Goal: Task Accomplishment & Management: Manage account settings

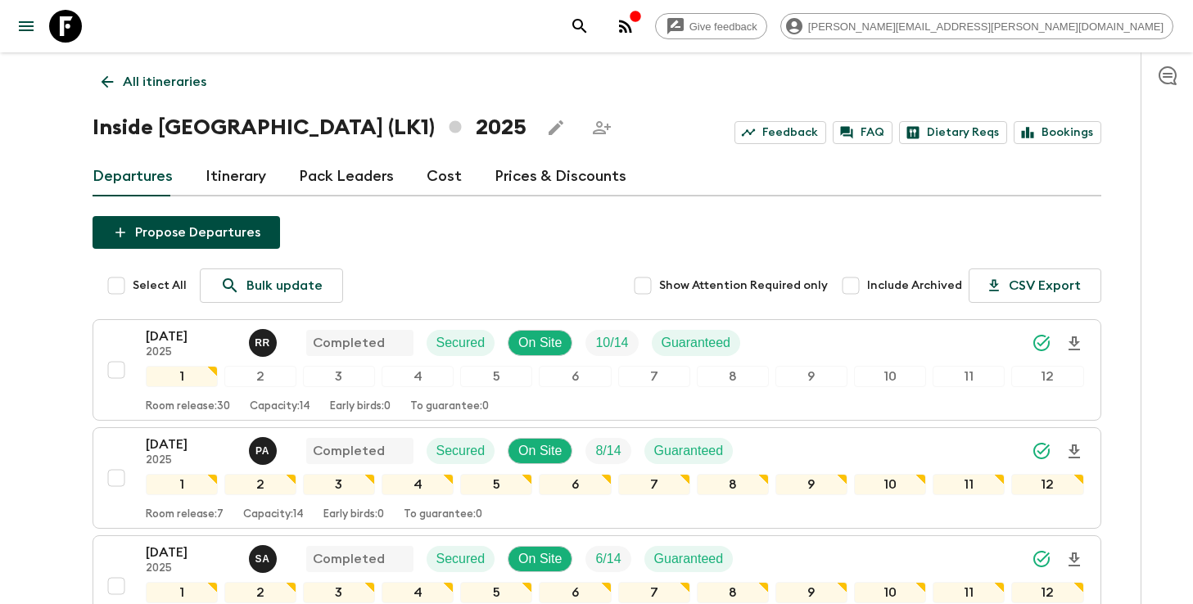
scroll to position [1070, 0]
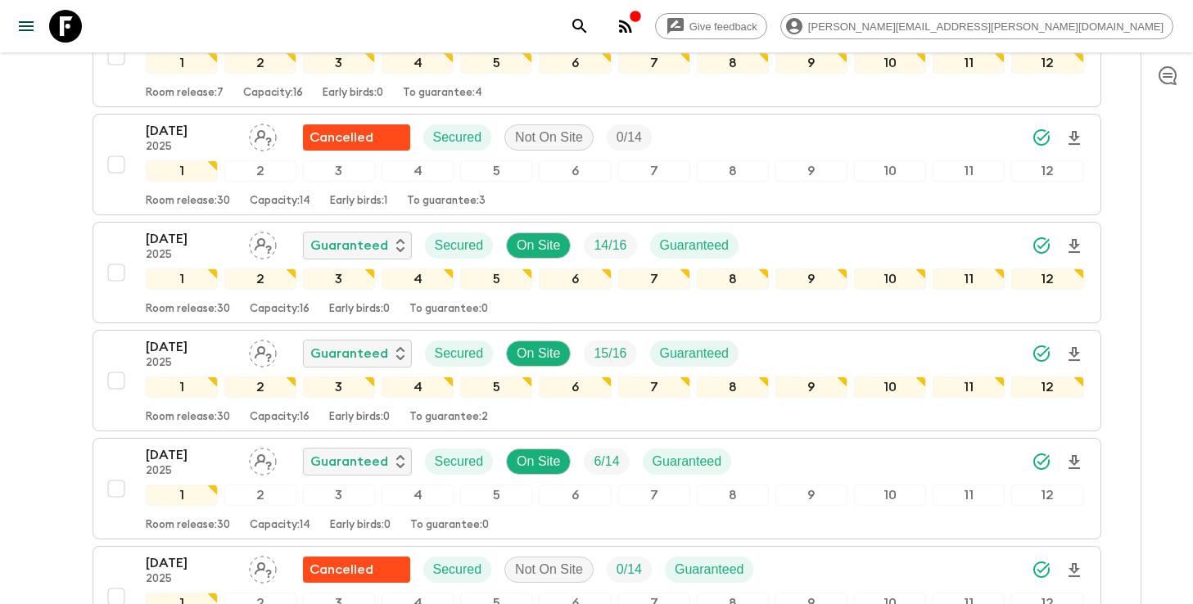
click at [586, 20] on icon "search adventures" at bounding box center [579, 26] width 14 height 14
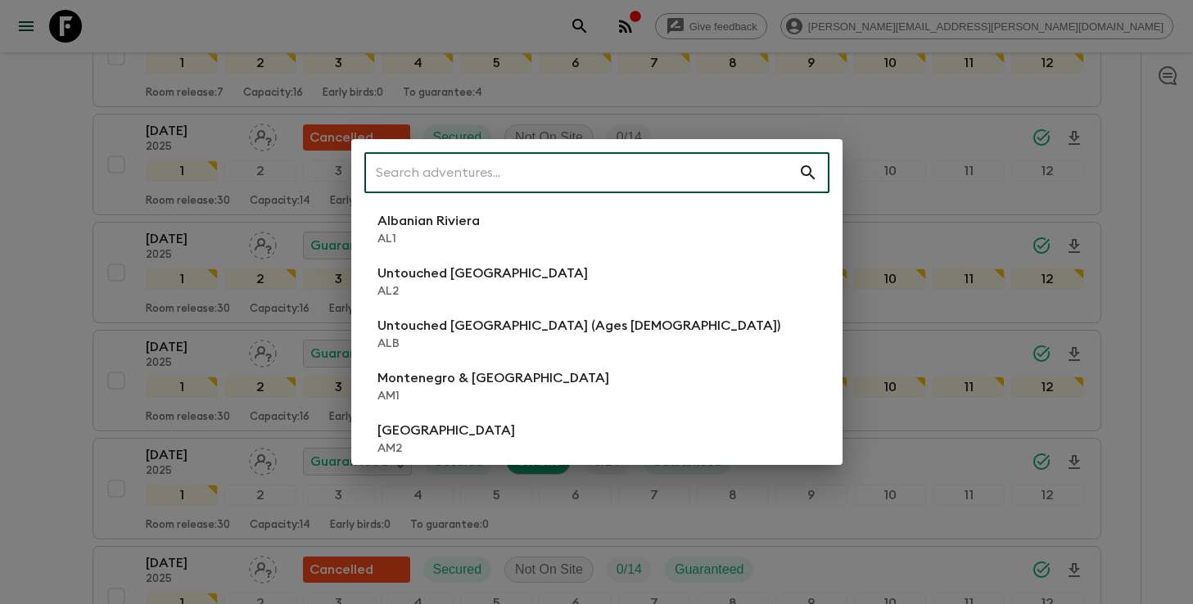
click at [634, 186] on input "text" at bounding box center [581, 173] width 434 height 46
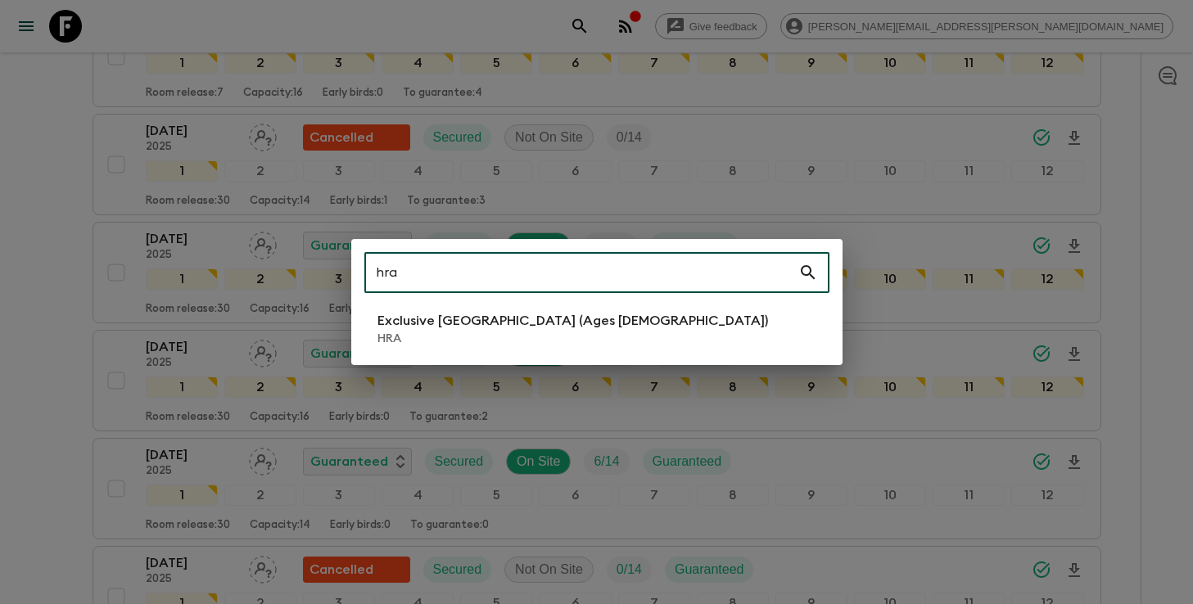
type input "hra"
click at [501, 324] on p "Exclusive [GEOGRAPHIC_DATA] (Ages [DEMOGRAPHIC_DATA])" at bounding box center [572, 321] width 390 height 20
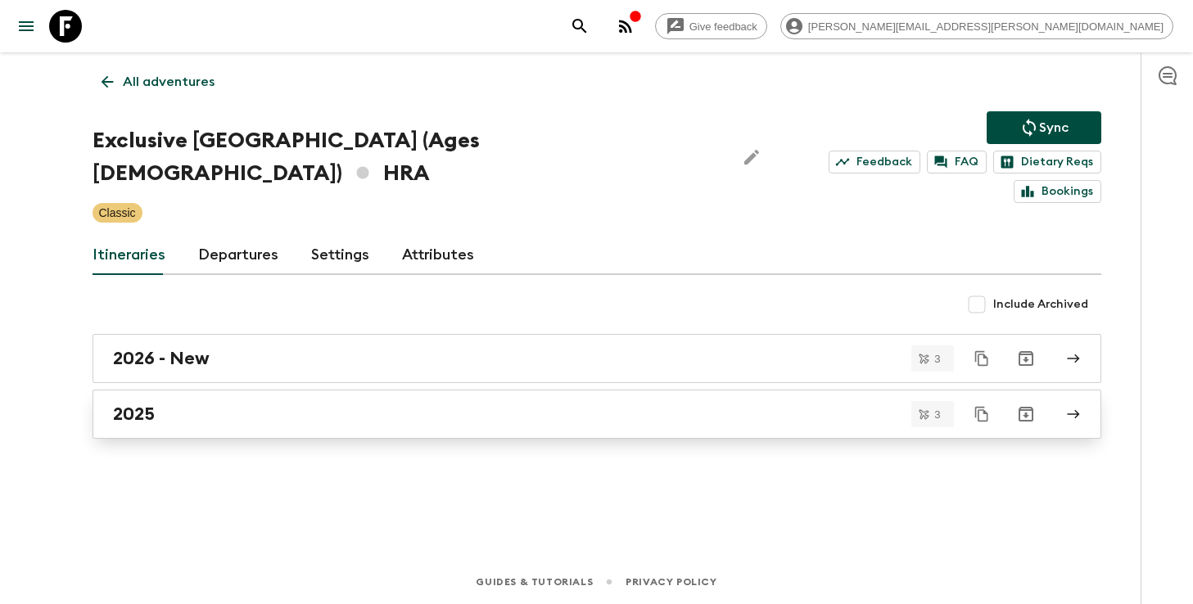
click at [472, 404] on div "2025" at bounding box center [581, 414] width 936 height 21
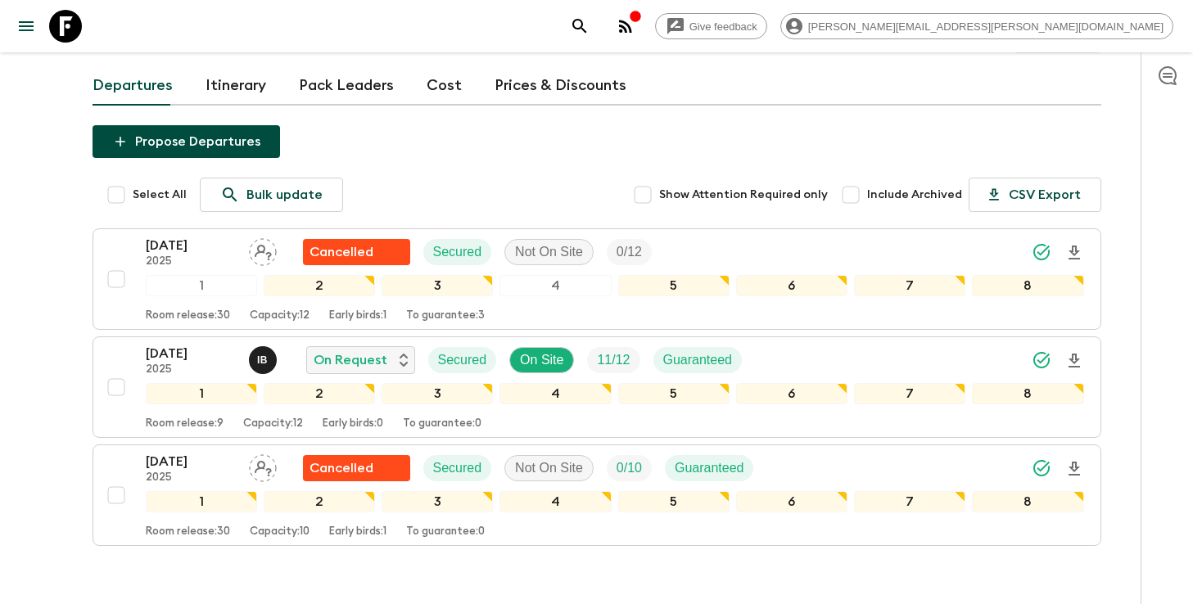
scroll to position [182, 0]
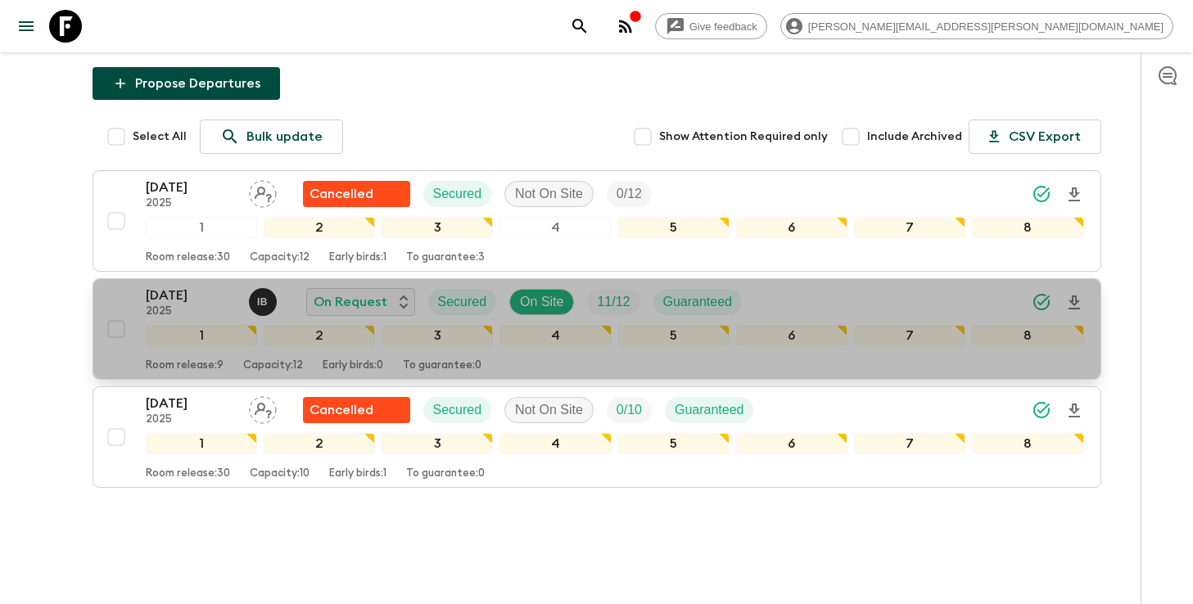
click at [1072, 293] on icon "Download Onboarding" at bounding box center [1074, 303] width 20 height 20
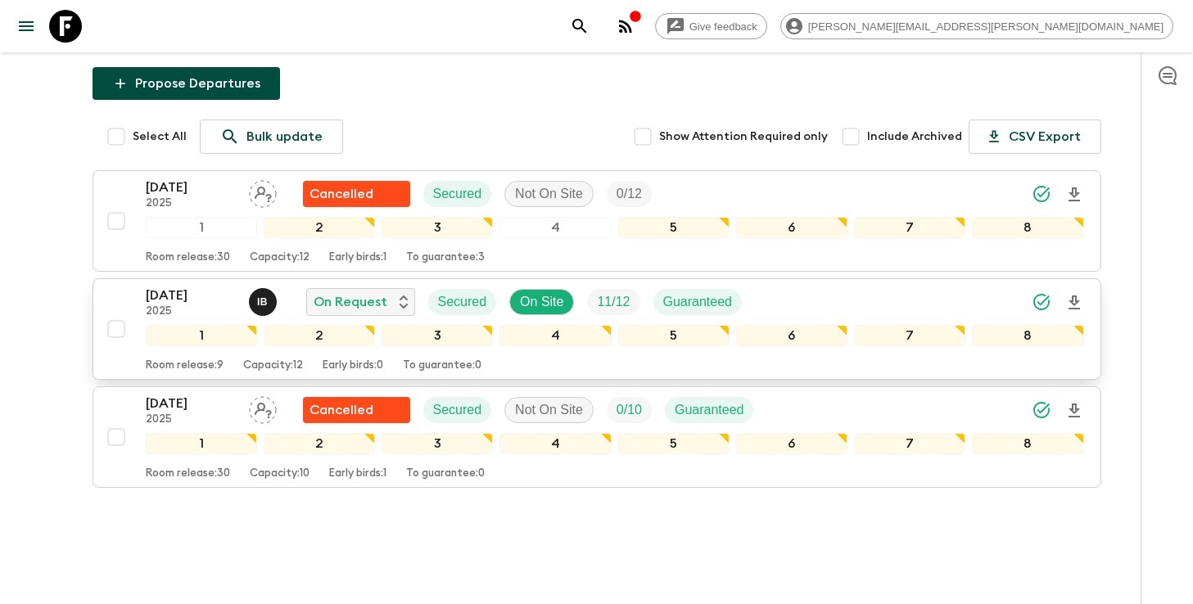
click at [785, 286] on div "[DATE] 2025 I B On Request Secured On Site 11 / 12 Guaranteed" at bounding box center [615, 302] width 938 height 33
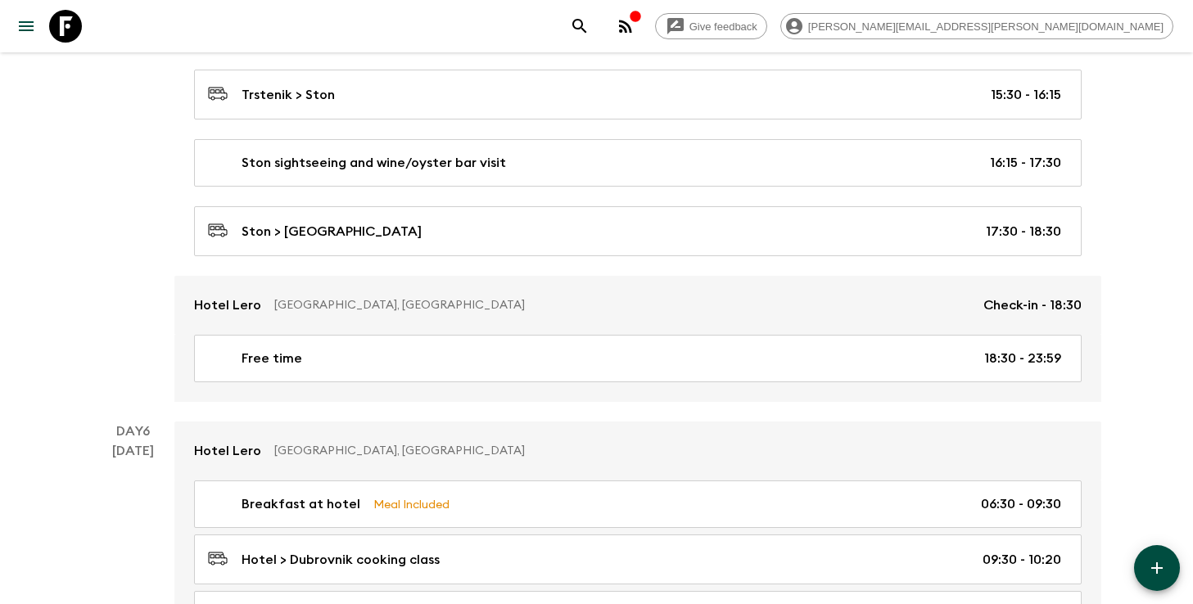
scroll to position [2478, 0]
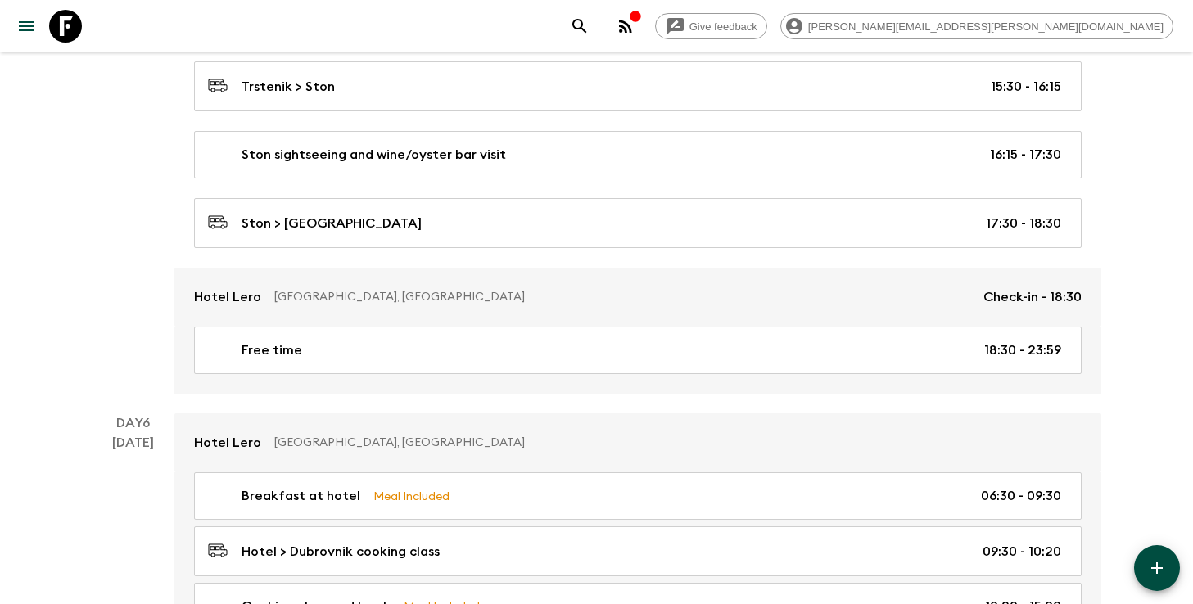
click at [589, 32] on icon "search adventures" at bounding box center [580, 26] width 20 height 20
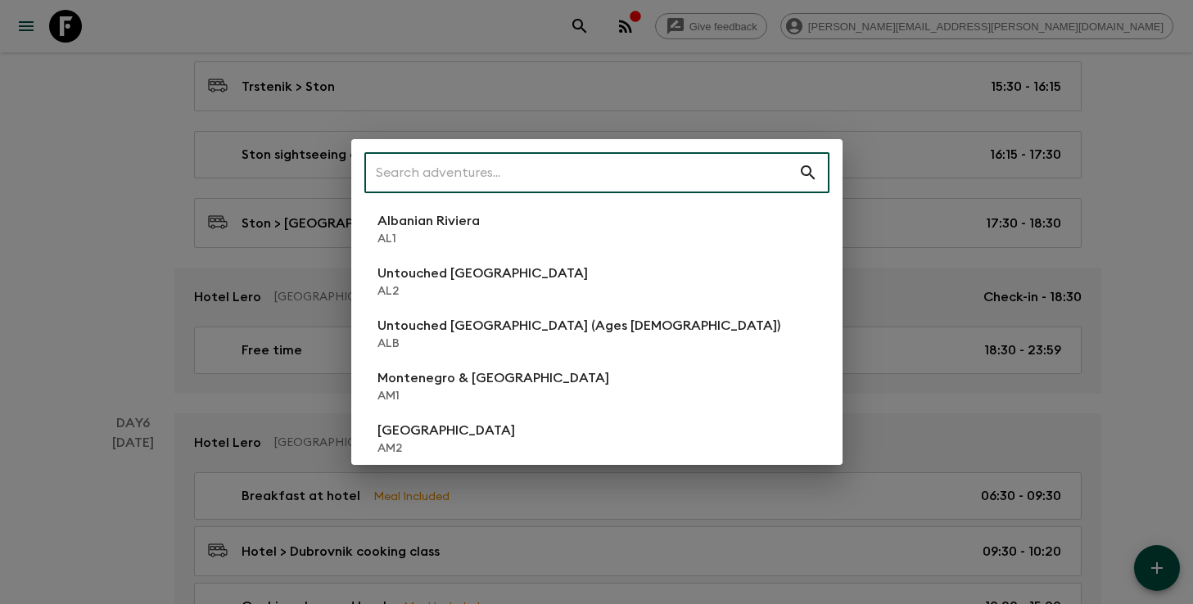
click at [652, 182] on input "text" at bounding box center [581, 173] width 434 height 46
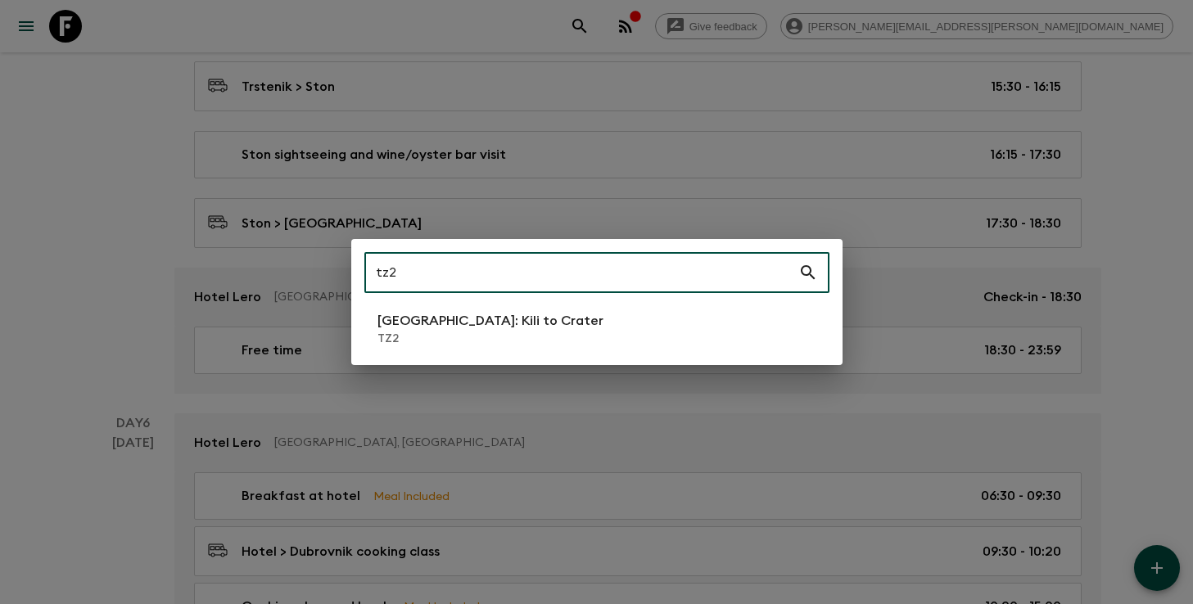
type input "tz2"
click at [508, 336] on p "TZ2" at bounding box center [490, 339] width 226 height 16
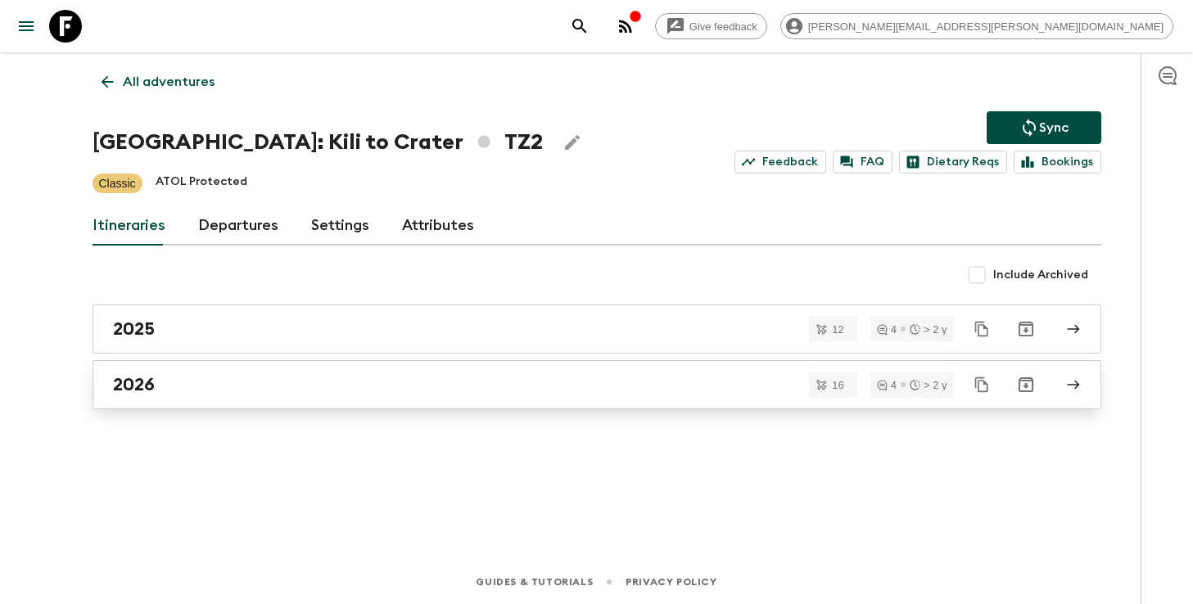
click at [162, 396] on link "2026" at bounding box center [596, 384] width 1008 height 49
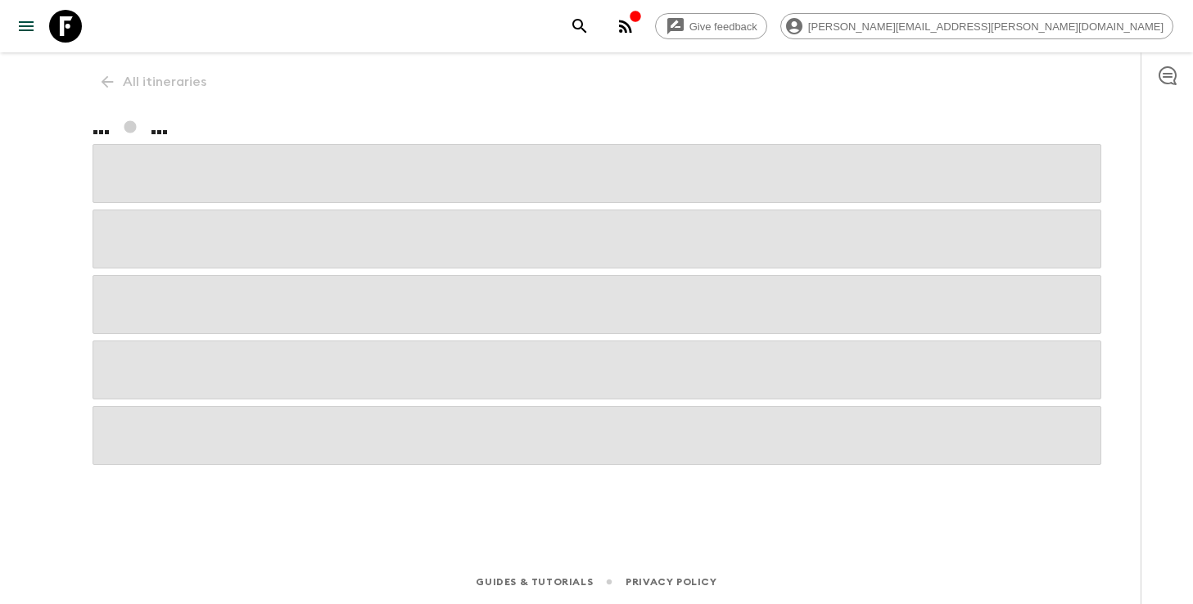
click at [142, 83] on p "All itineraries" at bounding box center [164, 82] width 83 height 20
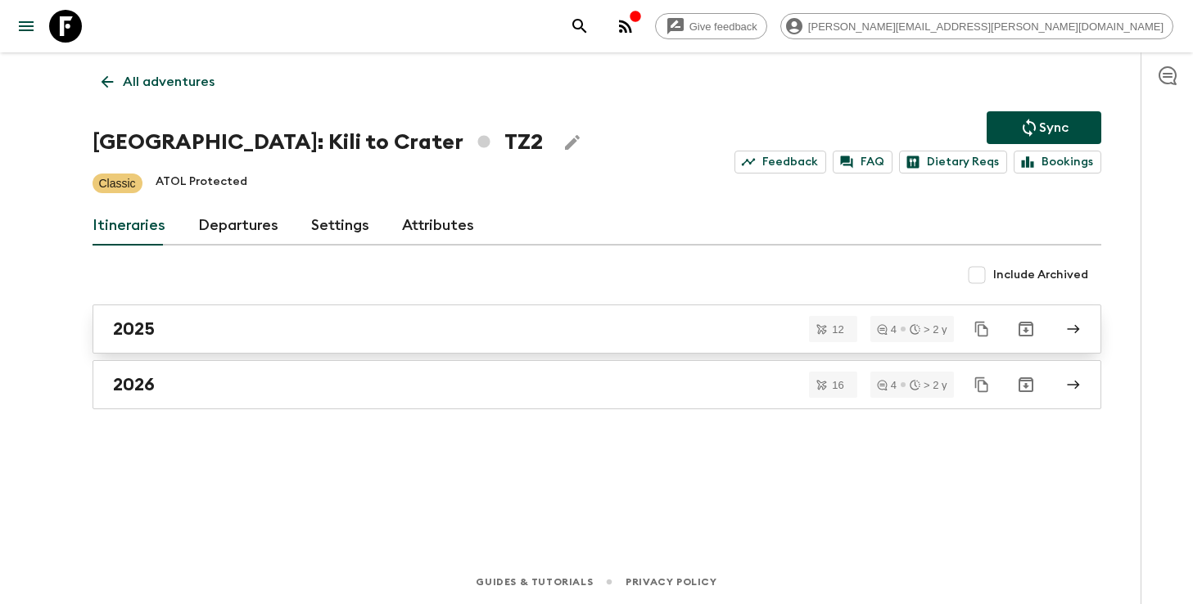
click at [327, 341] on link "2025" at bounding box center [596, 329] width 1008 height 49
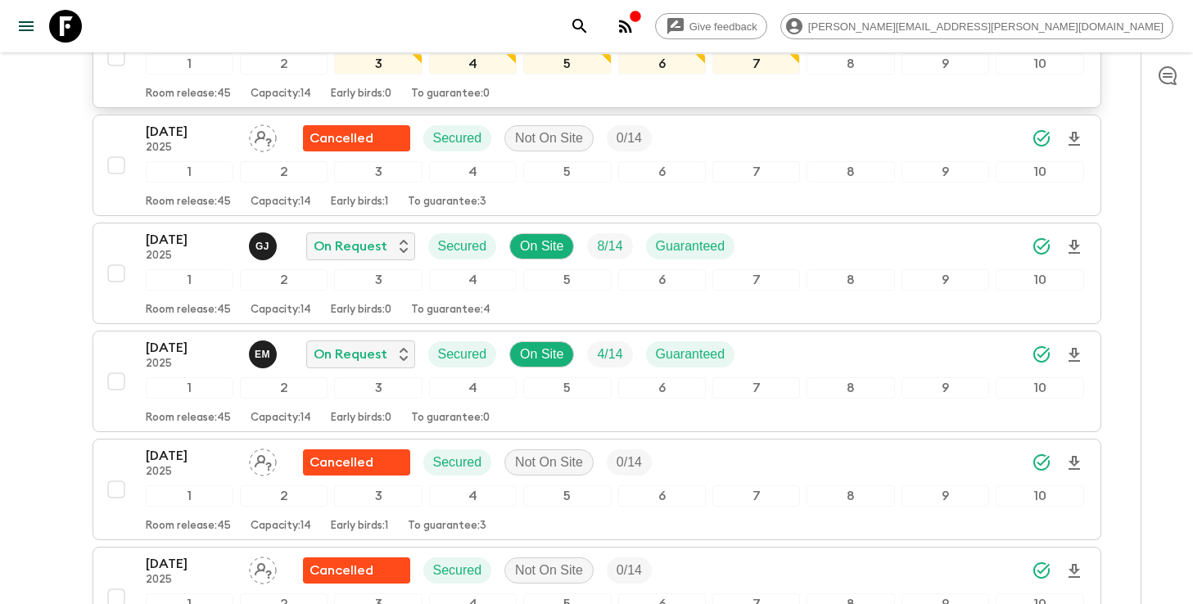
scroll to position [499, 0]
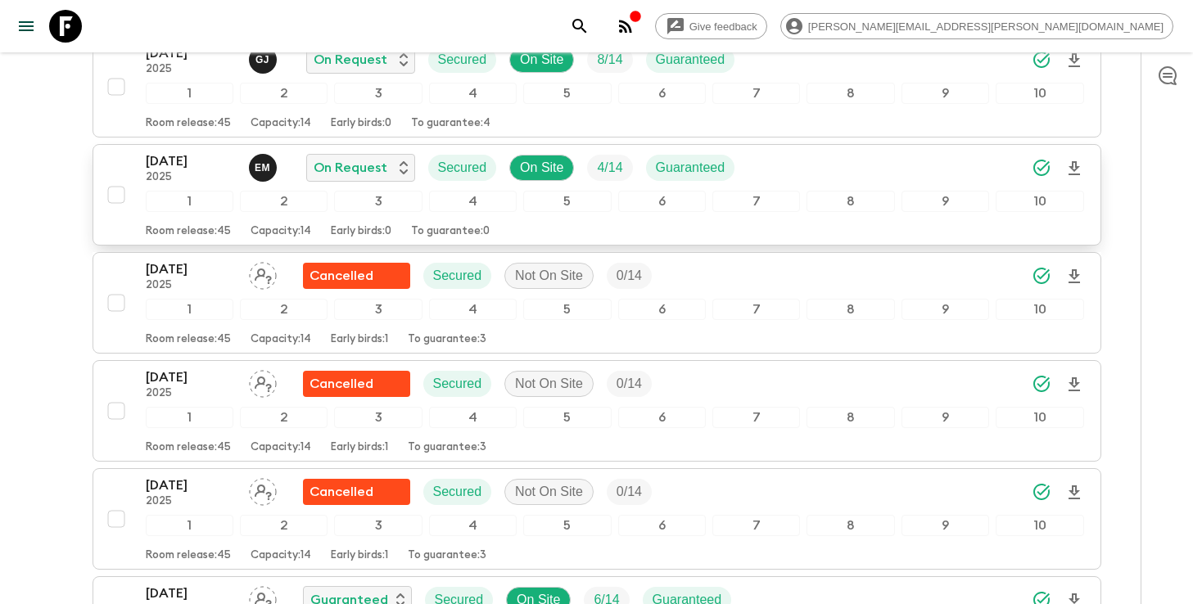
click at [854, 174] on div "[DATE] 2025 E M On Request Secured On Site 4 / 14 Guaranteed" at bounding box center [615, 167] width 938 height 33
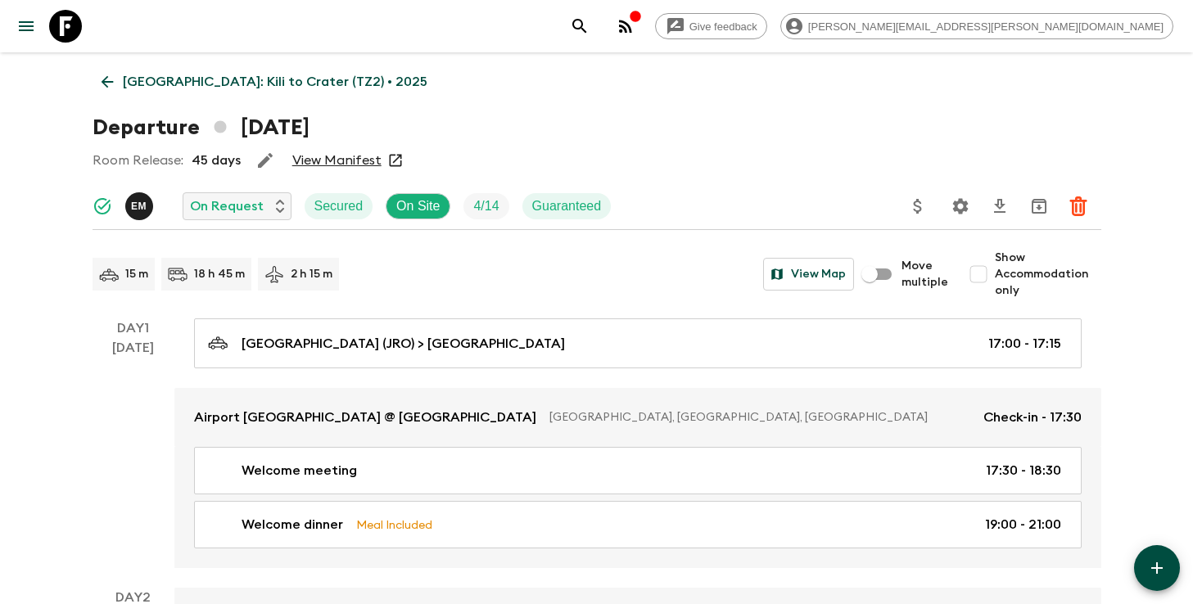
click at [957, 210] on icon "Settings" at bounding box center [960, 206] width 16 height 16
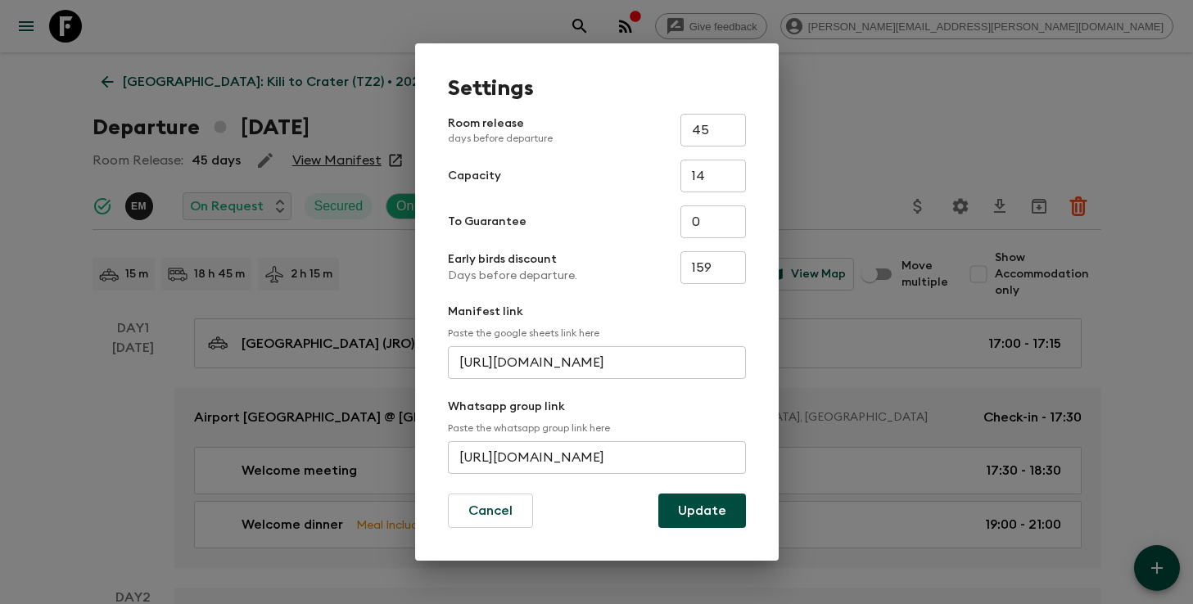
click at [575, 458] on input "[URL][DOMAIN_NAME]" at bounding box center [597, 457] width 298 height 33
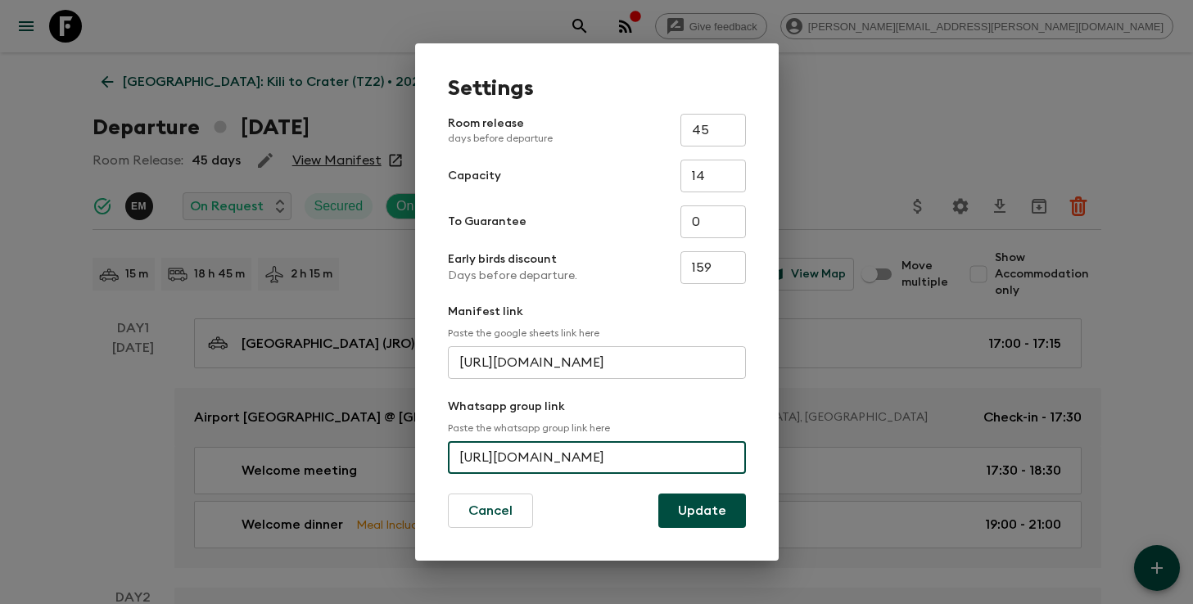
click at [575, 458] on input "[URL][DOMAIN_NAME]" at bounding box center [597, 457] width 298 height 33
click at [489, 508] on button "Cancel" at bounding box center [490, 511] width 85 height 34
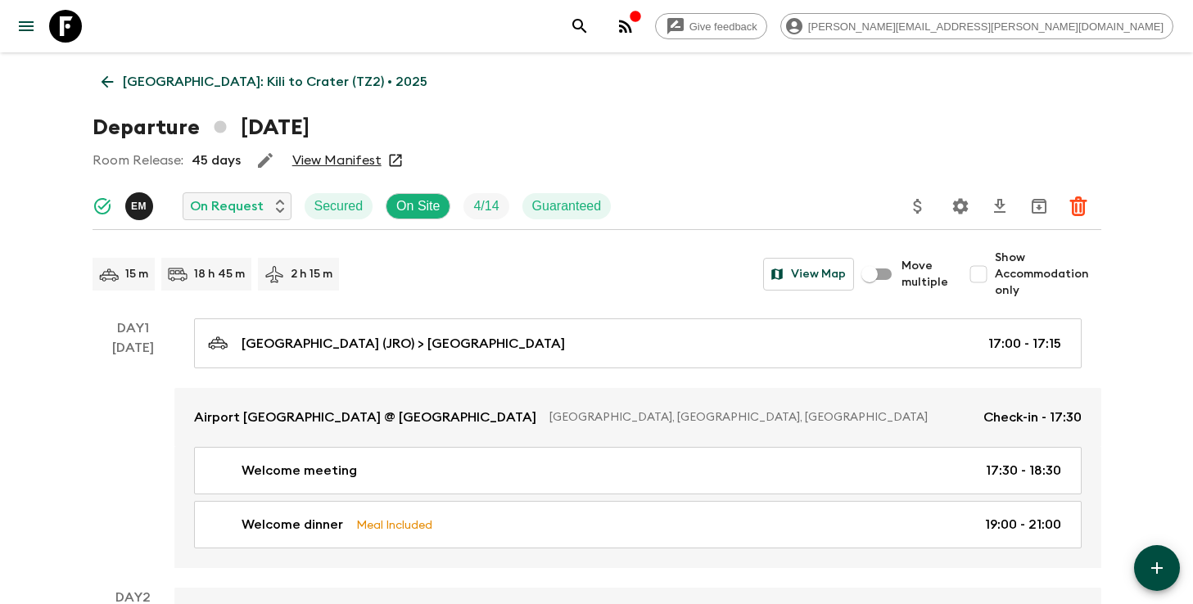
click at [586, 29] on icon "search adventures" at bounding box center [579, 26] width 14 height 14
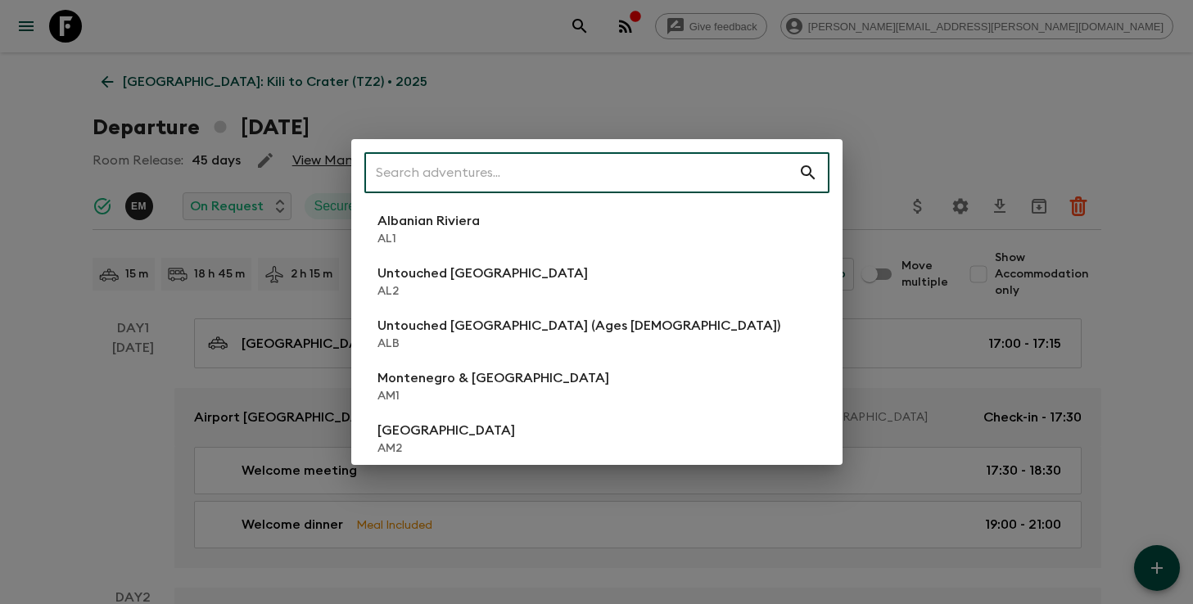
click at [462, 176] on input "text" at bounding box center [581, 173] width 434 height 46
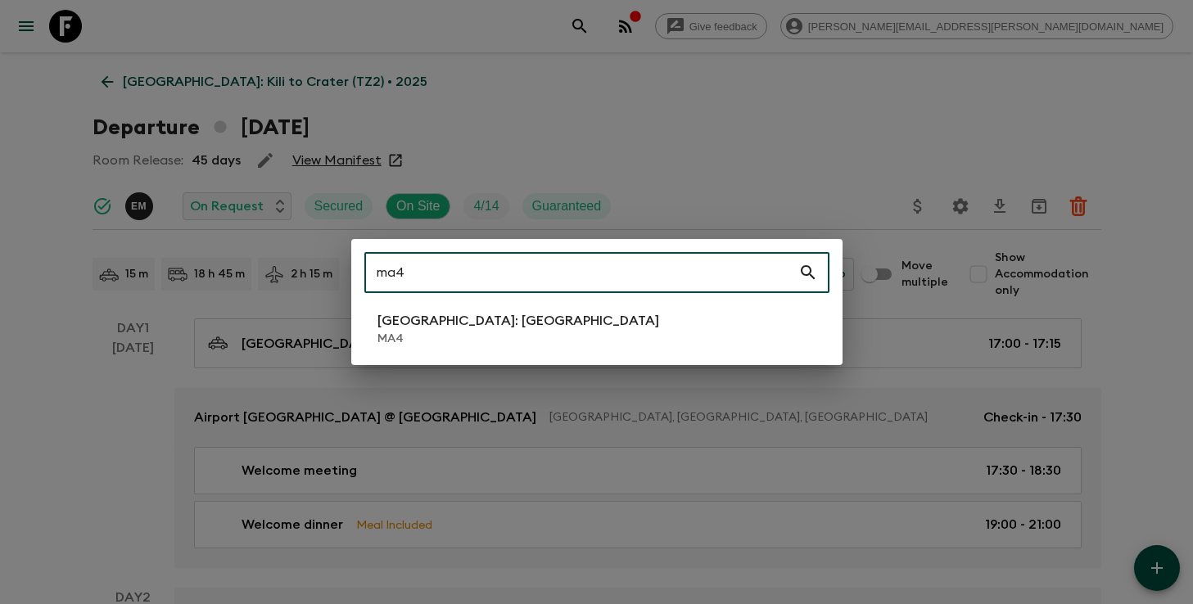
type input "ma4"
click at [425, 321] on p "[GEOGRAPHIC_DATA]: [GEOGRAPHIC_DATA]" at bounding box center [518, 321] width 282 height 20
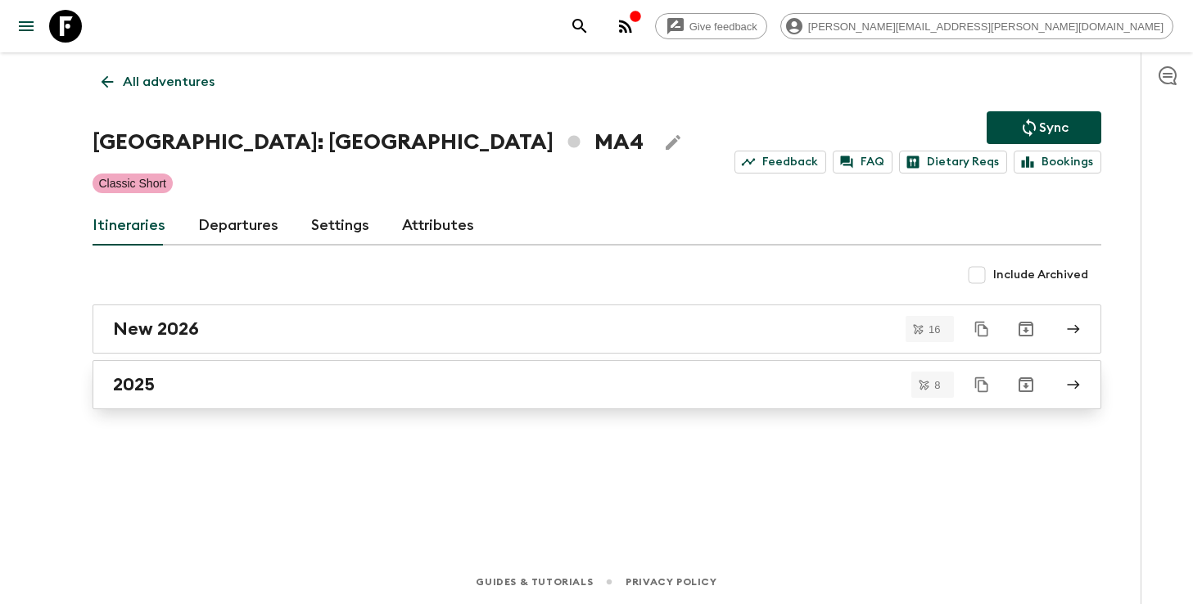
click at [378, 402] on link "2025" at bounding box center [596, 384] width 1008 height 49
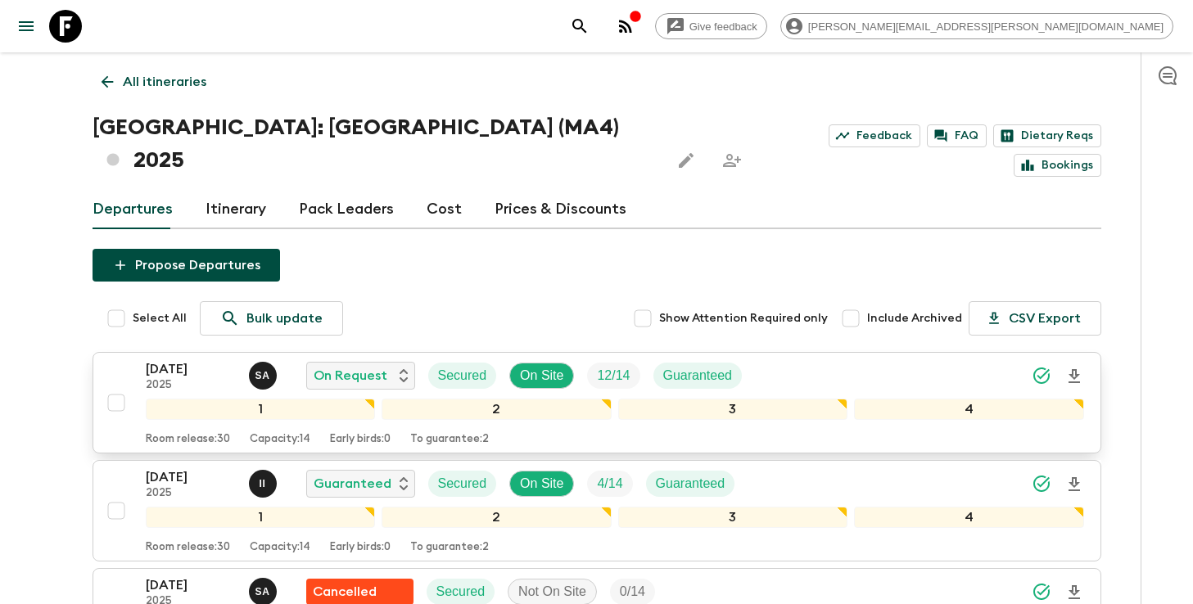
scroll to position [59, 0]
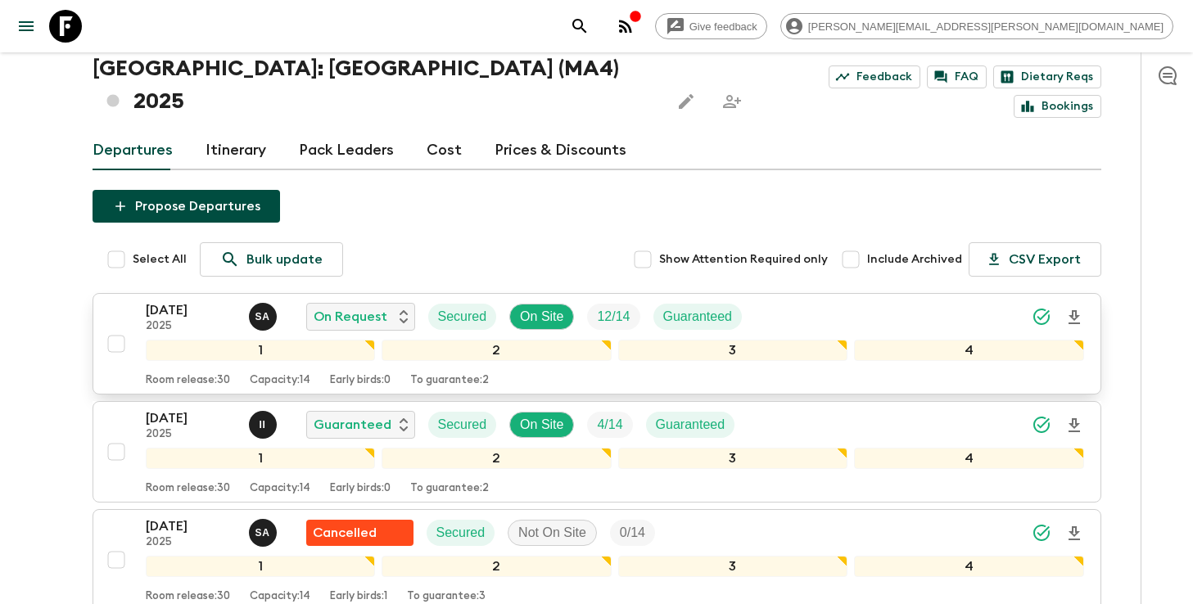
click at [1071, 310] on icon "Download Onboarding" at bounding box center [1073, 317] width 11 height 14
click at [586, 19] on icon "search adventures" at bounding box center [579, 26] width 14 height 14
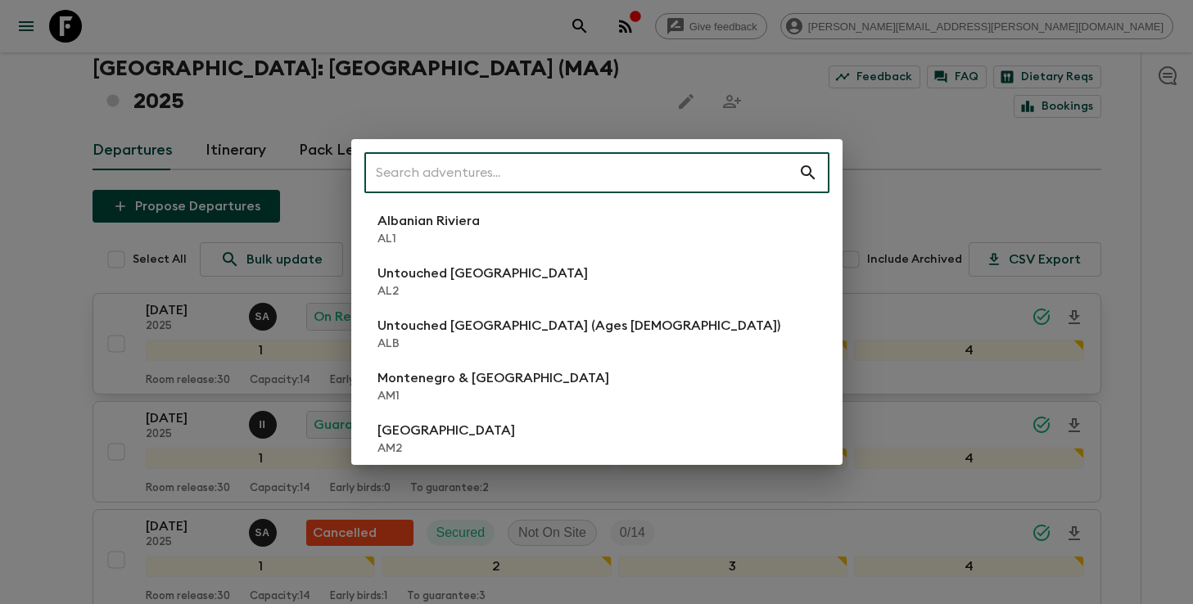
click at [697, 174] on input "text" at bounding box center [581, 173] width 434 height 46
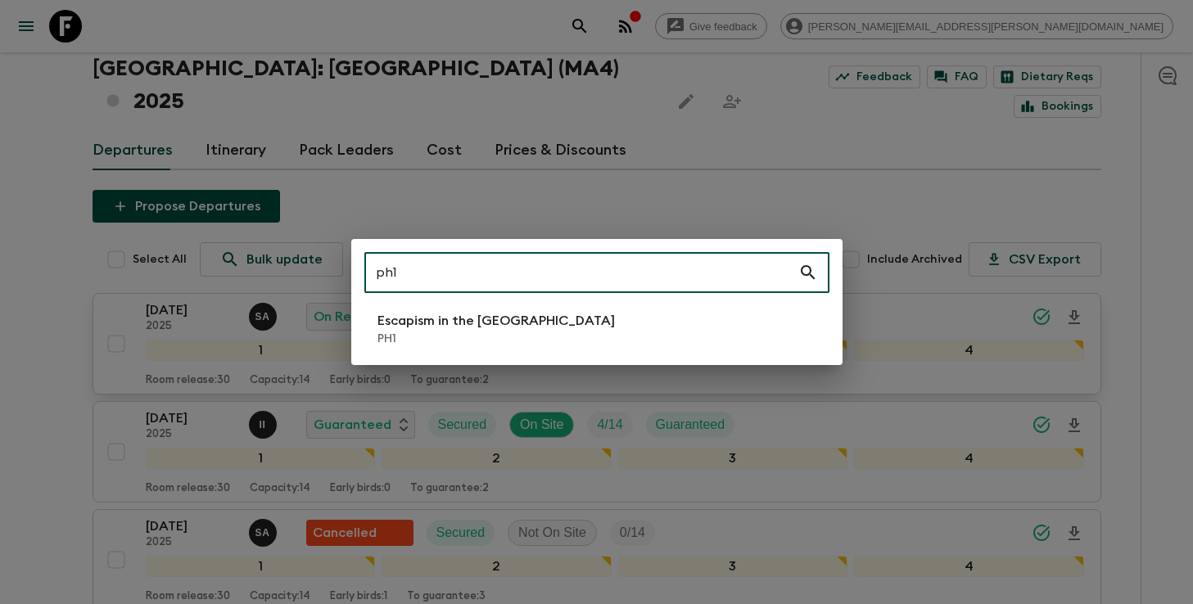
type input "ph1"
click at [616, 347] on li "Escapism in the [GEOGRAPHIC_DATA] PH1" at bounding box center [596, 329] width 465 height 46
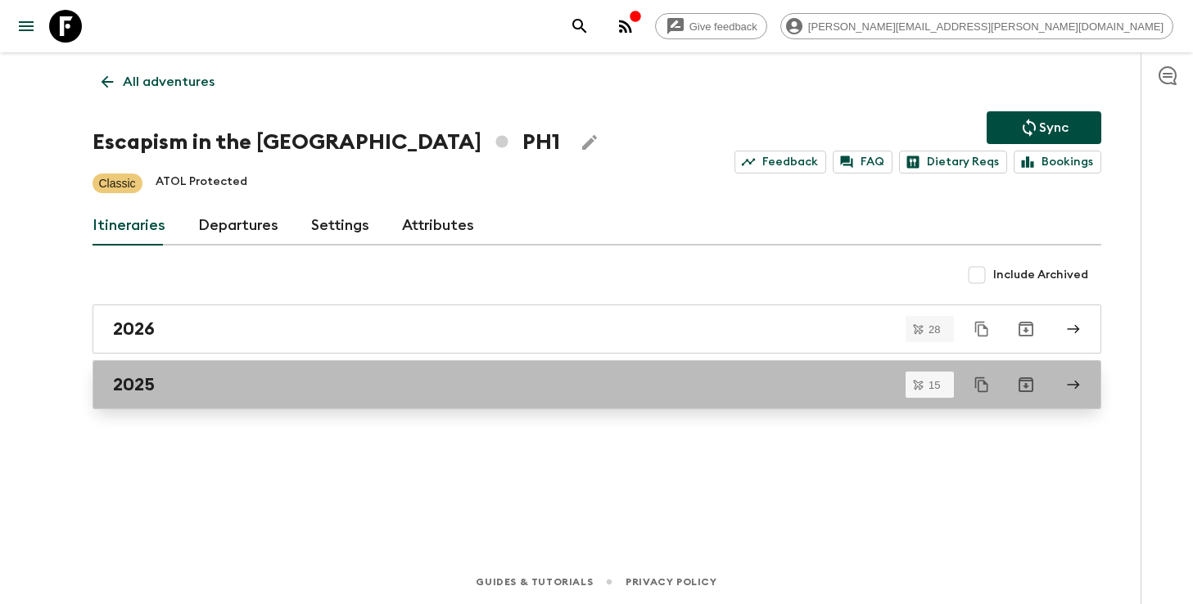
click at [272, 391] on div "2025" at bounding box center [581, 384] width 936 height 21
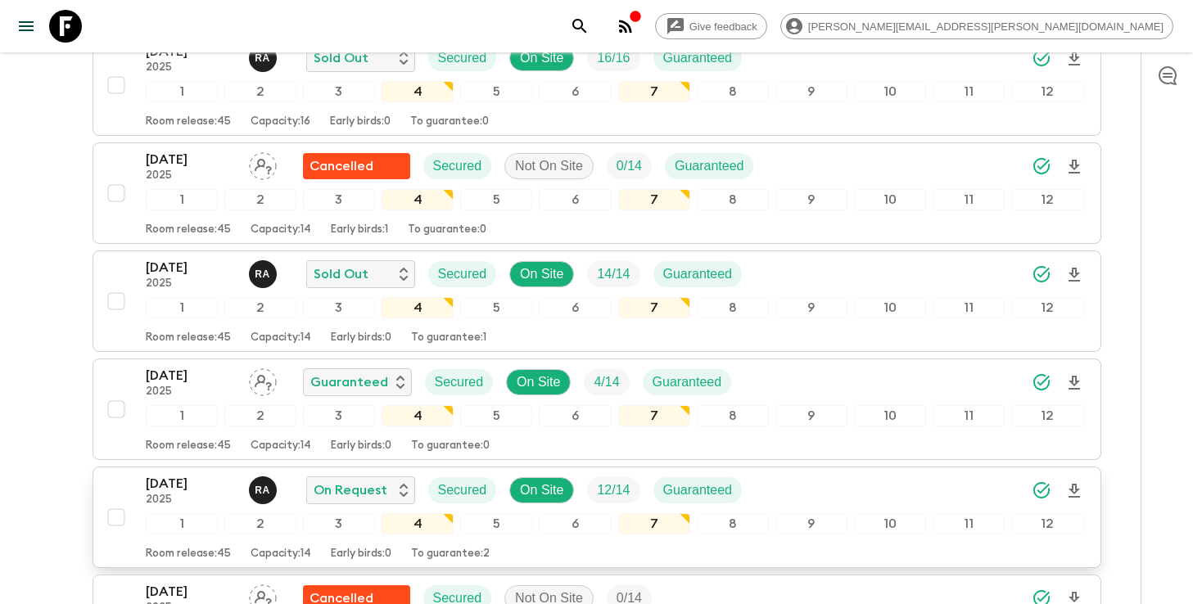
scroll to position [499, 0]
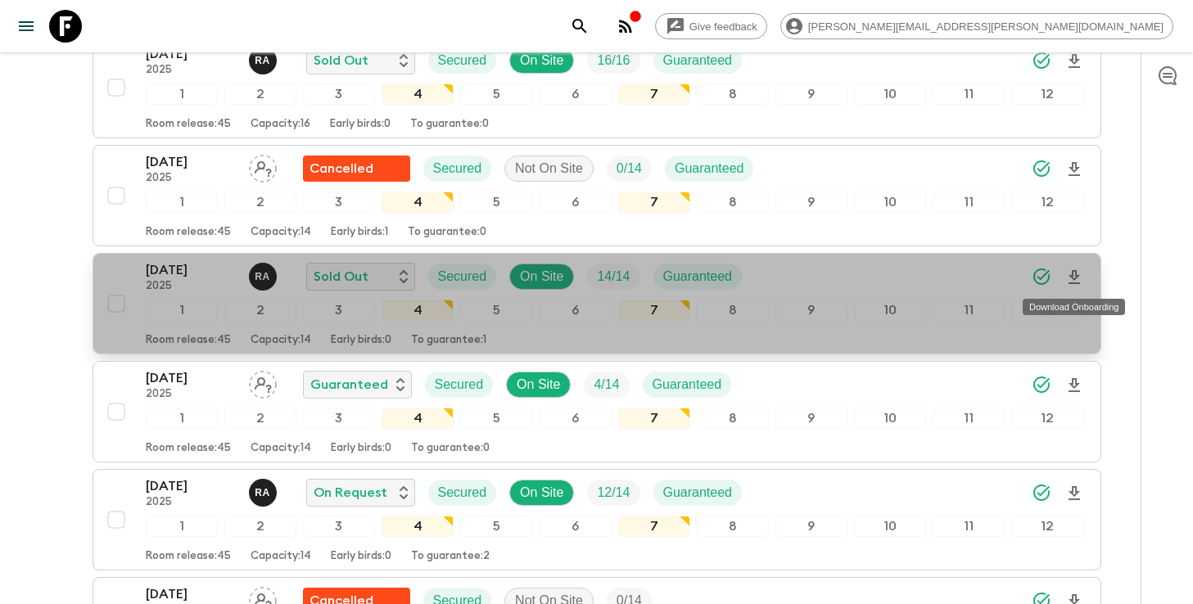
click at [1076, 278] on icon "Download Onboarding" at bounding box center [1074, 278] width 20 height 20
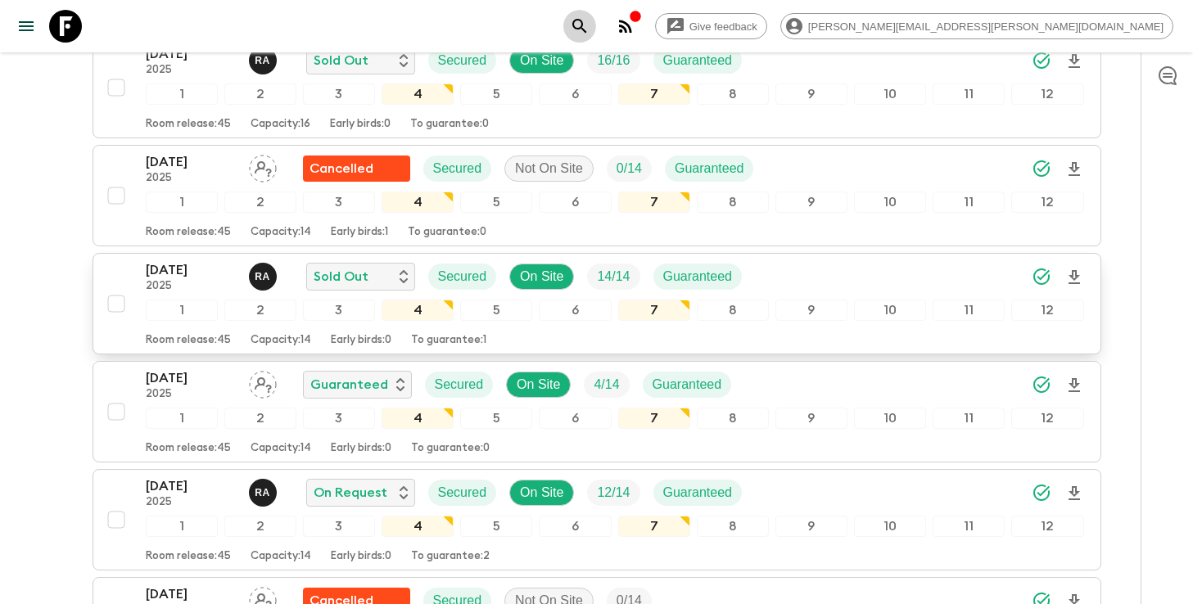
click at [589, 32] on icon "search adventures" at bounding box center [580, 26] width 20 height 20
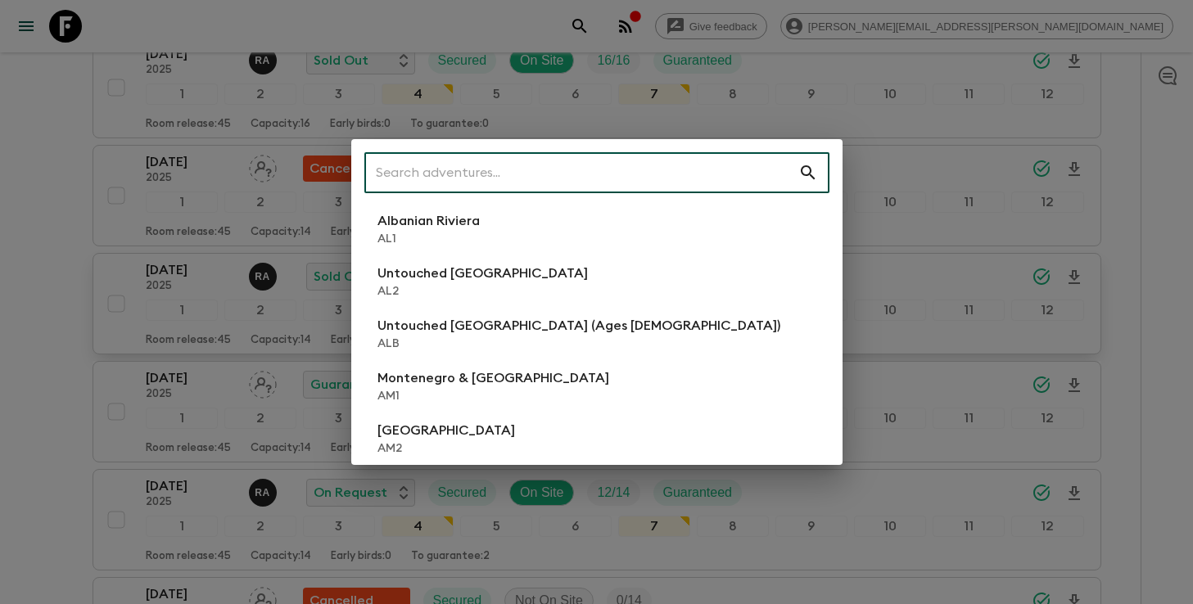
click at [927, 272] on div "​ Albanian Riviera [GEOGRAPHIC_DATA] Untouched [GEOGRAPHIC_DATA] [GEOGRAPHIC_DA…" at bounding box center [596, 302] width 1193 height 604
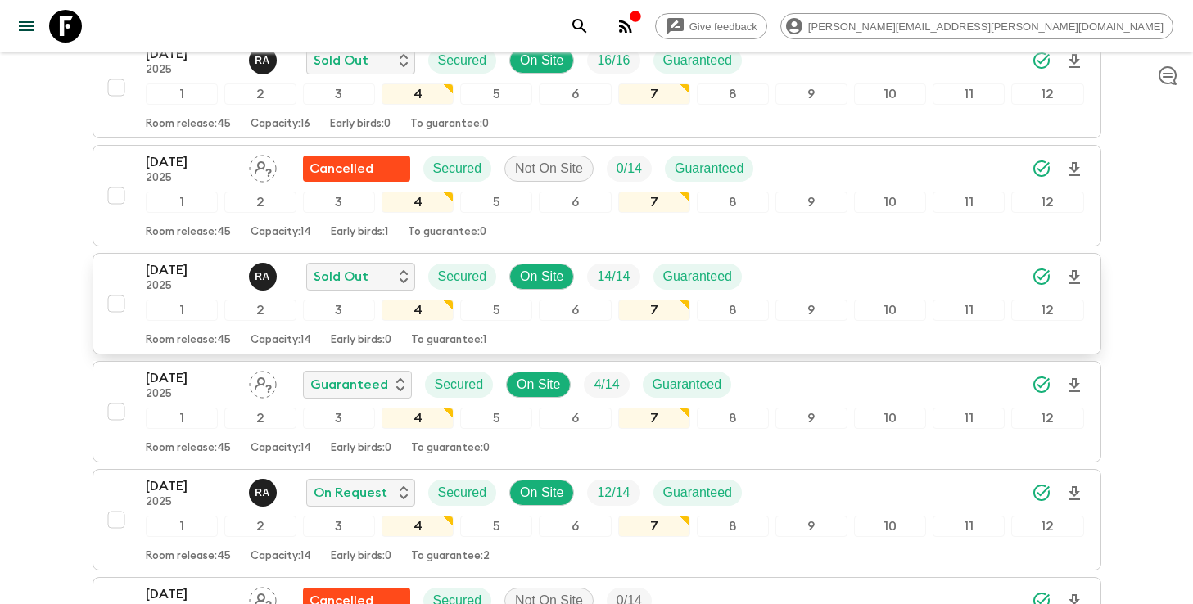
click at [891, 282] on div "[DATE] 2025 R A Sold Out Secured On Site 14 / 14 Guaranteed" at bounding box center [615, 276] width 938 height 33
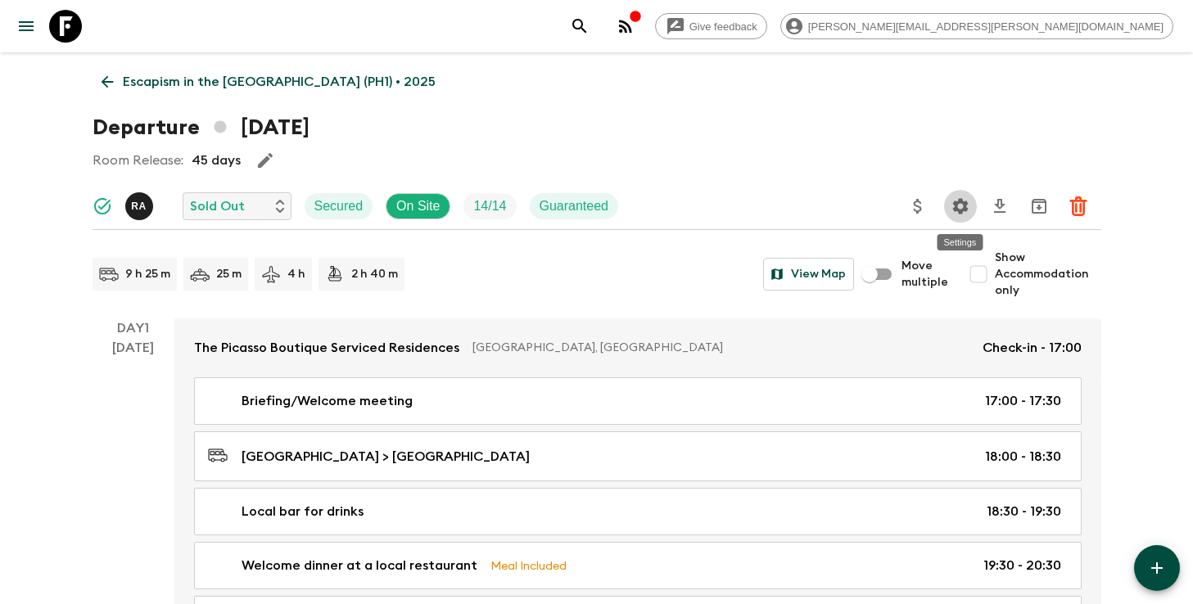
click at [963, 220] on button "Settings" at bounding box center [960, 206] width 33 height 33
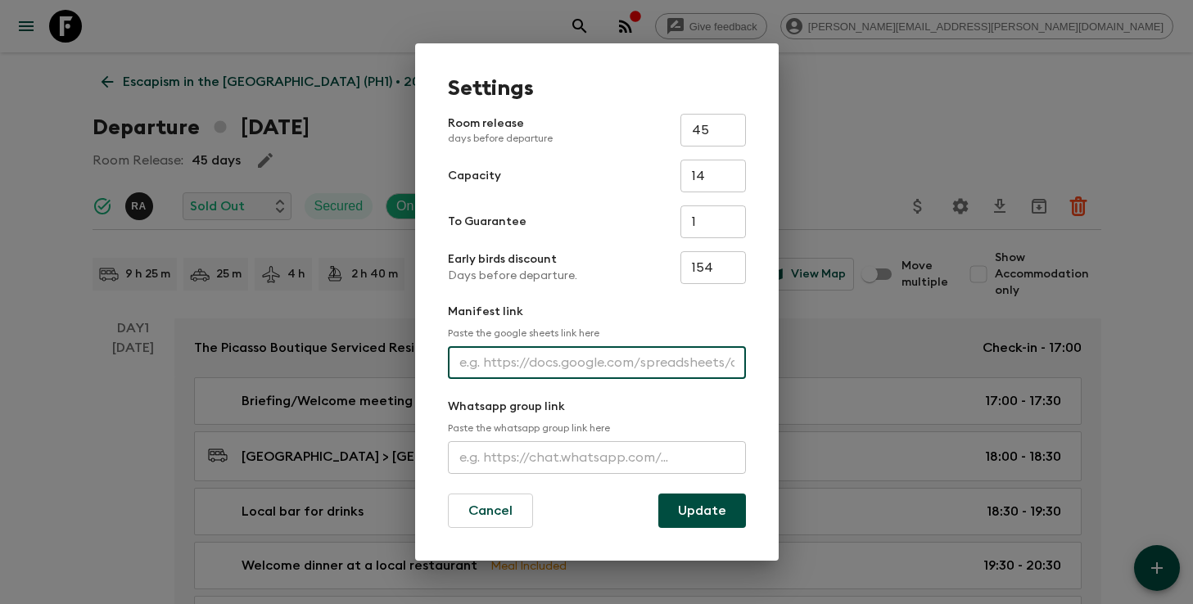
click at [580, 369] on input "text" at bounding box center [597, 362] width 298 height 33
paste input "[URL][DOMAIN_NAME]"
type input "[URL][DOMAIN_NAME]"
click at [711, 526] on button "Update" at bounding box center [702, 511] width 88 height 34
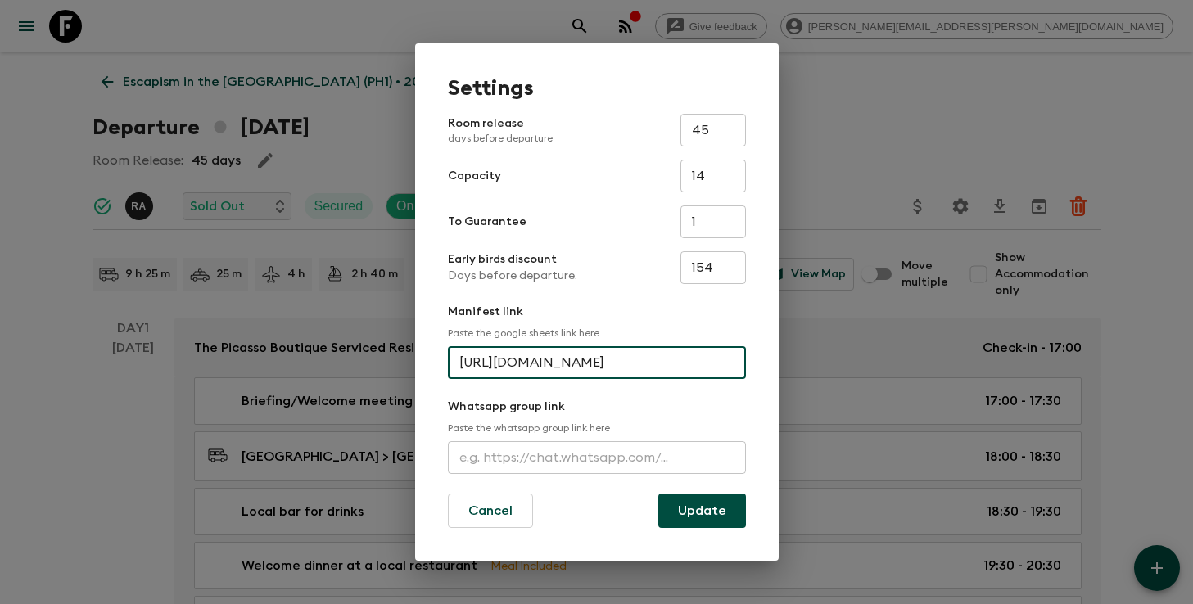
scroll to position [0, 0]
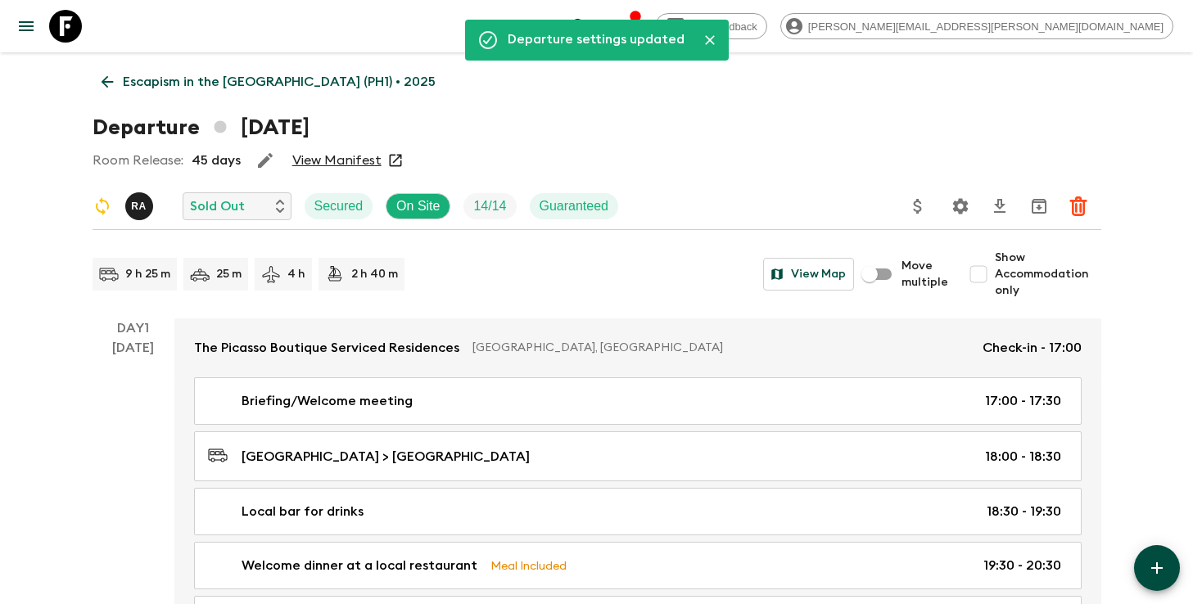
click at [589, 29] on icon "search adventures" at bounding box center [580, 26] width 20 height 20
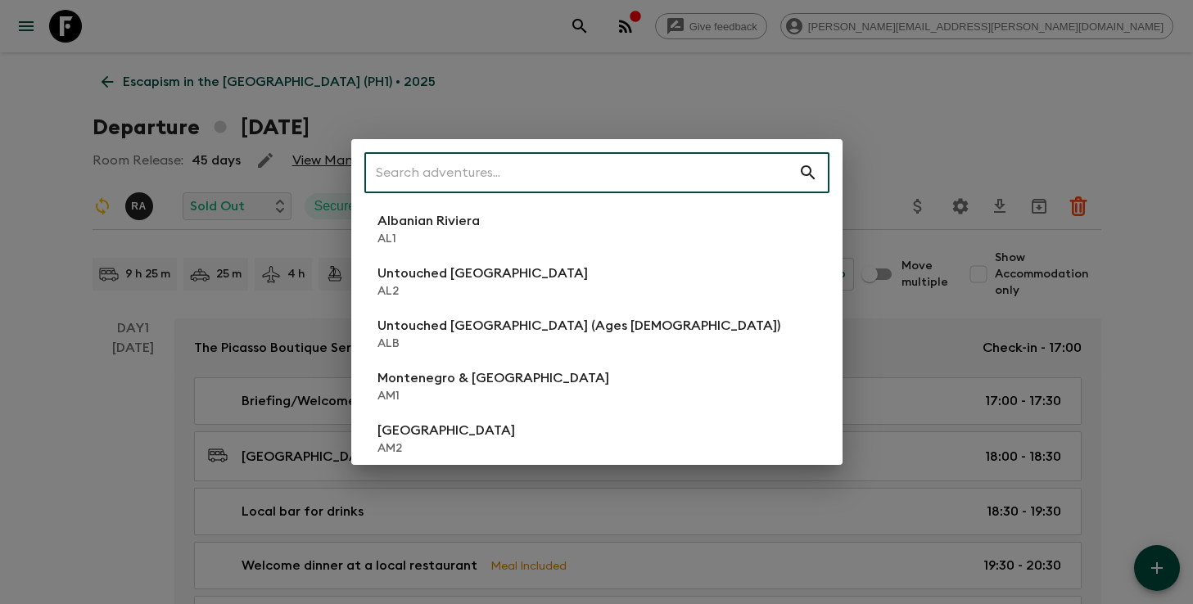
click at [608, 165] on input "text" at bounding box center [581, 173] width 434 height 46
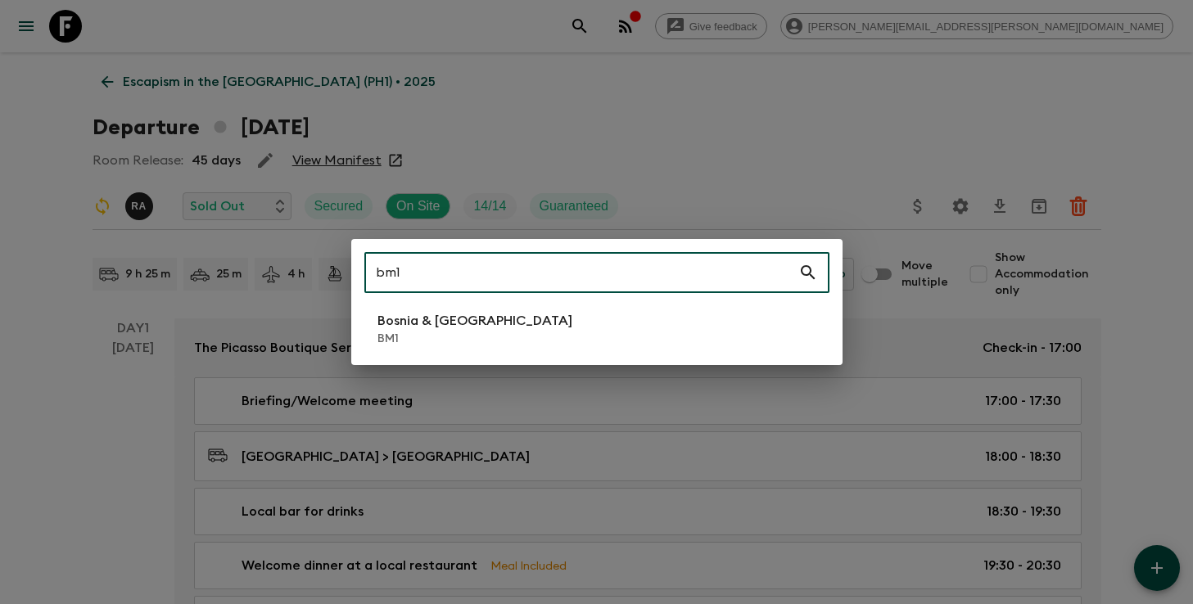
type input "bm1"
click at [499, 318] on p "Bosnia & [GEOGRAPHIC_DATA]" at bounding box center [474, 321] width 195 height 20
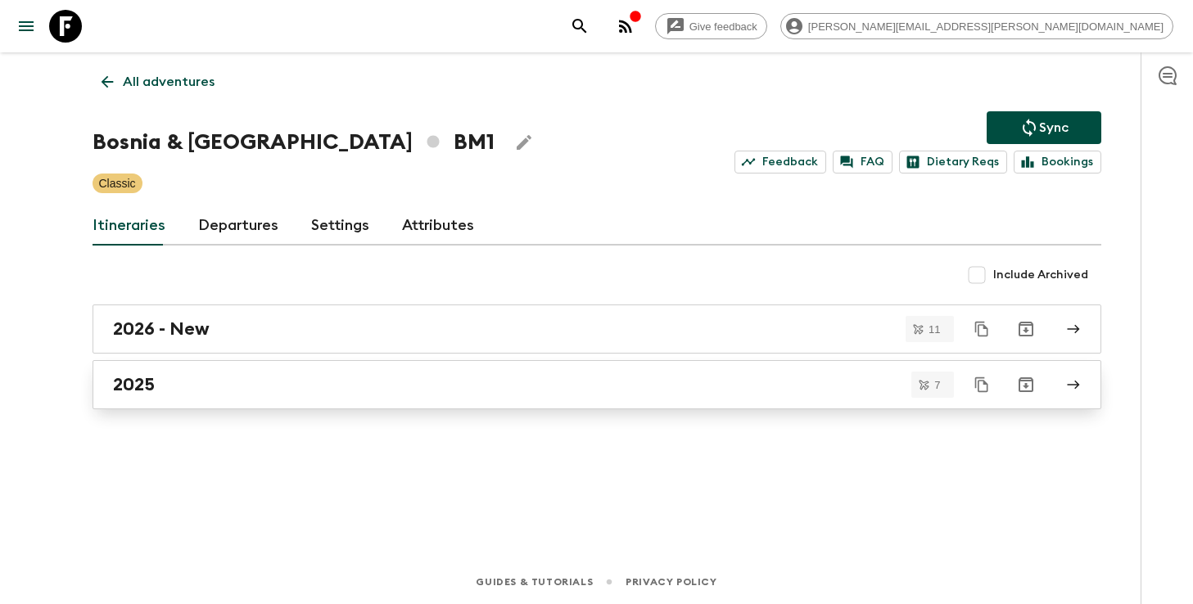
click at [473, 376] on div "2025" at bounding box center [581, 384] width 936 height 21
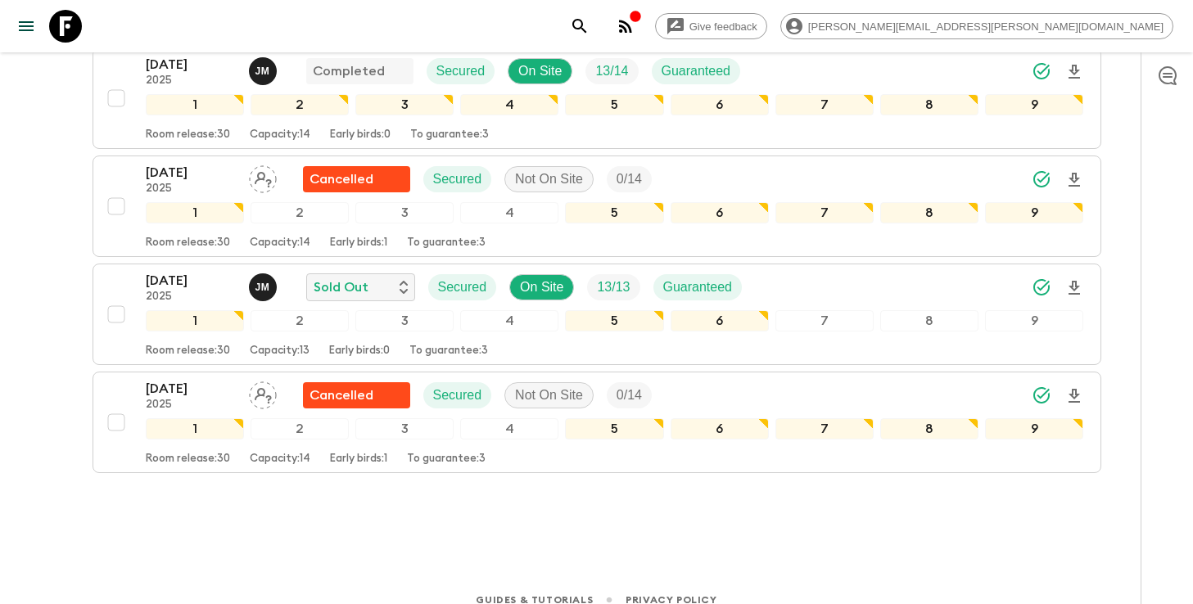
scroll to position [598, 0]
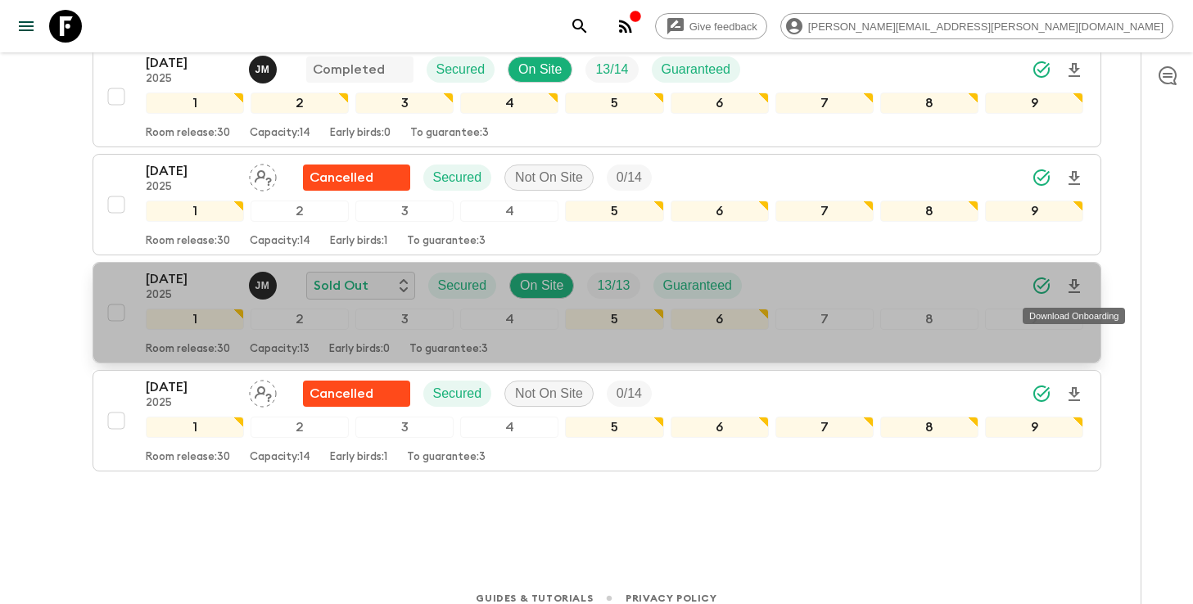
click at [1076, 289] on icon "Download Onboarding" at bounding box center [1074, 287] width 20 height 20
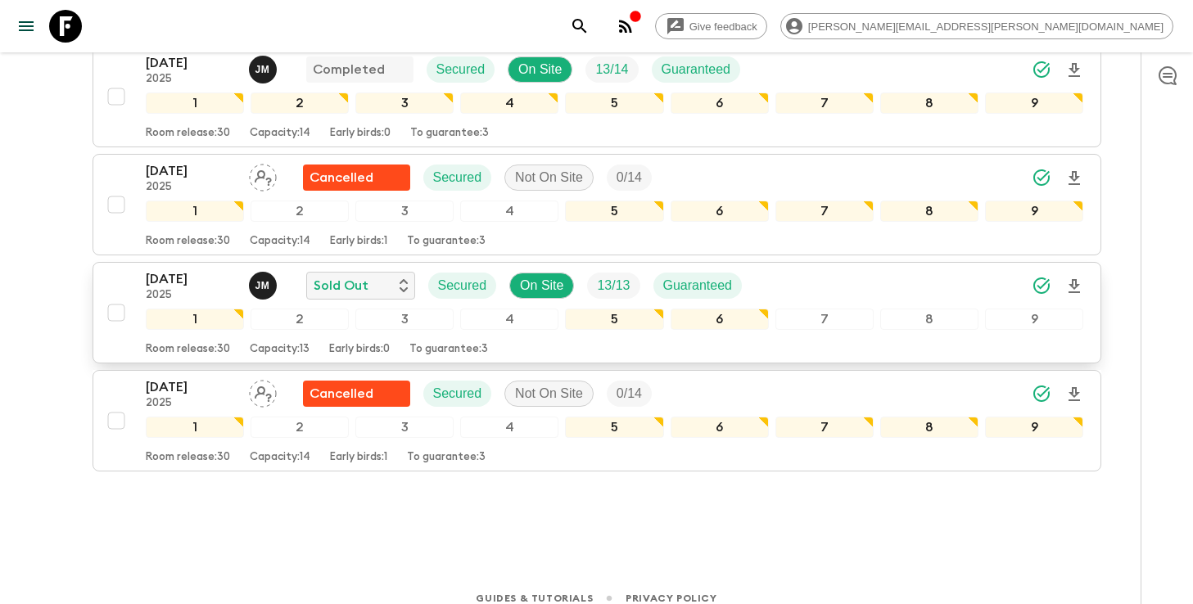
click at [589, 31] on icon "search adventures" at bounding box center [580, 26] width 20 height 20
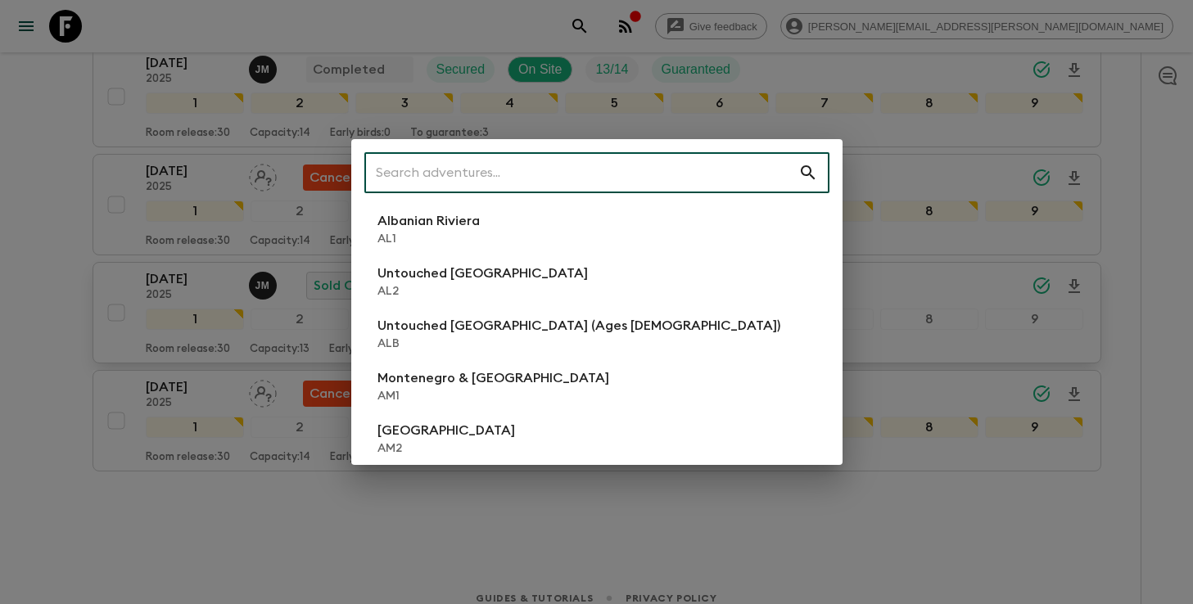
click at [706, 169] on input "text" at bounding box center [581, 173] width 434 height 46
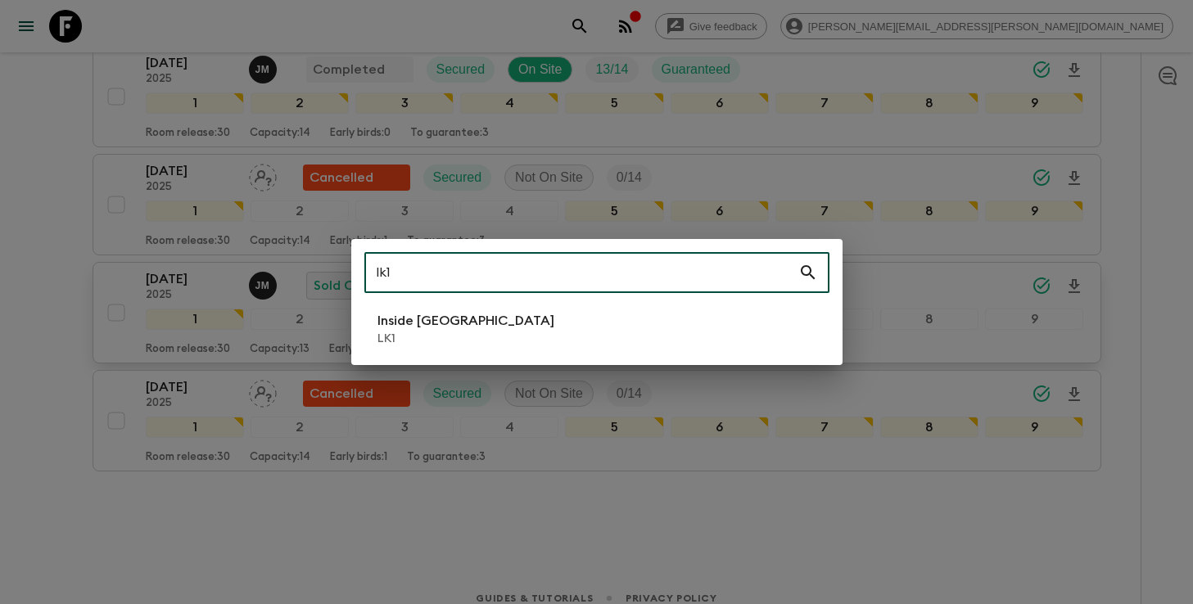
type input "lk1"
click at [589, 330] on li "Inside [GEOGRAPHIC_DATA] LK1" at bounding box center [596, 329] width 465 height 46
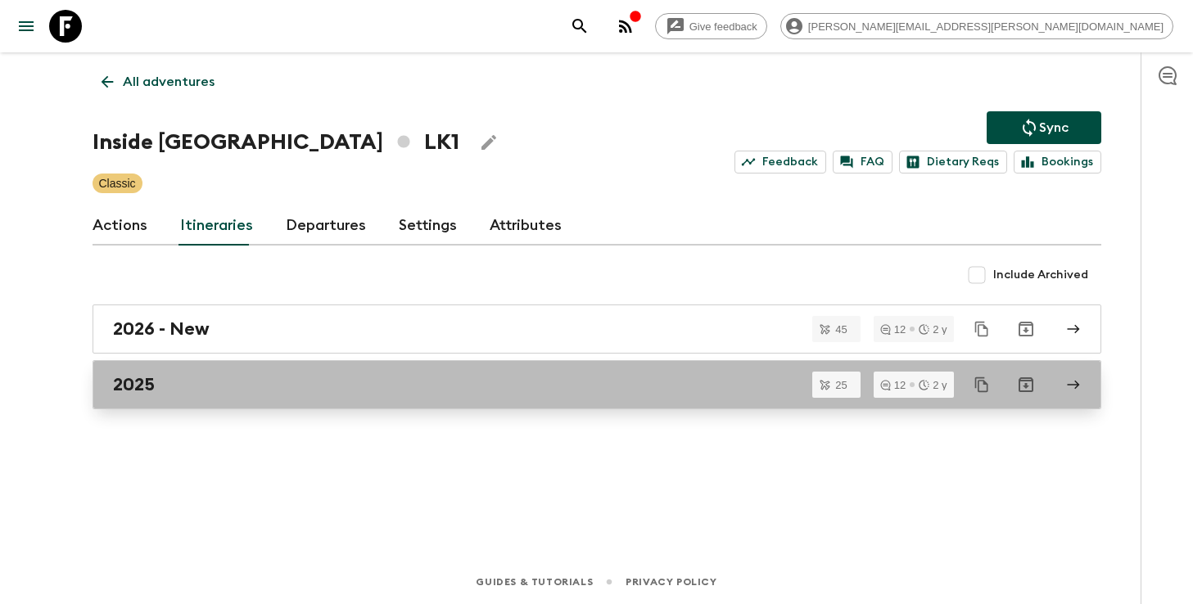
click at [399, 389] on div "2025" at bounding box center [581, 384] width 936 height 21
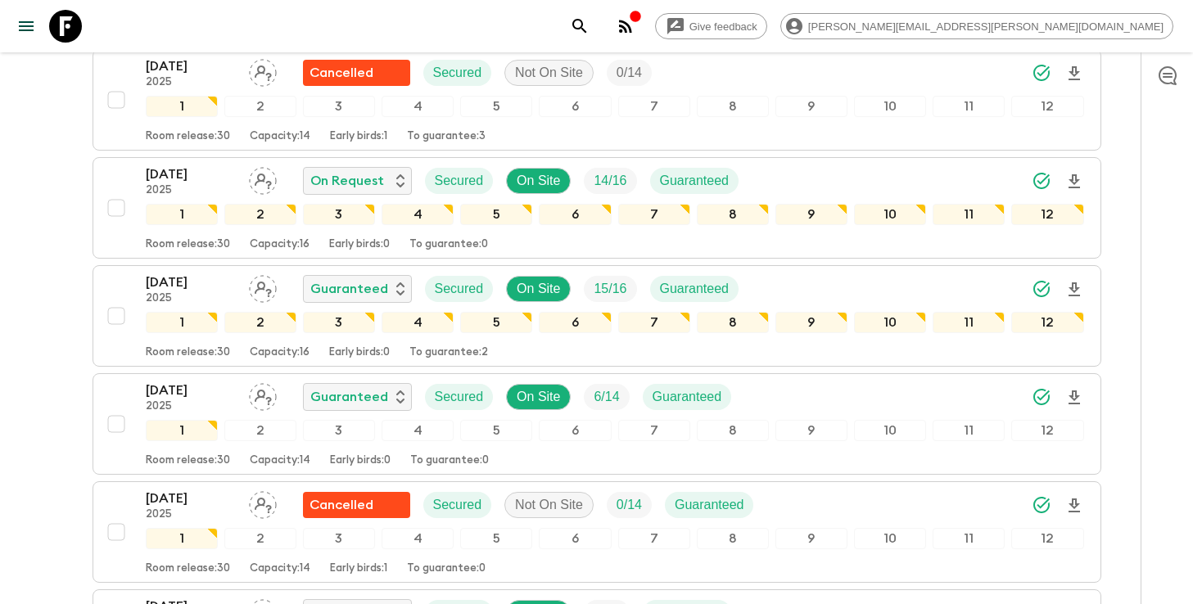
scroll to position [1096, 0]
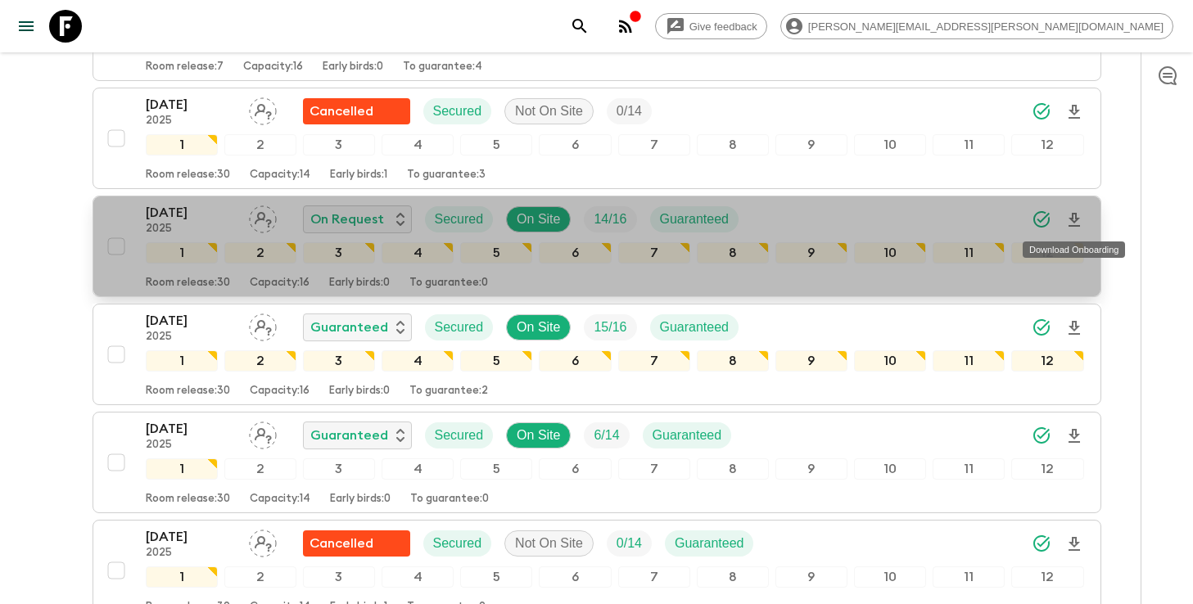
click at [1073, 223] on icon "Download Onboarding" at bounding box center [1073, 220] width 11 height 14
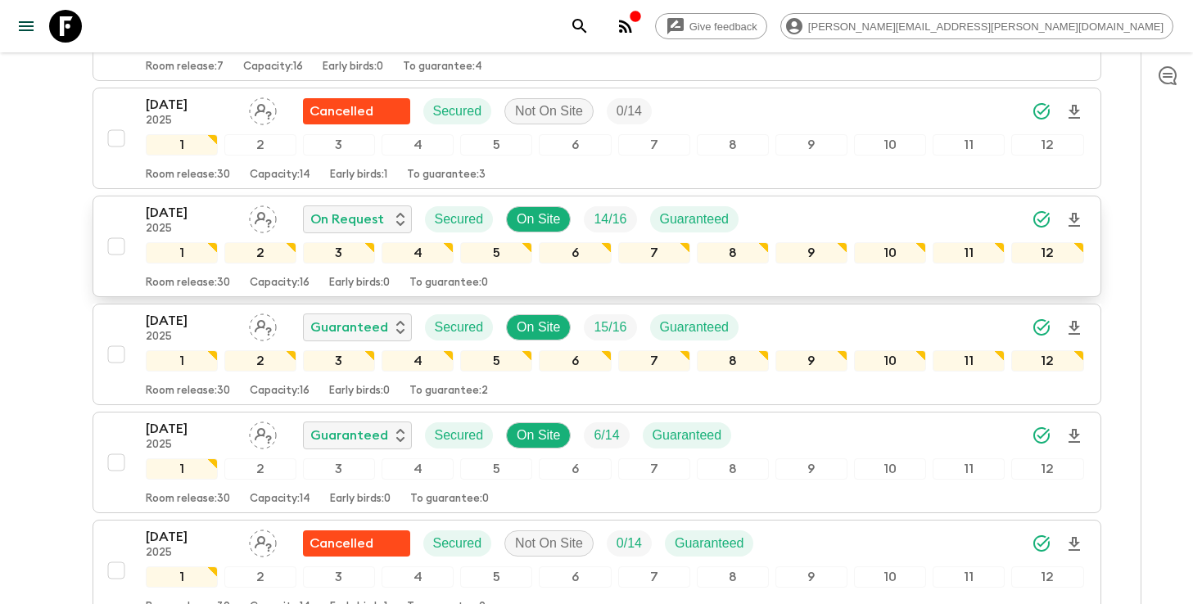
click at [826, 205] on div "[DATE] 2025 On Request Secured On Site 14 / 16 Guaranteed" at bounding box center [615, 219] width 938 height 33
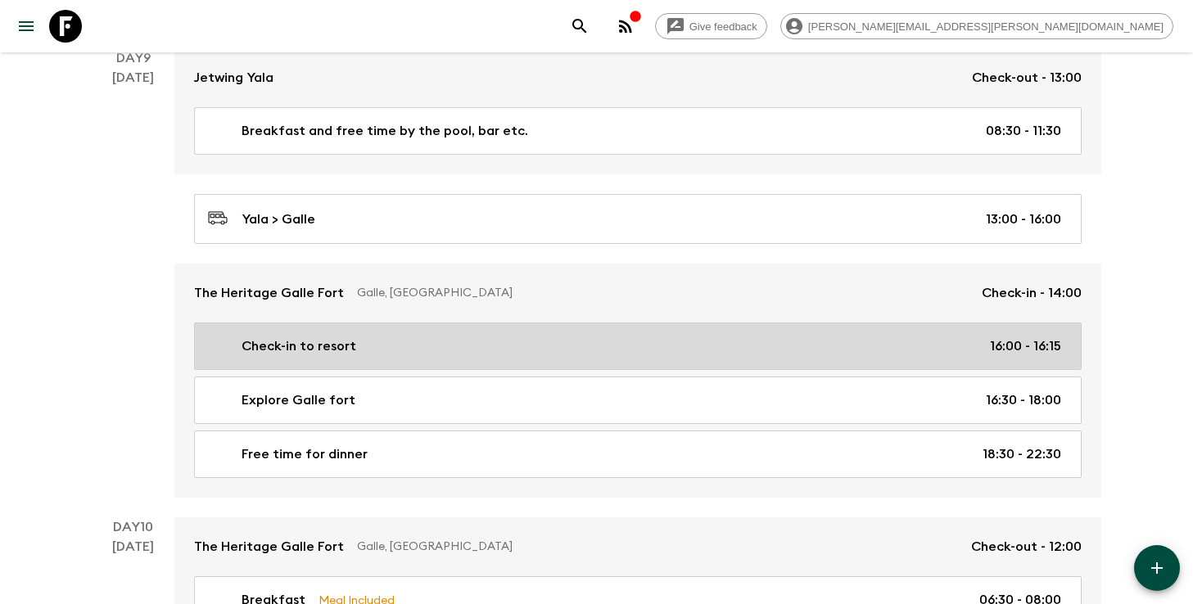
scroll to position [4252, 0]
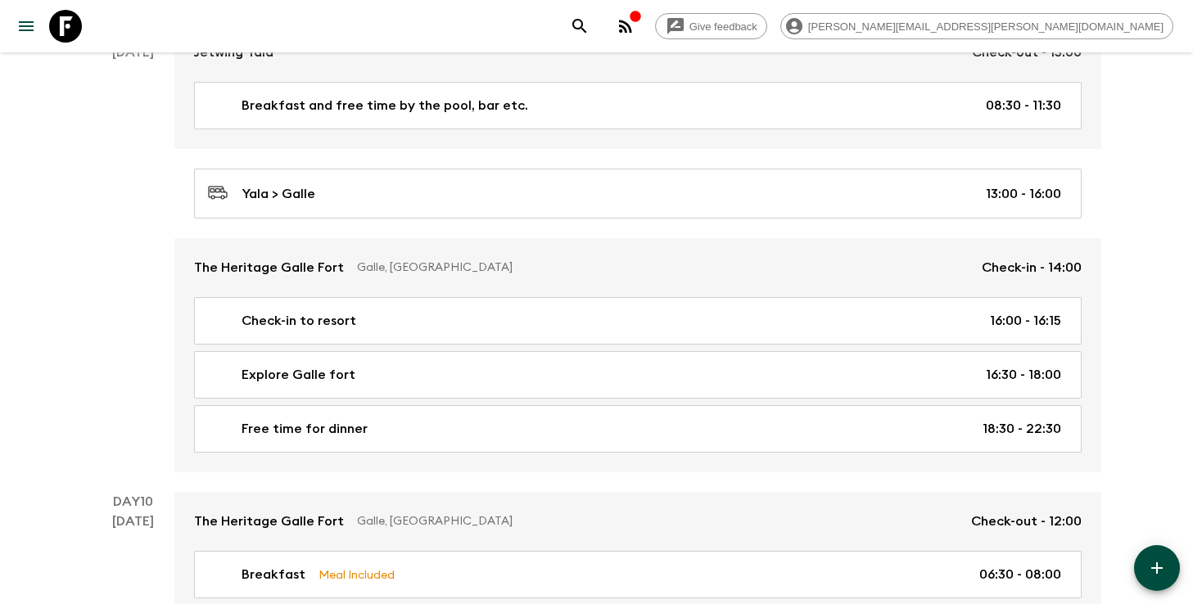
click at [589, 22] on icon "search adventures" at bounding box center [580, 26] width 20 height 20
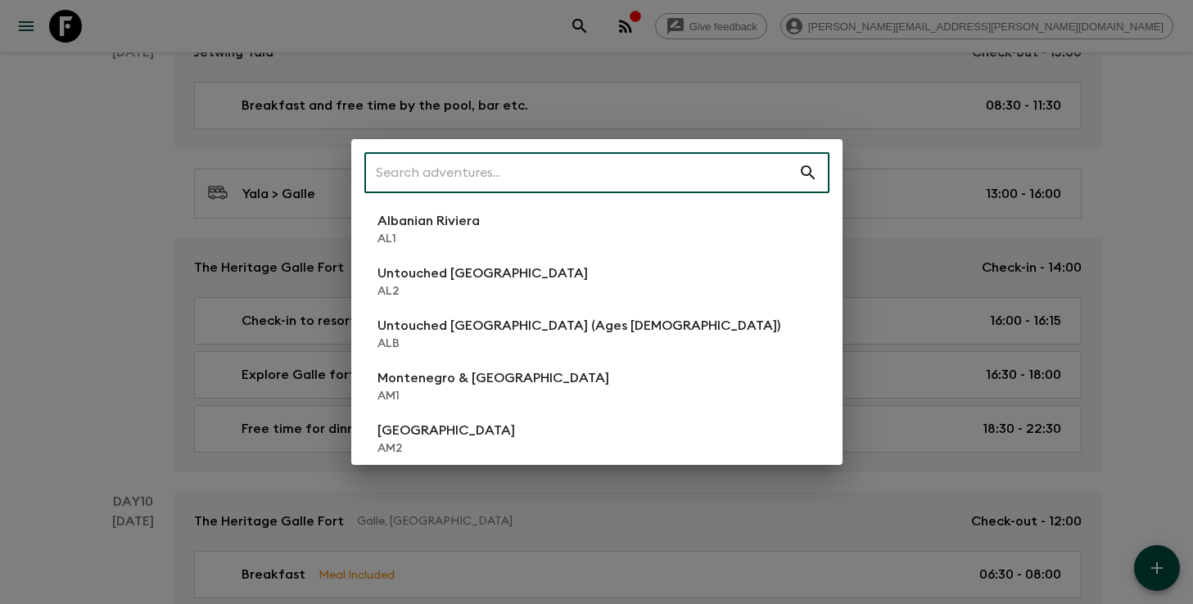
click at [681, 165] on input "text" at bounding box center [581, 173] width 434 height 46
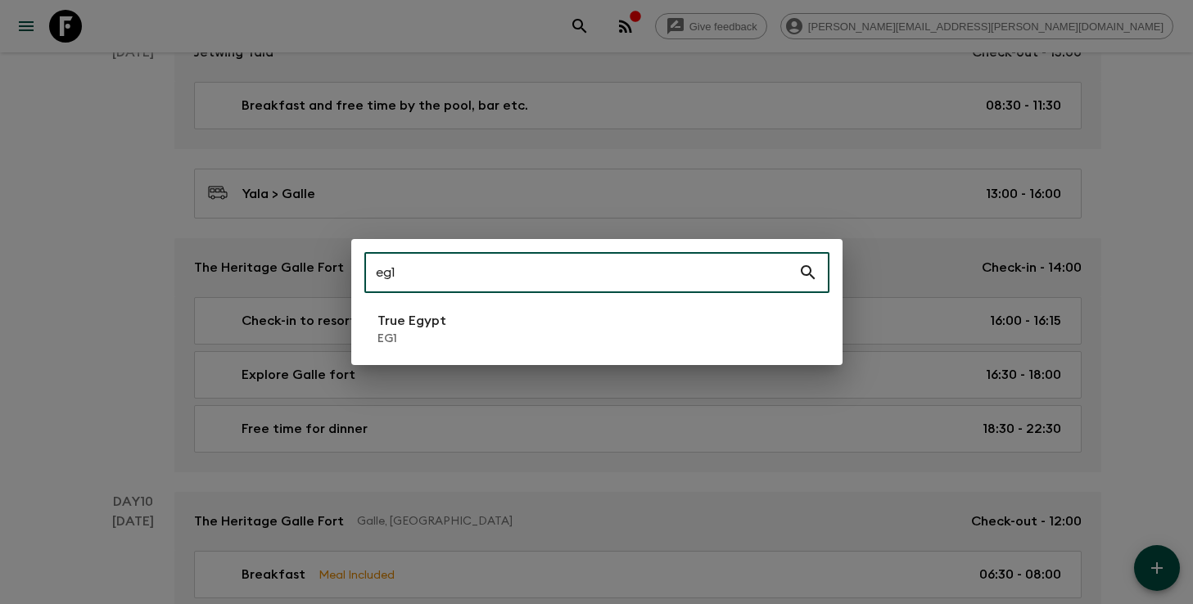
type input "eg1"
click at [544, 329] on li "True Egypt EG1" at bounding box center [596, 329] width 465 height 46
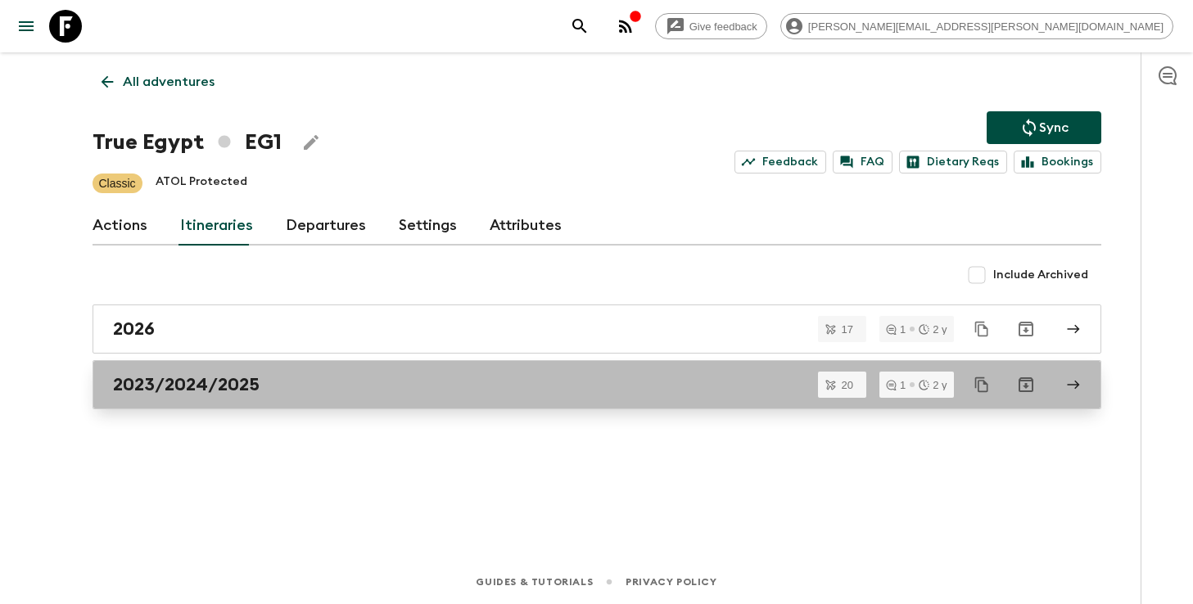
click at [274, 400] on link "2023/2024/2025" at bounding box center [596, 384] width 1008 height 49
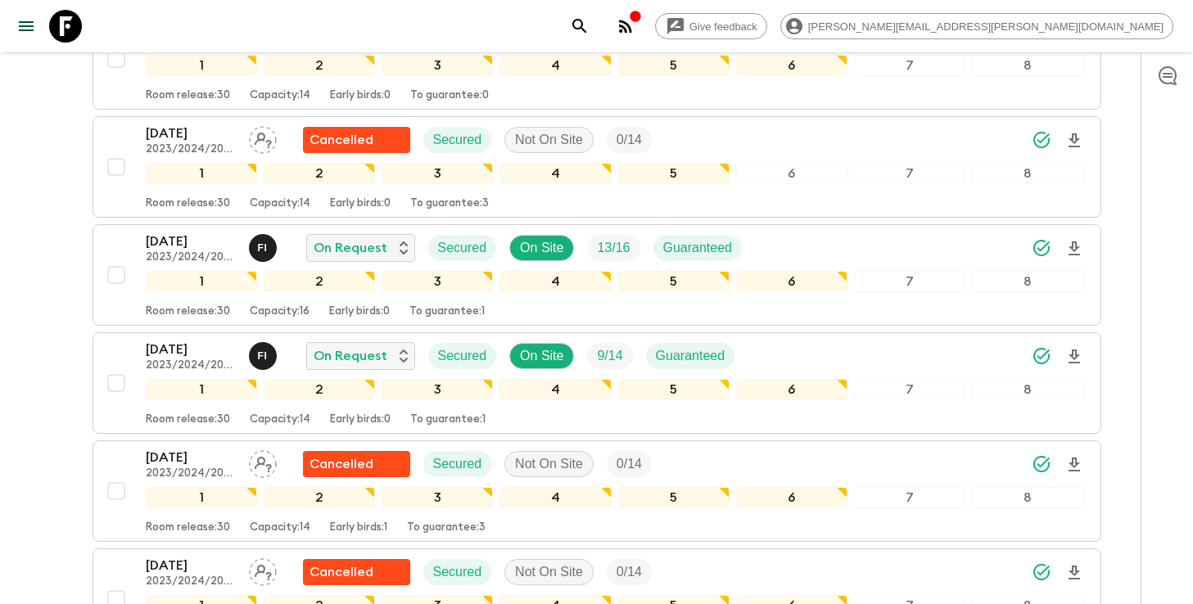
scroll to position [944, 0]
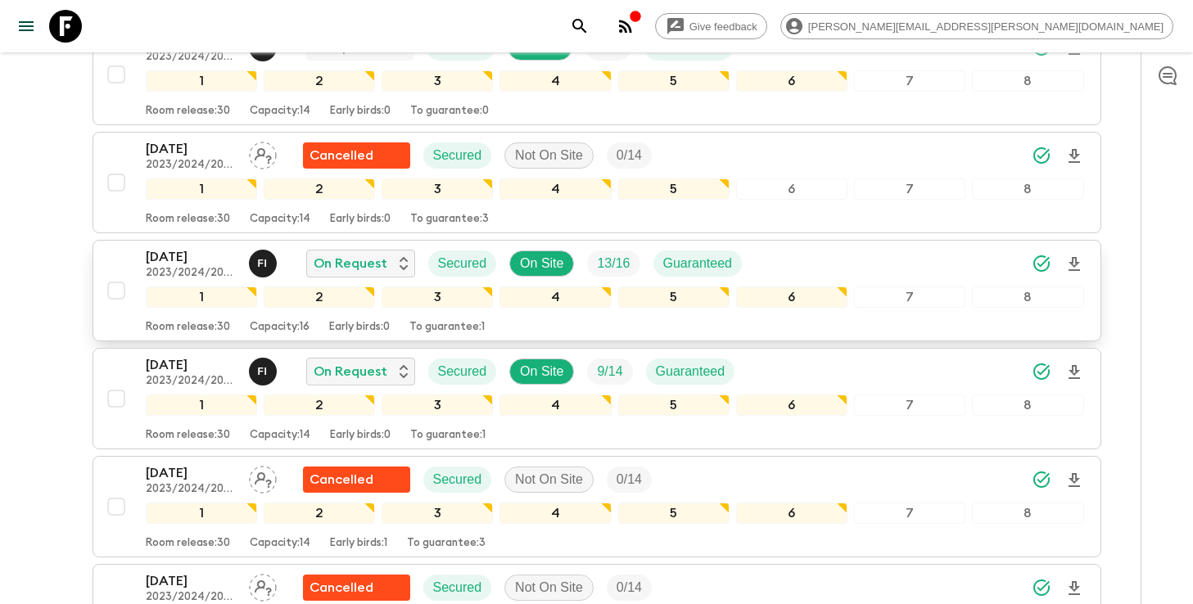
click at [897, 268] on div "[DATE] 2023/2024/2025 F I On Request Secured On Site 13 / 16 Guaranteed" at bounding box center [615, 263] width 938 height 33
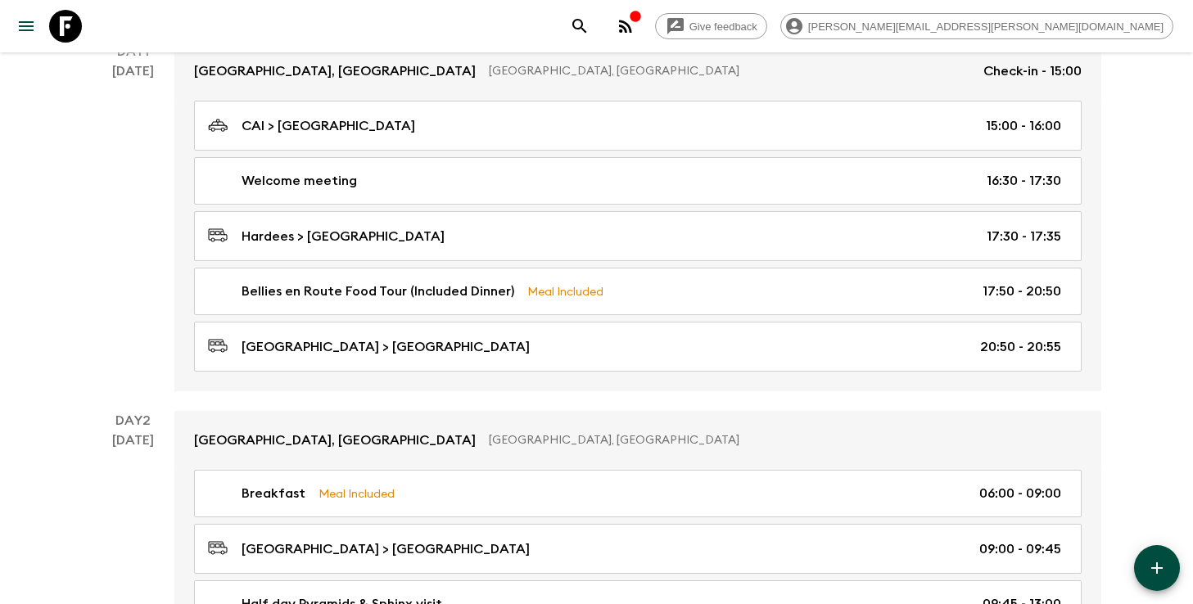
scroll to position [284, 0]
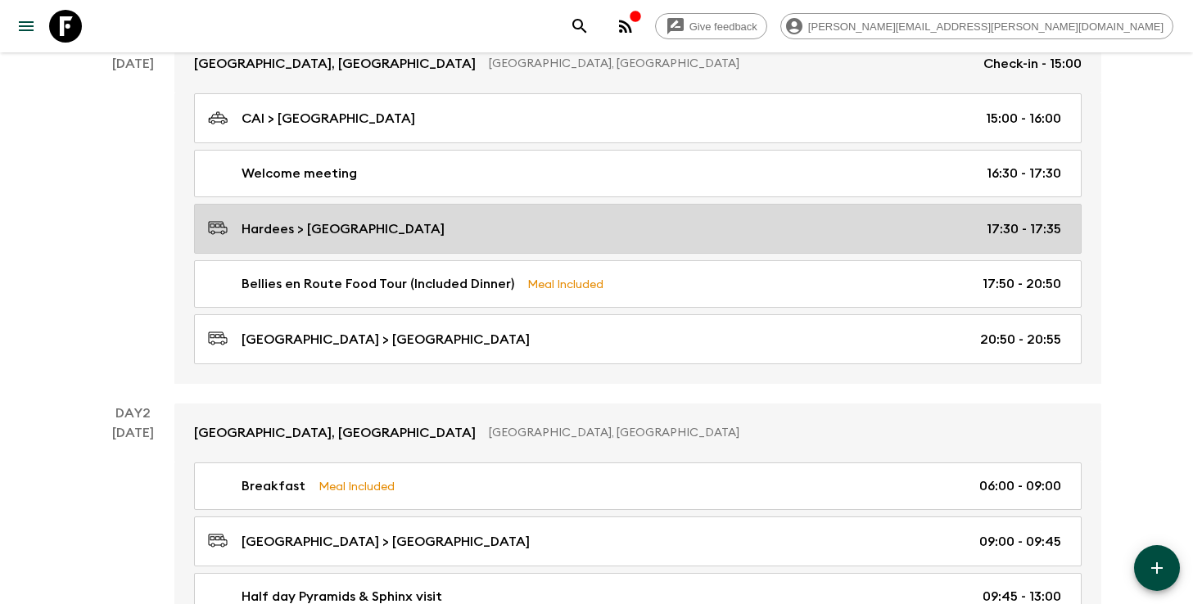
click at [712, 223] on div "Hardees > [GEOGRAPHIC_DATA] 17:30 - 17:35" at bounding box center [634, 229] width 853 height 22
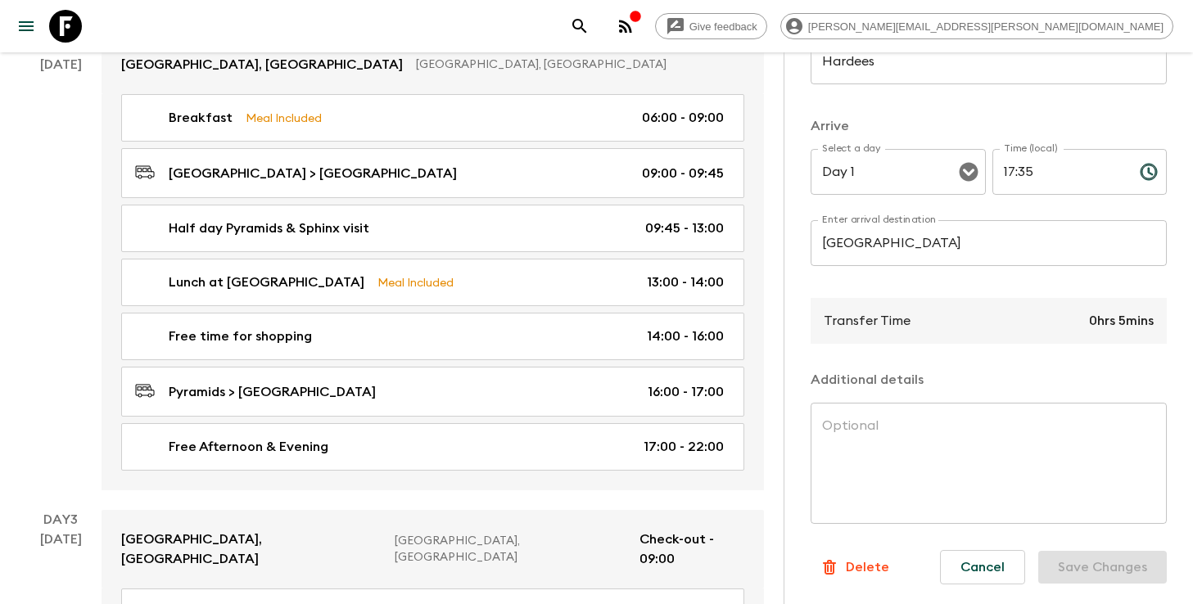
scroll to position [684, 0]
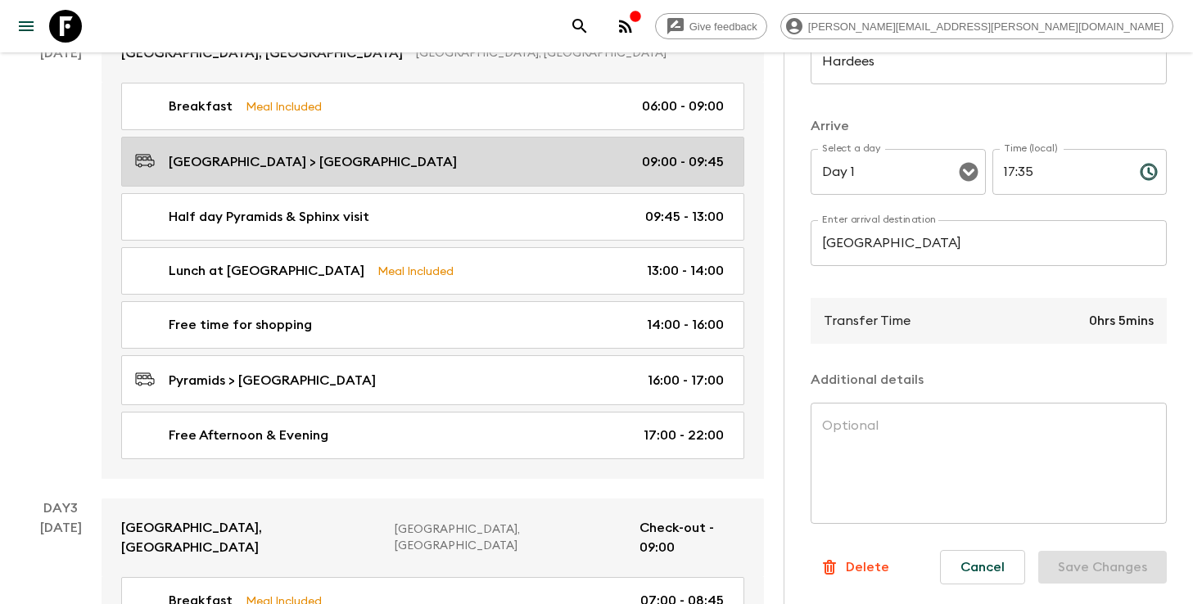
click at [575, 151] on link "[GEOGRAPHIC_DATA] > [GEOGRAPHIC_DATA] 09:00 - 09:45" at bounding box center [432, 162] width 623 height 50
type input "[GEOGRAPHIC_DATA]"
type input "Pyramids"
type input "Day 2"
type input "09:00"
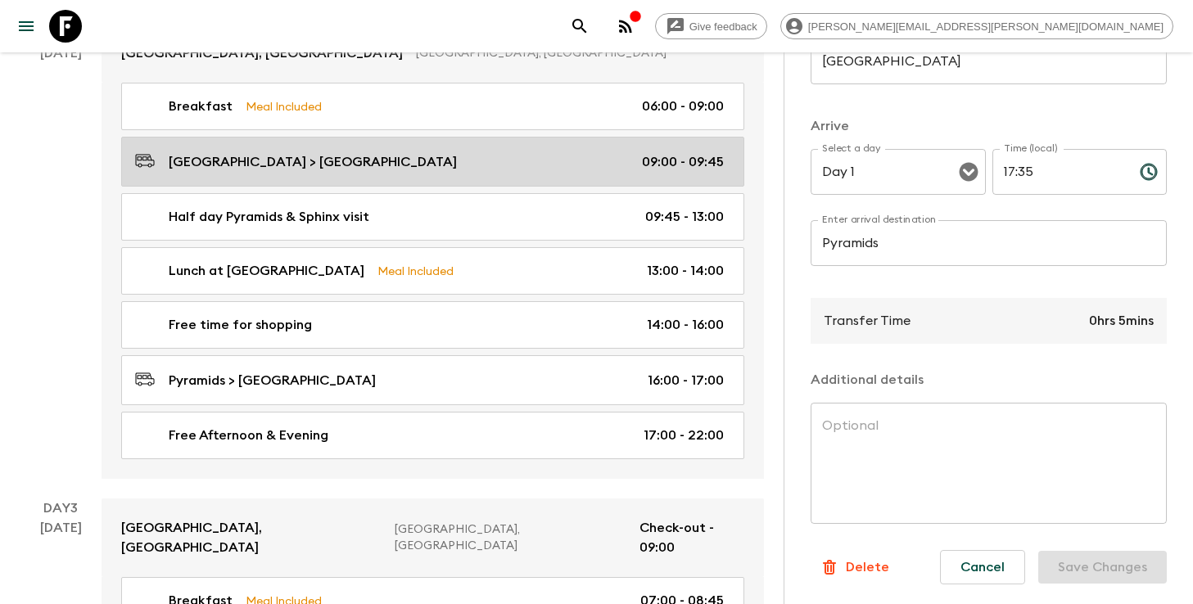
type input "Day 2"
type input "09:45"
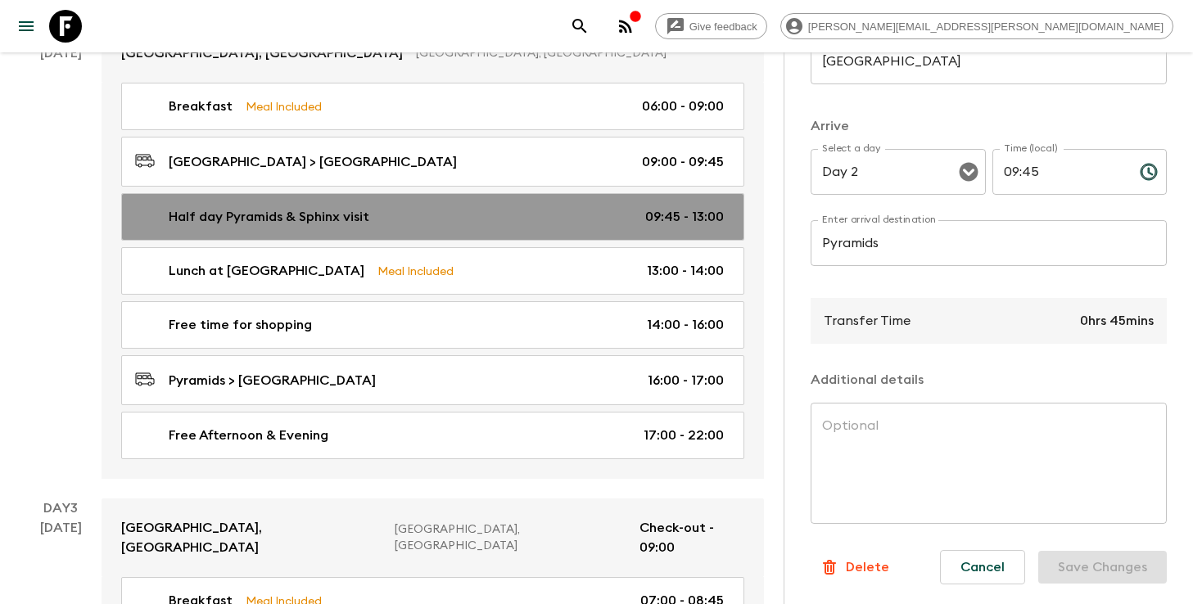
click at [573, 207] on div "Half day Pyramids & Sphinx visit 09:45 - 13:00" at bounding box center [429, 217] width 589 height 20
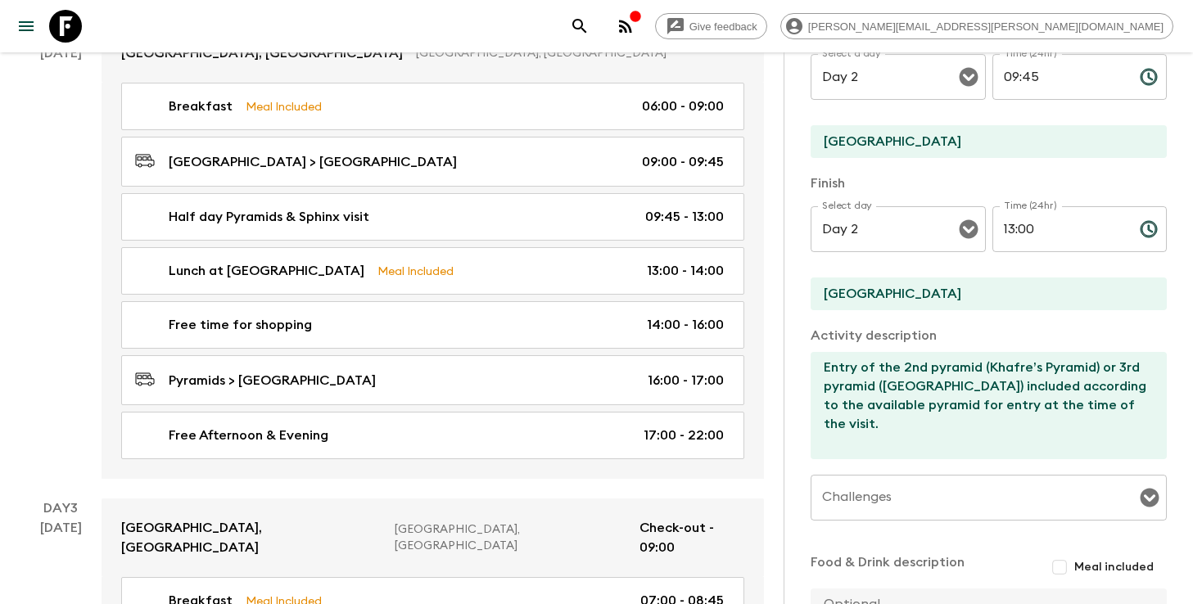
scroll to position [341, 0]
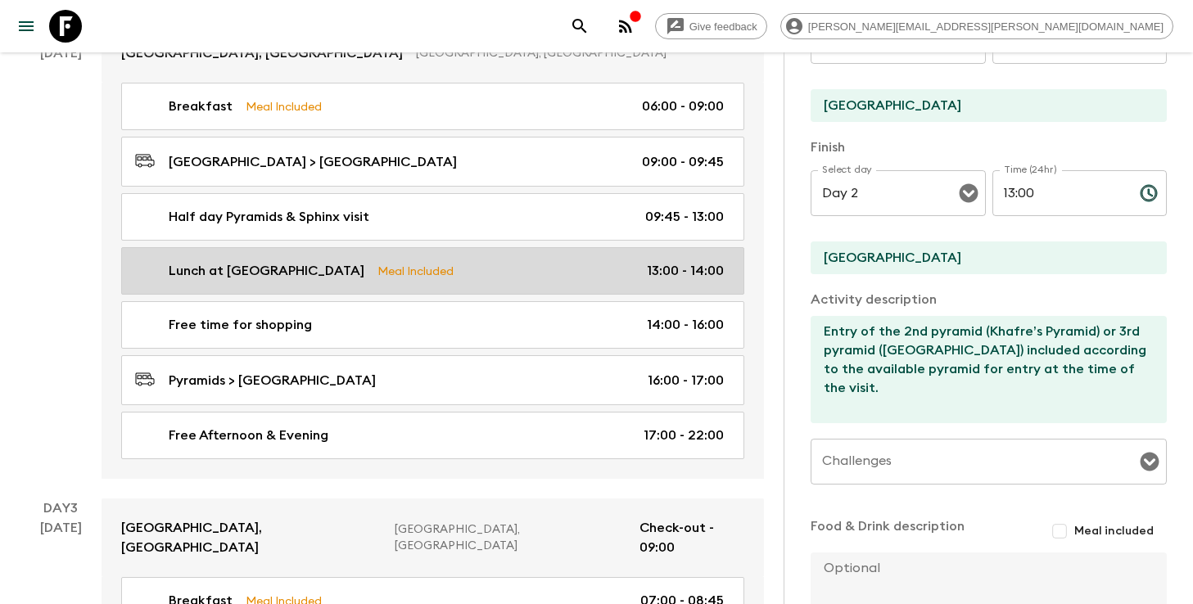
click at [557, 261] on div "Lunch at 9 Pyramids Lounge Meal Included 13:00 - 14:00" at bounding box center [429, 271] width 589 height 20
type input "Lunch at [GEOGRAPHIC_DATA]"
type textarea "Great views of the Pyramids. Menu: [URL][DOMAIN_NAME]"
checkbox input "true"
type textarea "Lunch included"
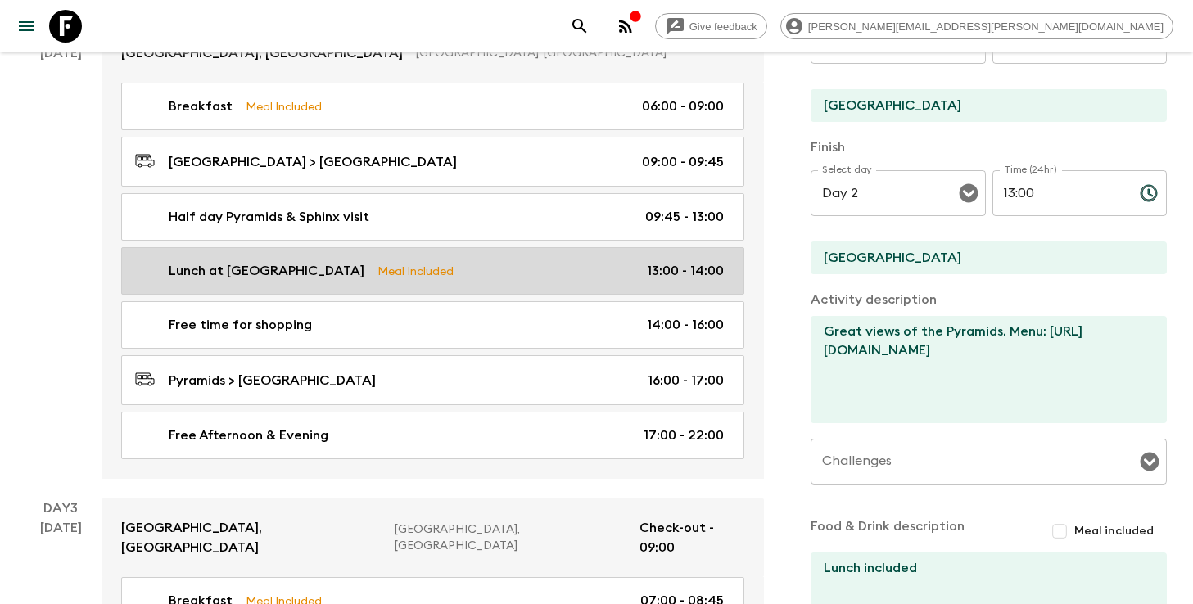
type input "13:00"
type input "14:00"
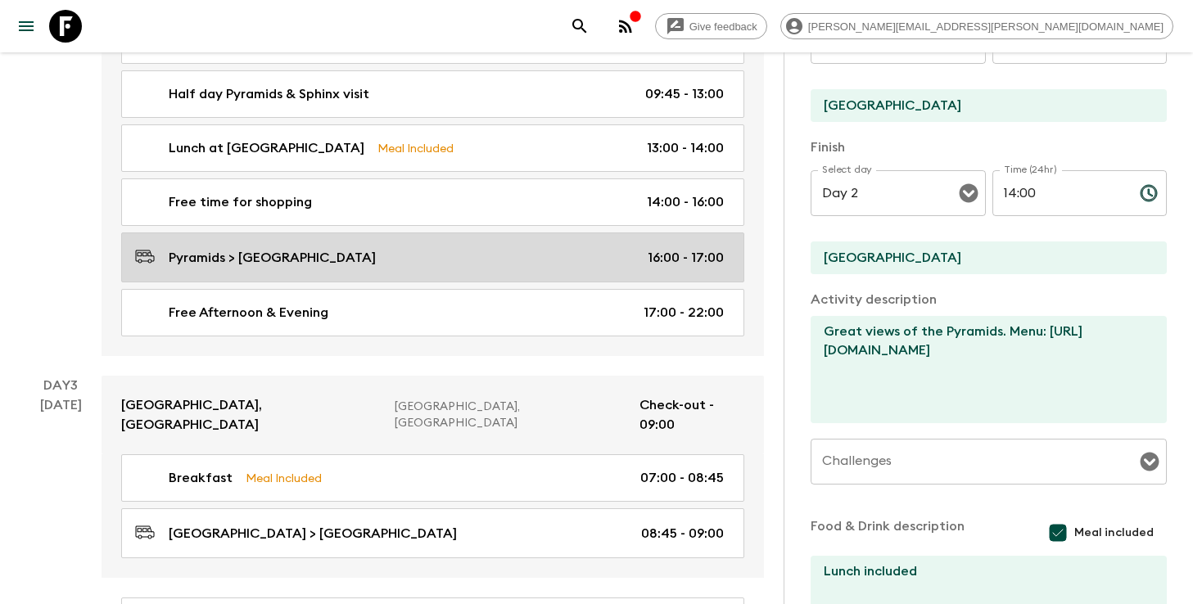
scroll to position [807, 0]
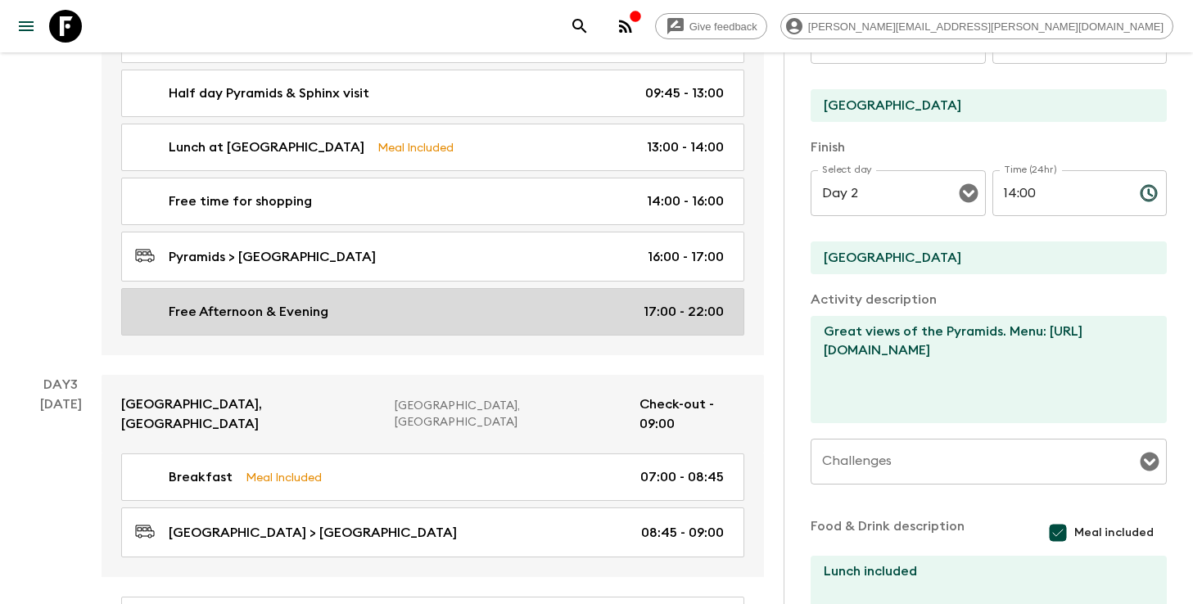
click at [507, 302] on div "Free Afternoon & Evening 17:00 - 22:00" at bounding box center [429, 312] width 589 height 20
type input "Free Afternoon & Evening"
type input "Downtown [GEOGRAPHIC_DATA]"
type textarea "Free time"
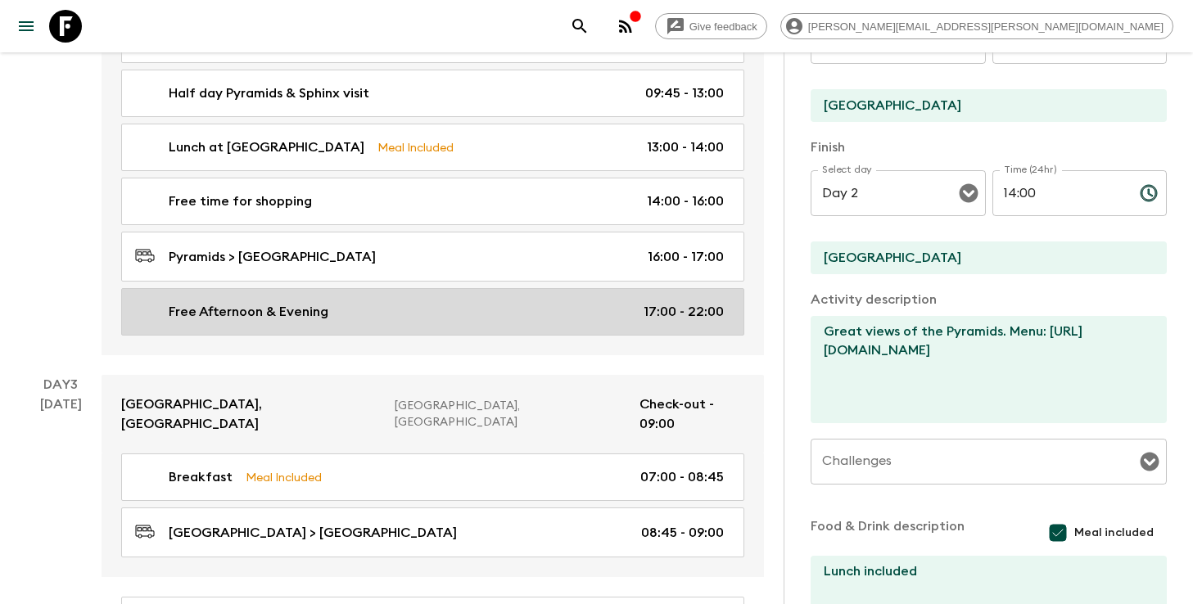
checkbox input "false"
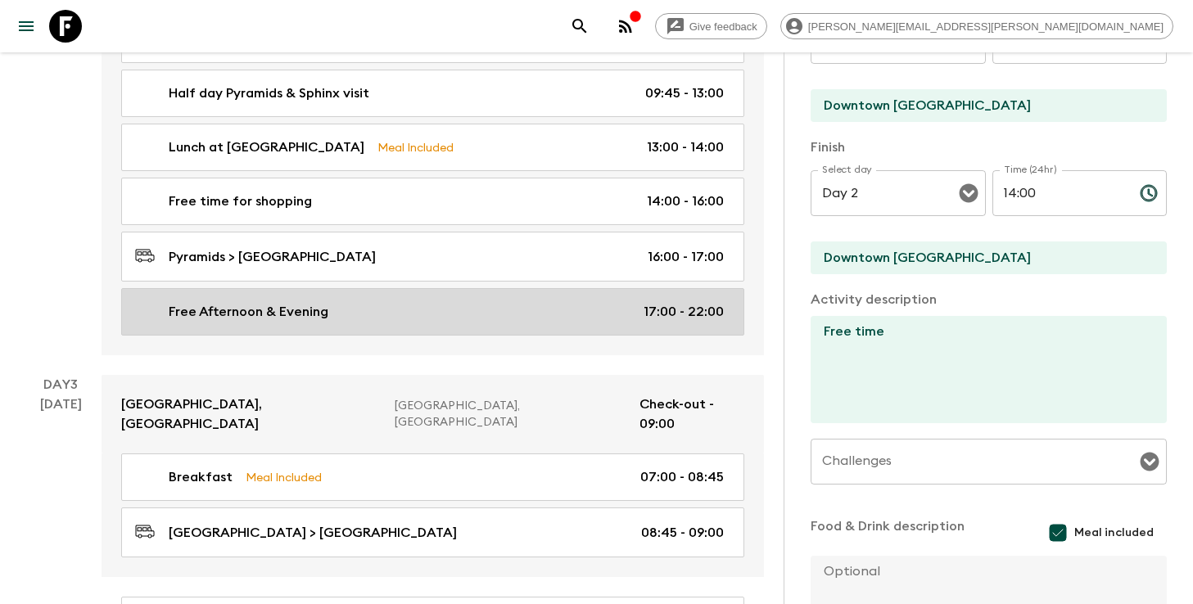
type input "17:00"
type input "22:00"
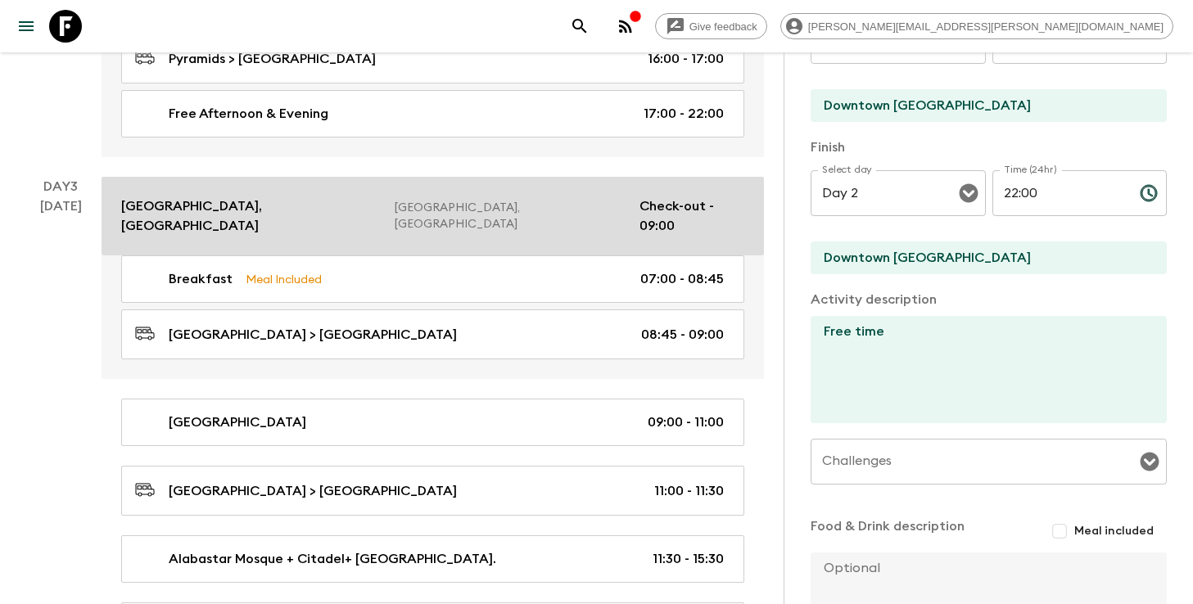
scroll to position [1065, 0]
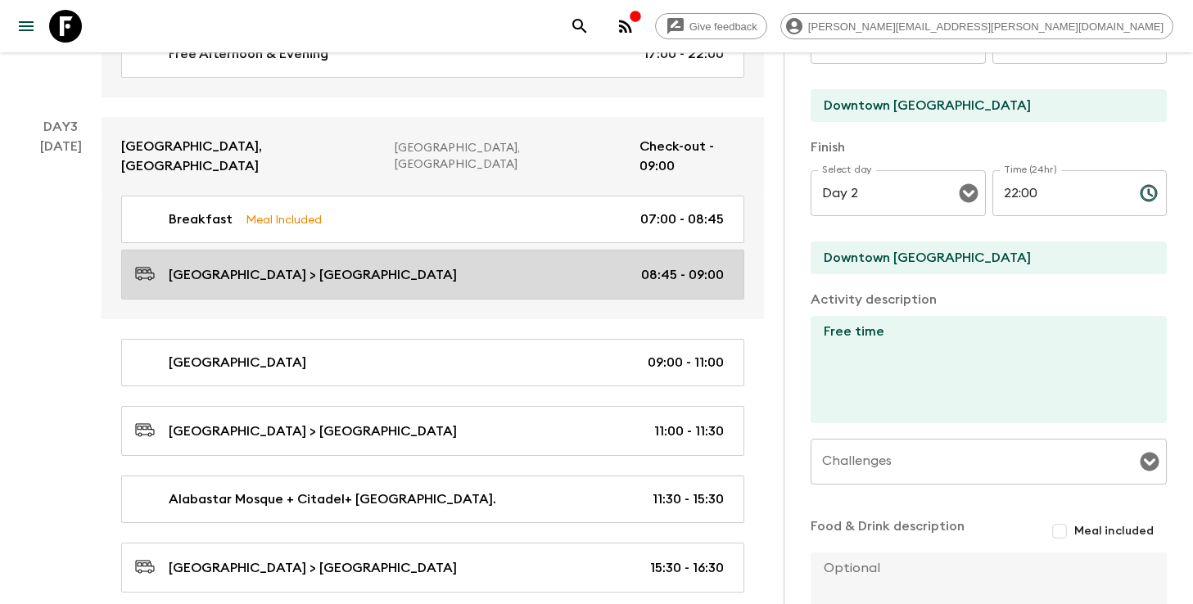
click at [551, 264] on div "[GEOGRAPHIC_DATA] > [GEOGRAPHIC_DATA] 08:45 - 09:00" at bounding box center [429, 275] width 589 height 22
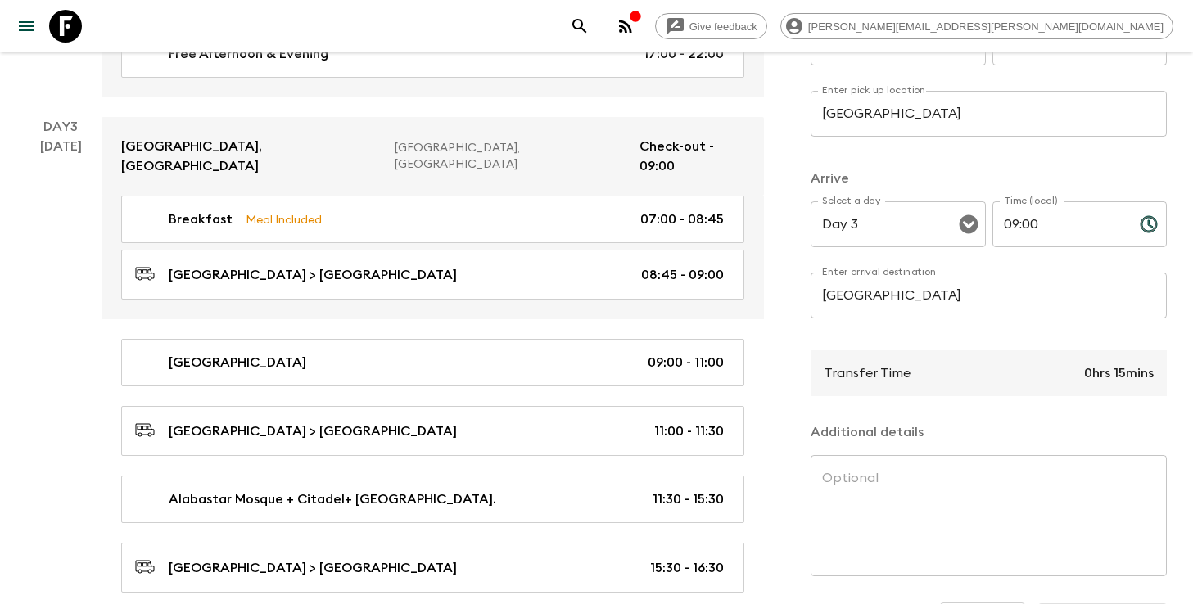
scroll to position [307, 0]
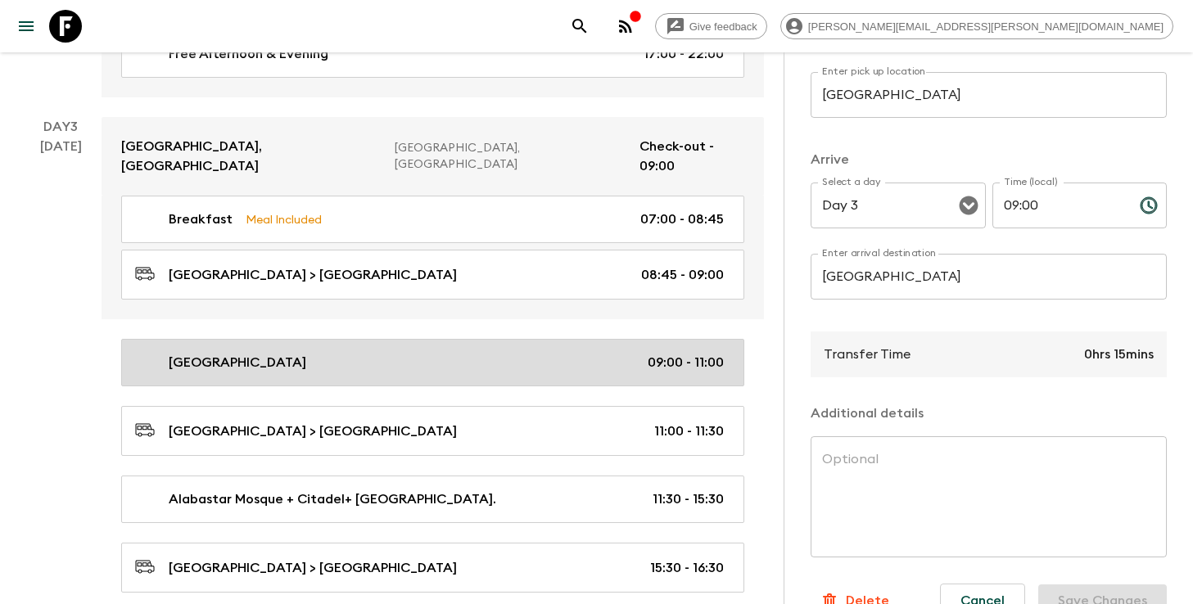
click at [519, 353] on div "[GEOGRAPHIC_DATA] 09:00 - 11:00" at bounding box center [429, 363] width 589 height 20
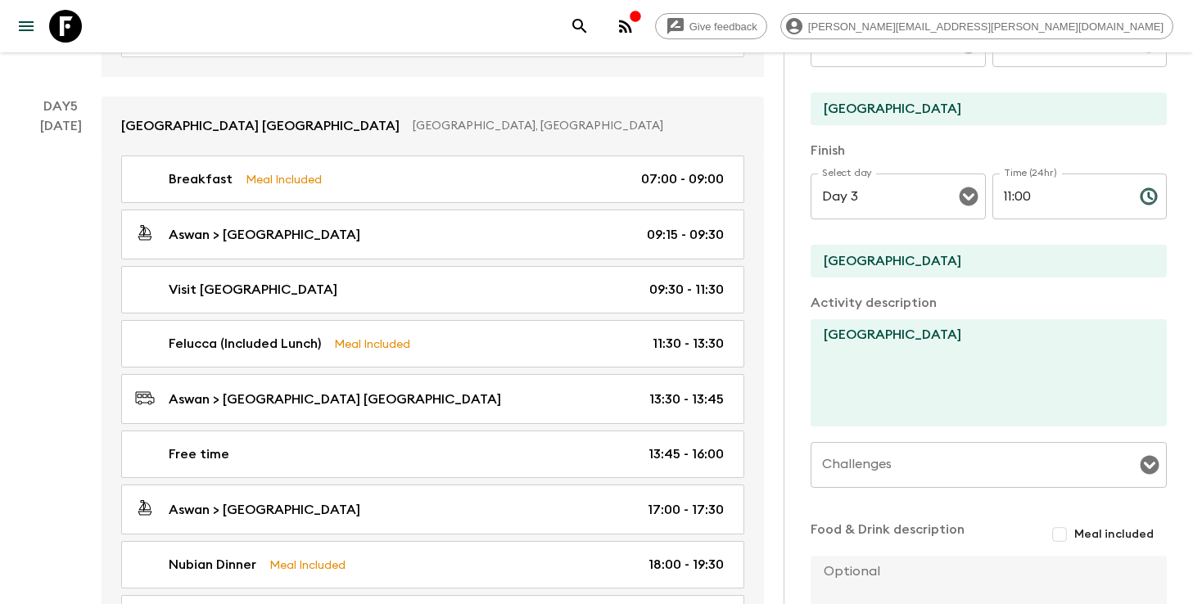
scroll to position [2186, 0]
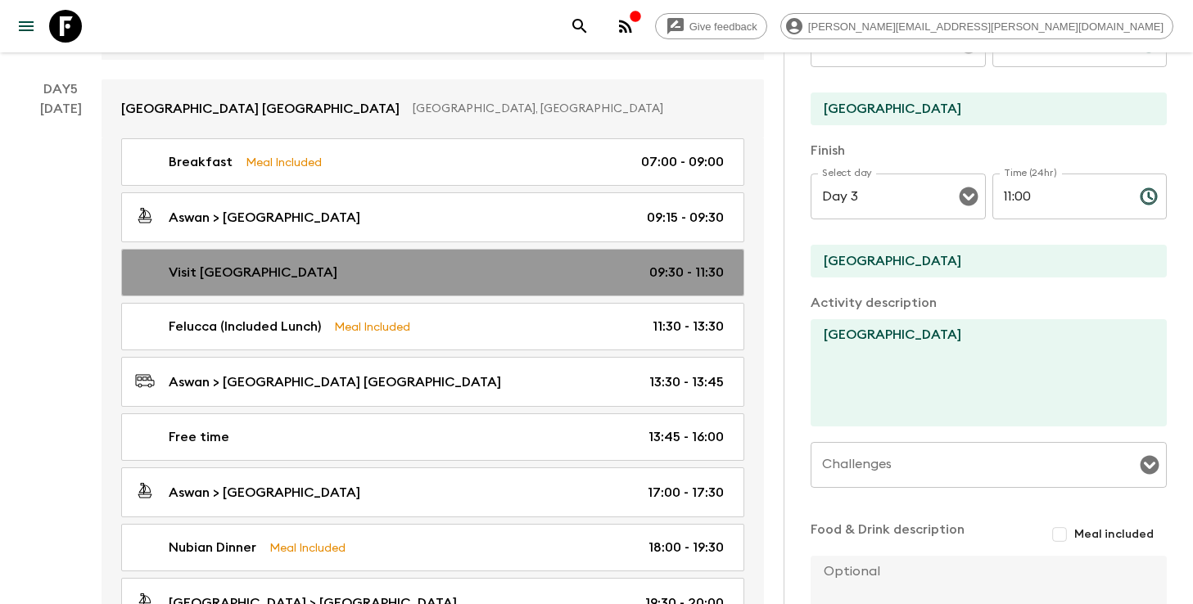
click at [567, 263] on div "Visit [GEOGRAPHIC_DATA][DEMOGRAPHIC_DATA] 09:30 - 11:30" at bounding box center [429, 273] width 589 height 20
type input "Visit [GEOGRAPHIC_DATA]"
type input "Philae Temple"
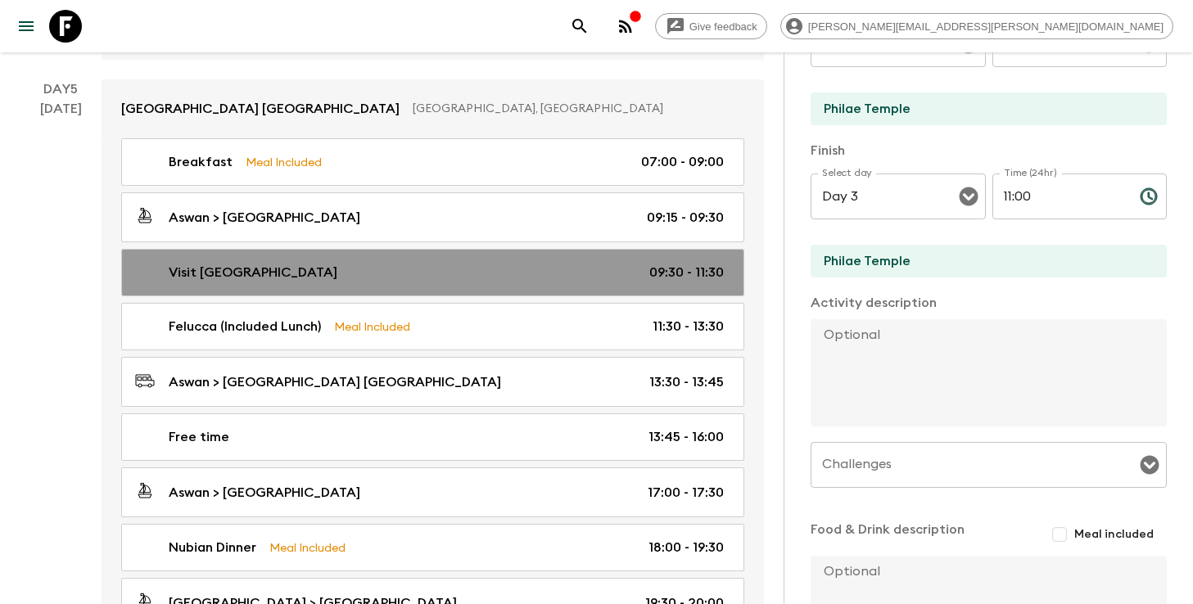
type input "Day 5"
type input "09:30"
type input "Day 5"
type input "11:30"
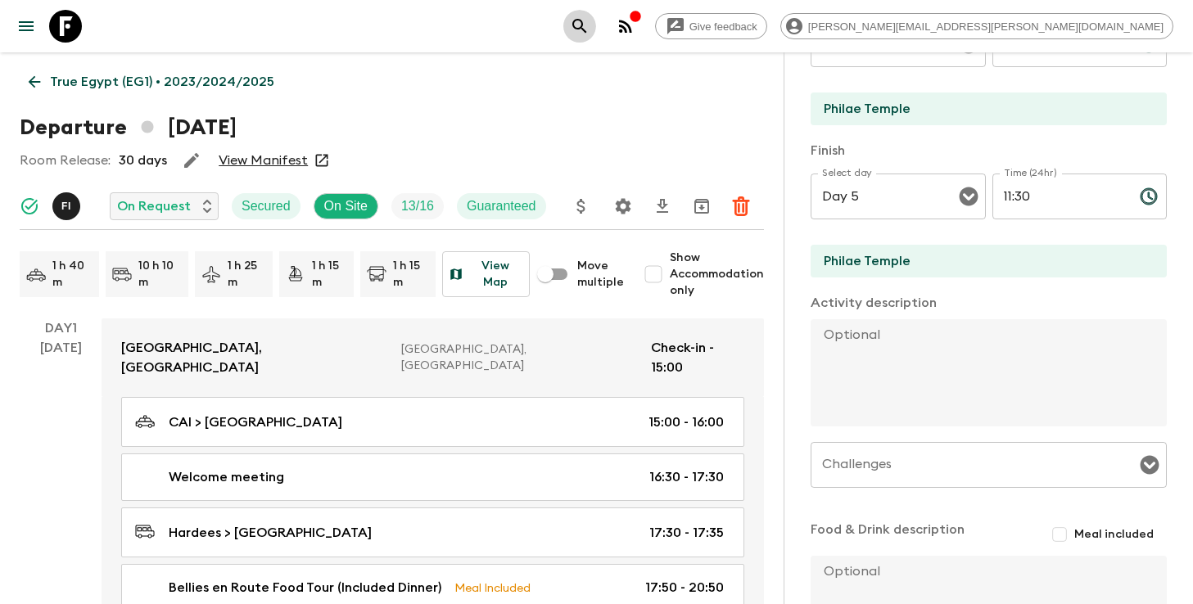
click at [586, 23] on icon "search adventures" at bounding box center [579, 26] width 14 height 14
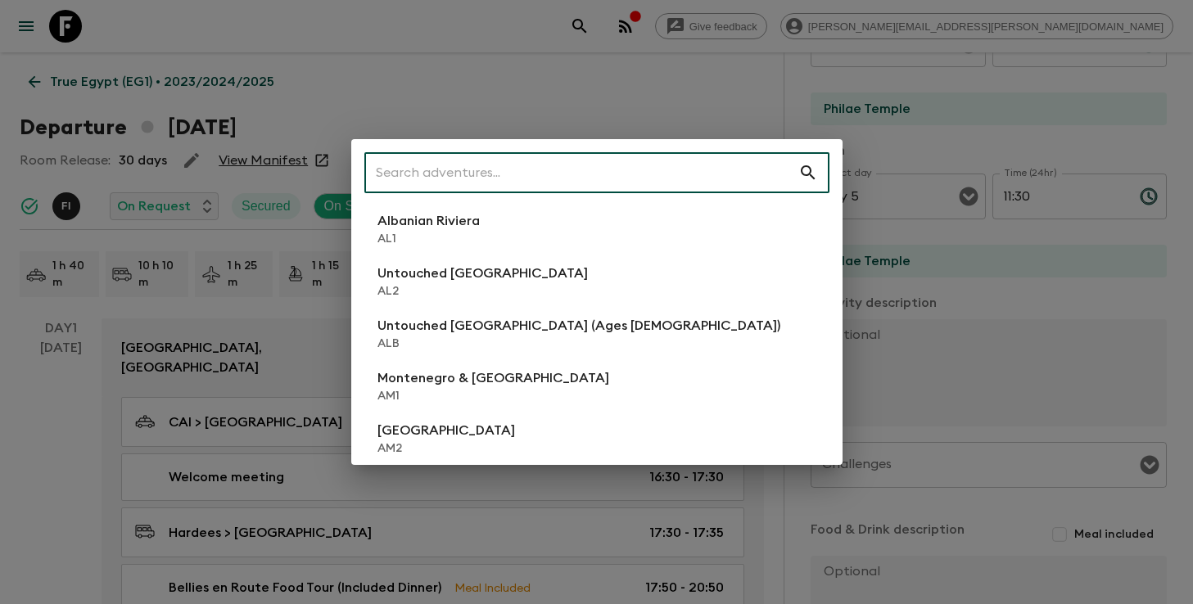
click at [642, 173] on input "text" at bounding box center [581, 173] width 434 height 46
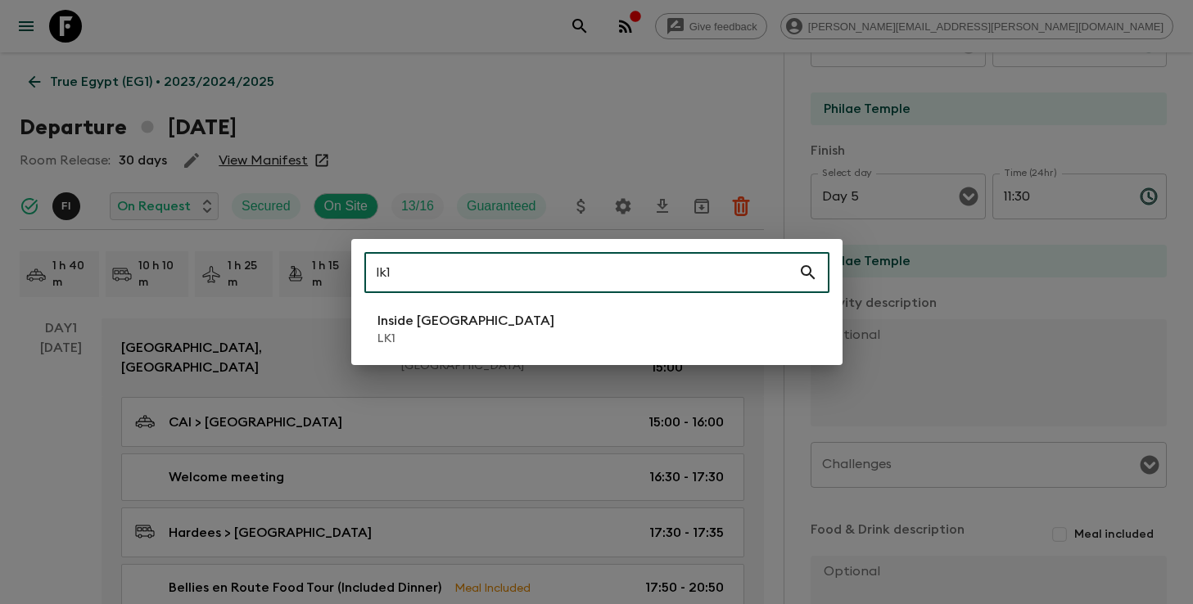
type input "lk1"
click at [521, 334] on li "Inside [GEOGRAPHIC_DATA] LK1" at bounding box center [596, 329] width 465 height 46
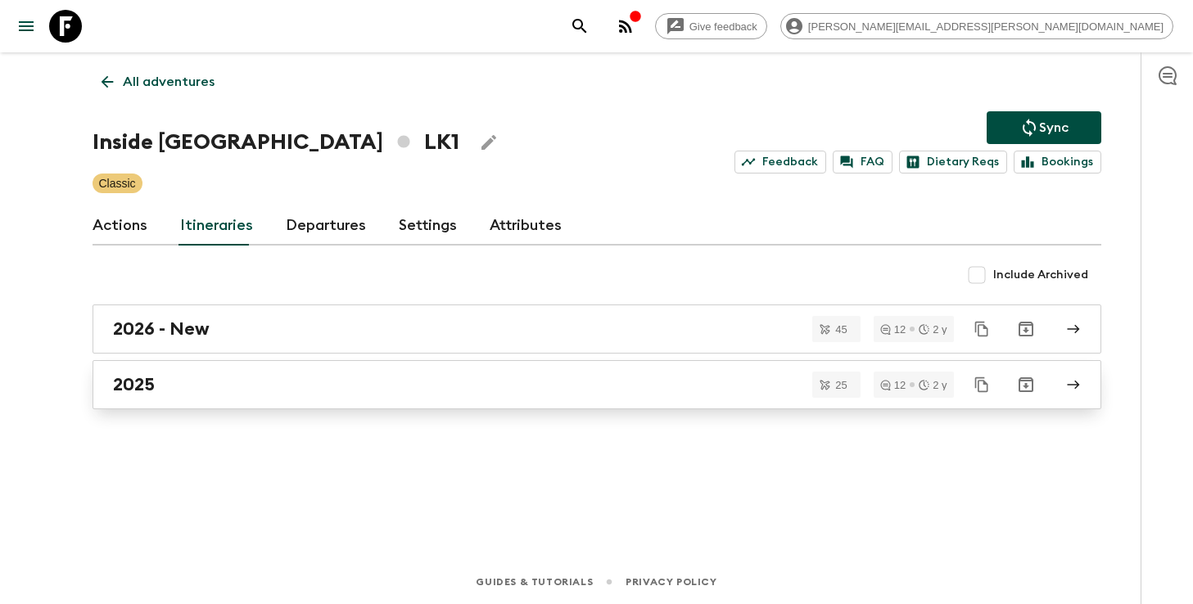
click at [378, 389] on div "2025" at bounding box center [581, 384] width 936 height 21
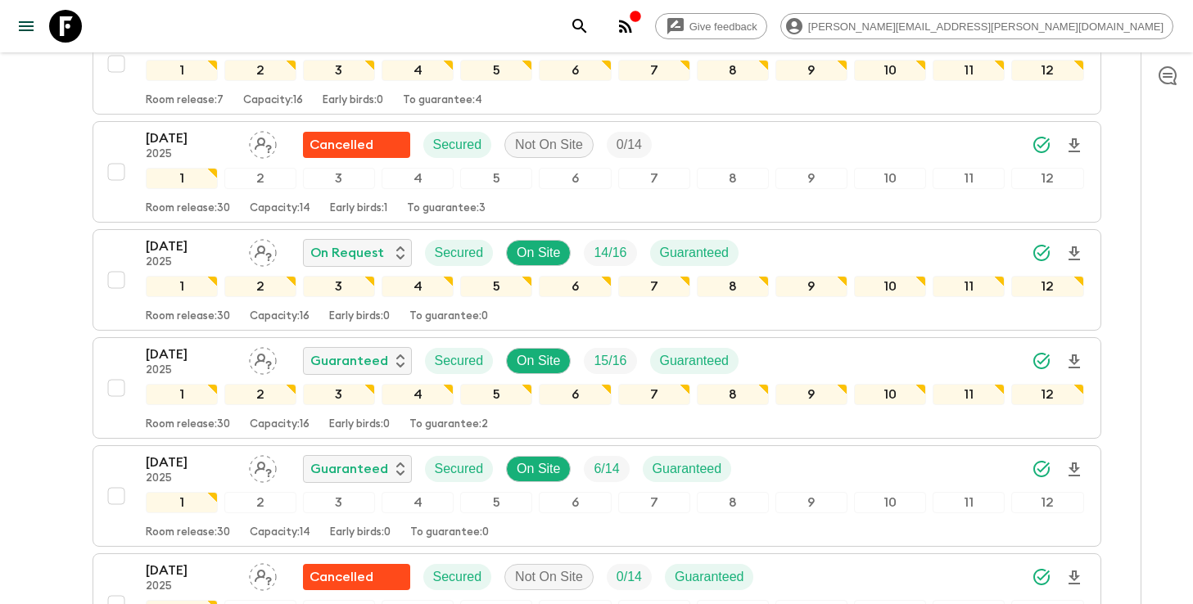
scroll to position [1056, 0]
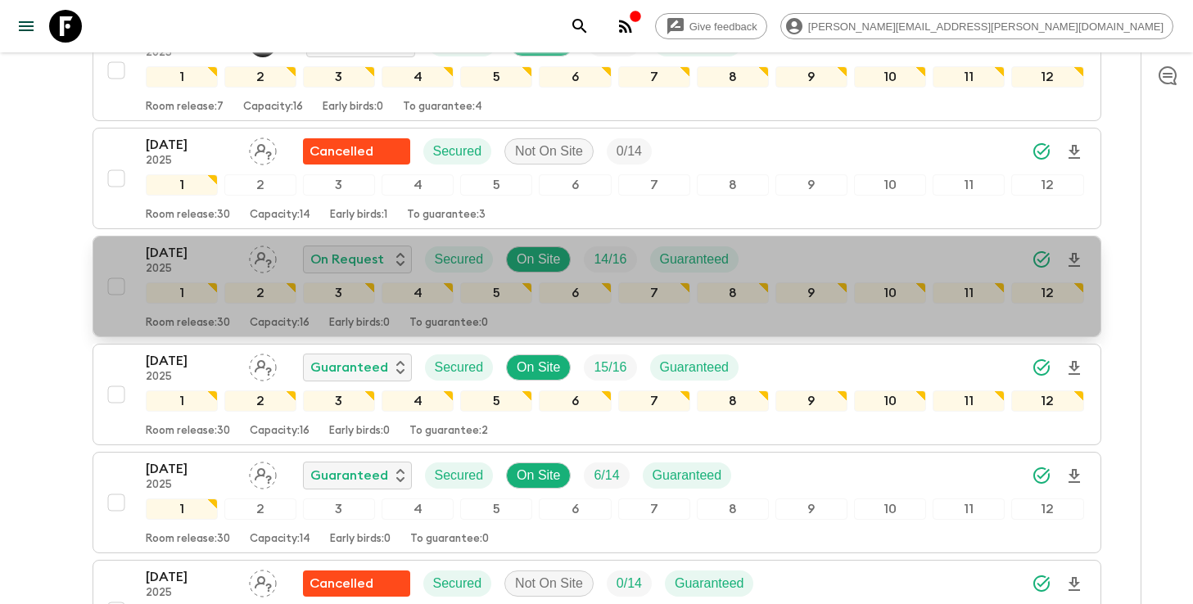
click at [864, 260] on div "[DATE] 2025 On Request Secured On Site 14 / 16 Guaranteed" at bounding box center [615, 259] width 938 height 33
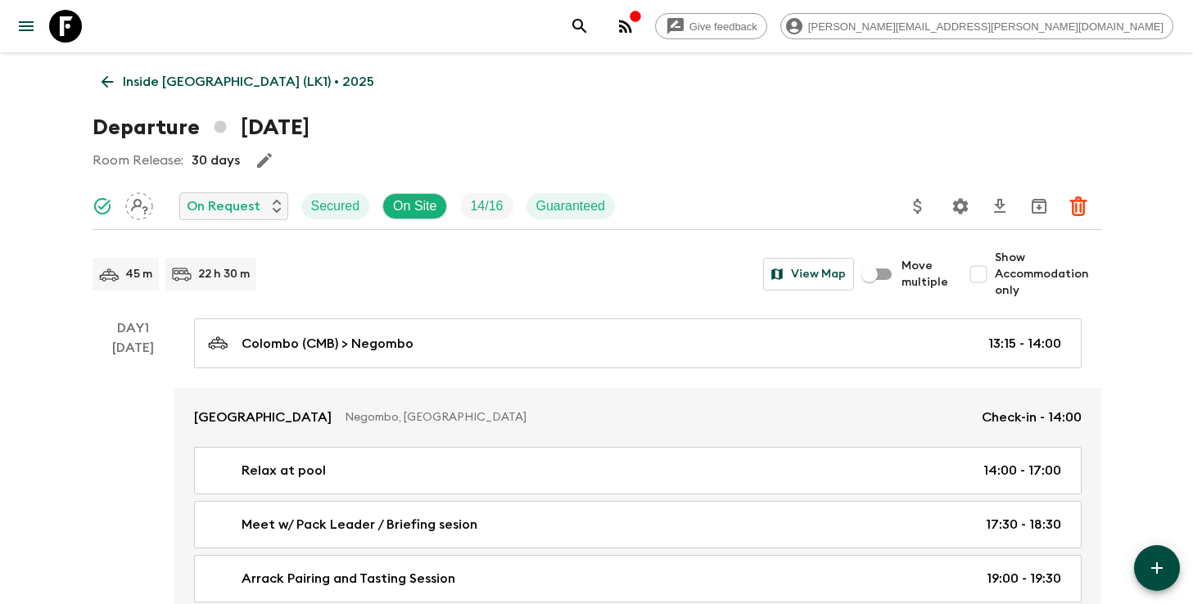
click at [964, 204] on icon "Settings" at bounding box center [960, 206] width 16 height 16
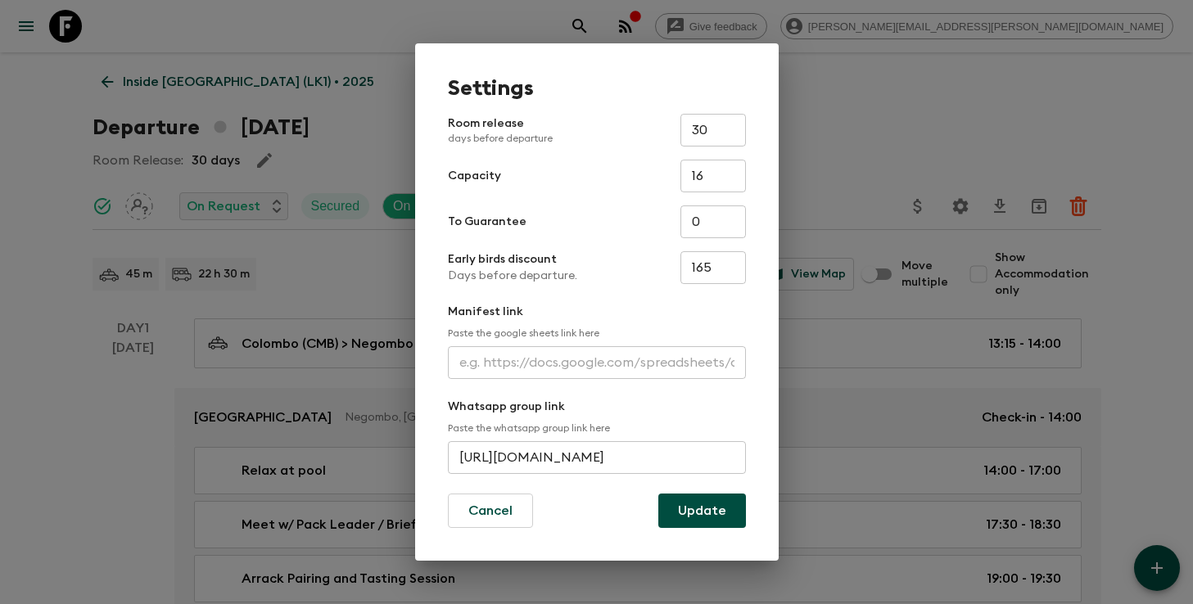
click at [539, 353] on input "text" at bounding box center [597, 362] width 298 height 33
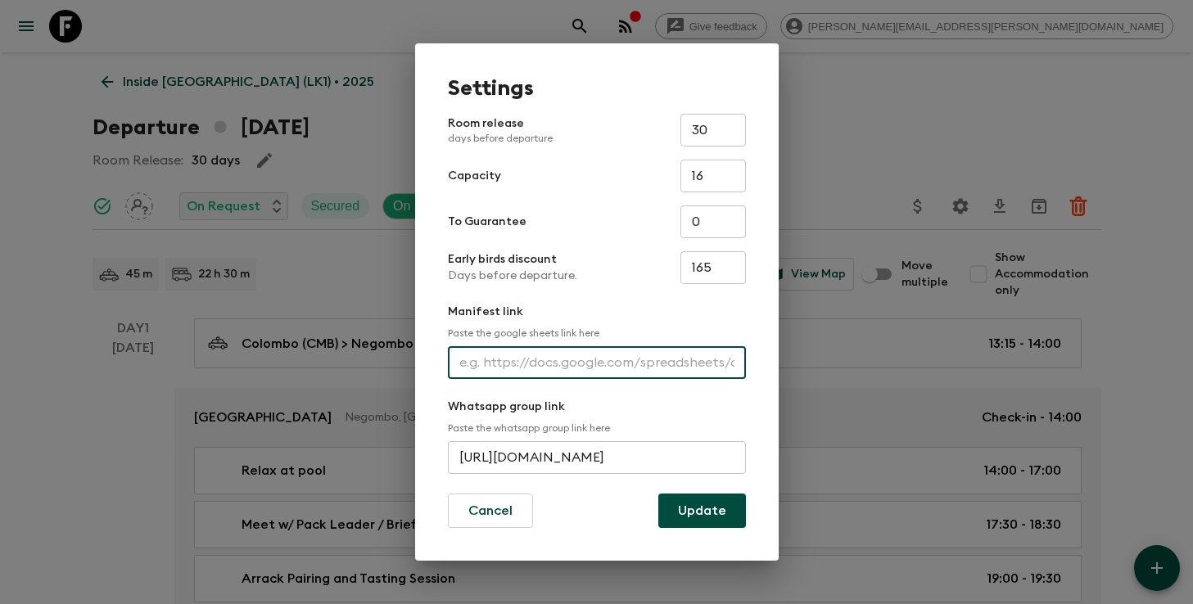
paste input "[URL][DOMAIN_NAME]"
type input "[URL][DOMAIN_NAME]"
click at [693, 517] on button "Update" at bounding box center [702, 511] width 88 height 34
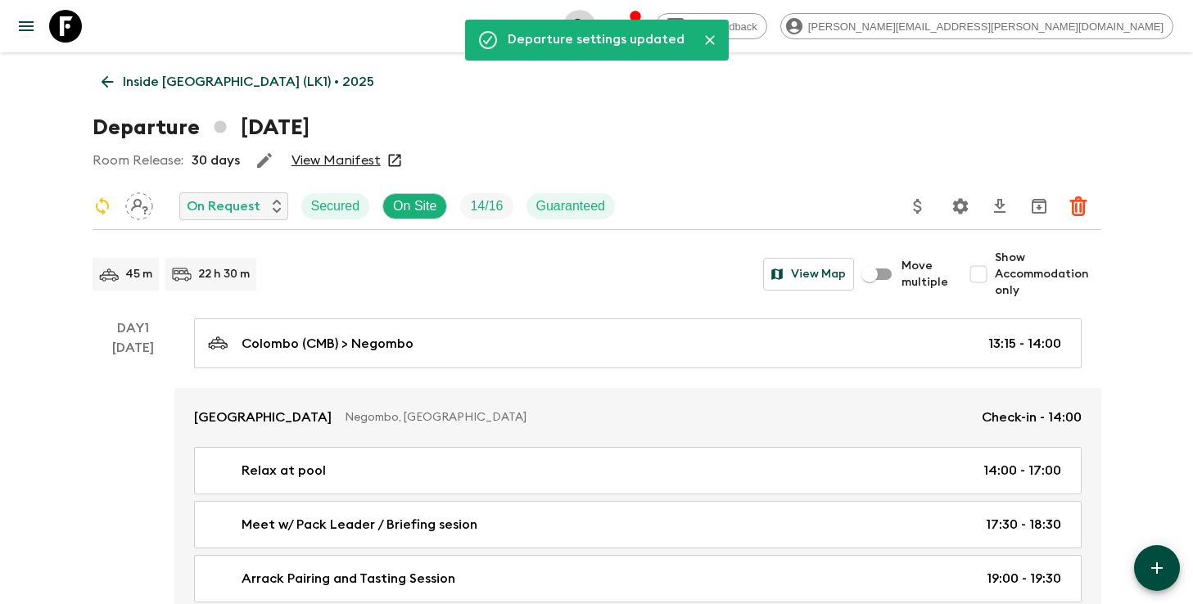
click at [589, 27] on icon "search adventures" at bounding box center [580, 26] width 20 height 20
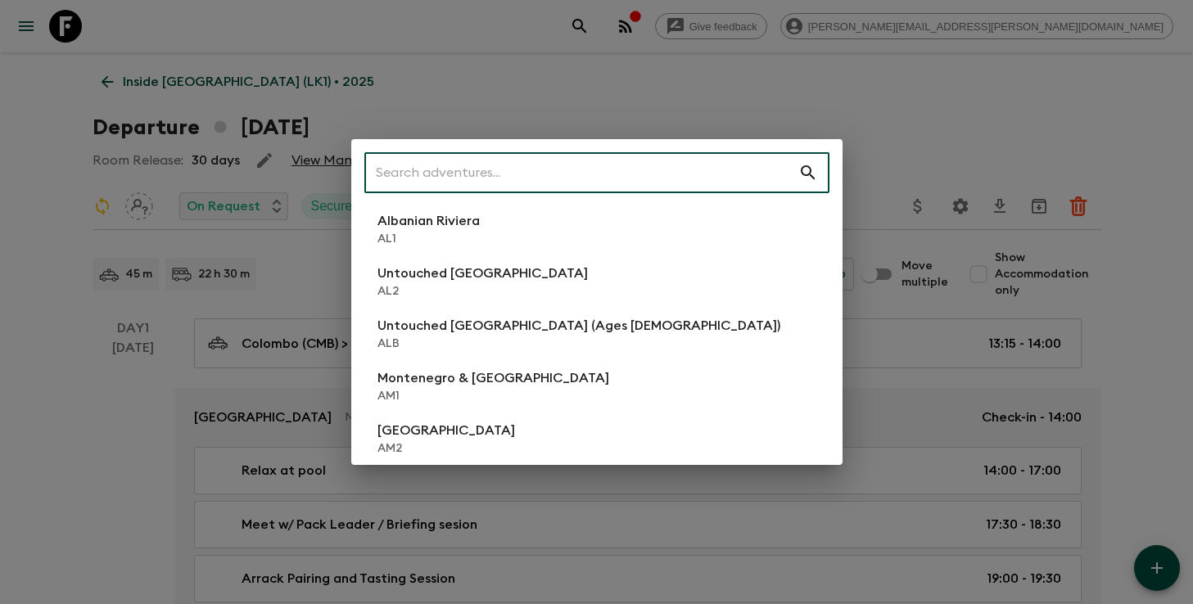
click at [677, 162] on input "text" at bounding box center [581, 173] width 434 height 46
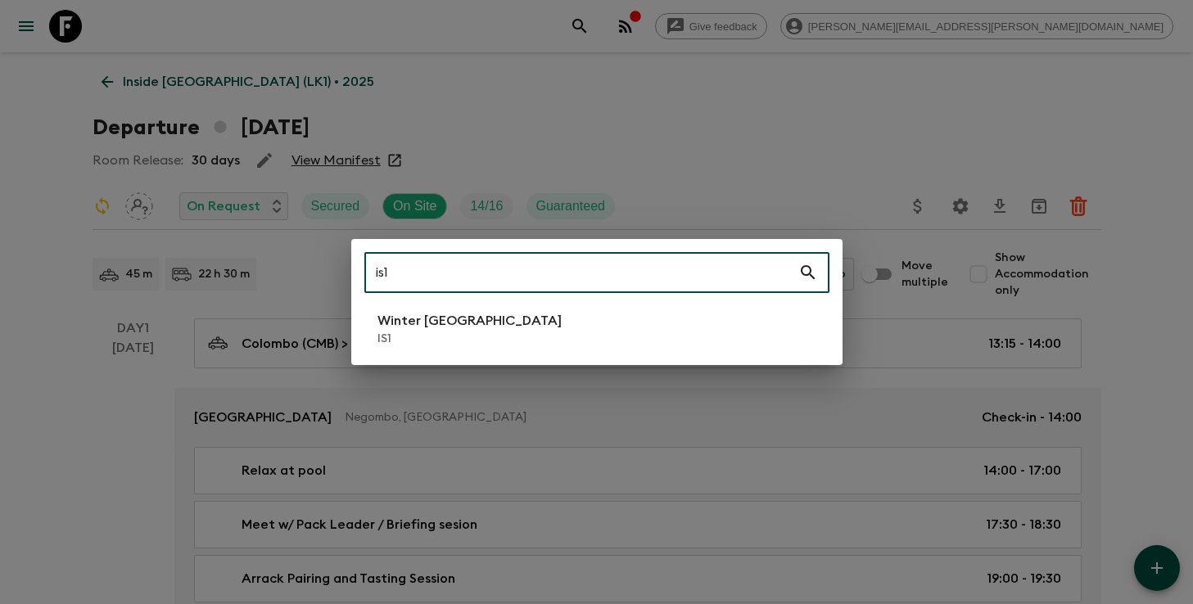
type input "is1"
click at [495, 316] on li "Winter Iceland IS1" at bounding box center [596, 329] width 465 height 46
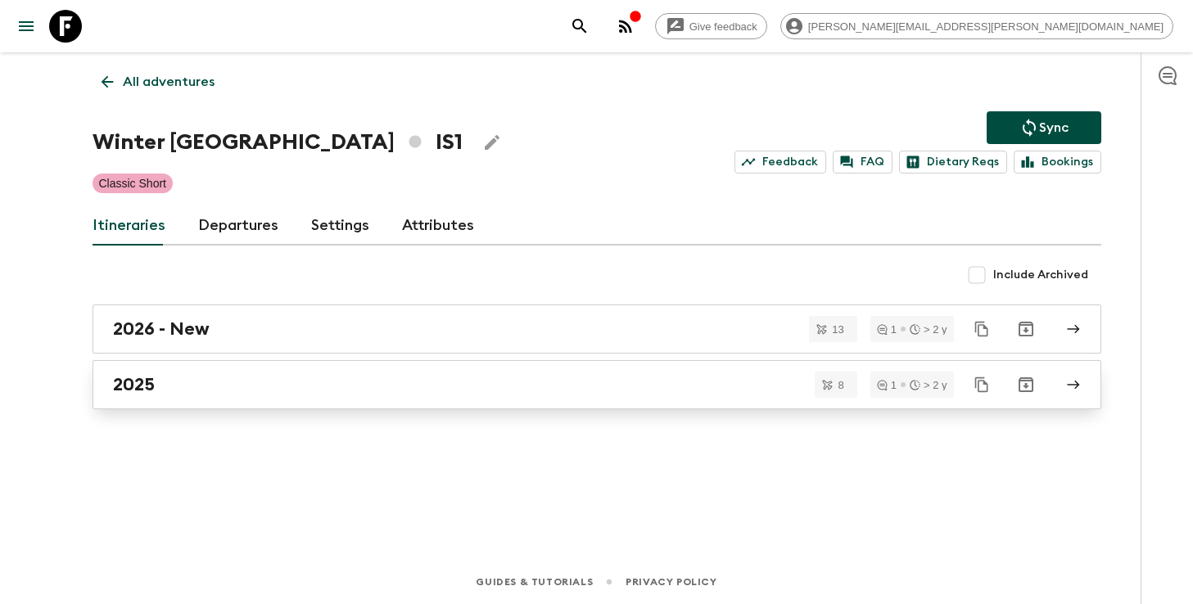
click at [277, 398] on link "2025" at bounding box center [596, 384] width 1008 height 49
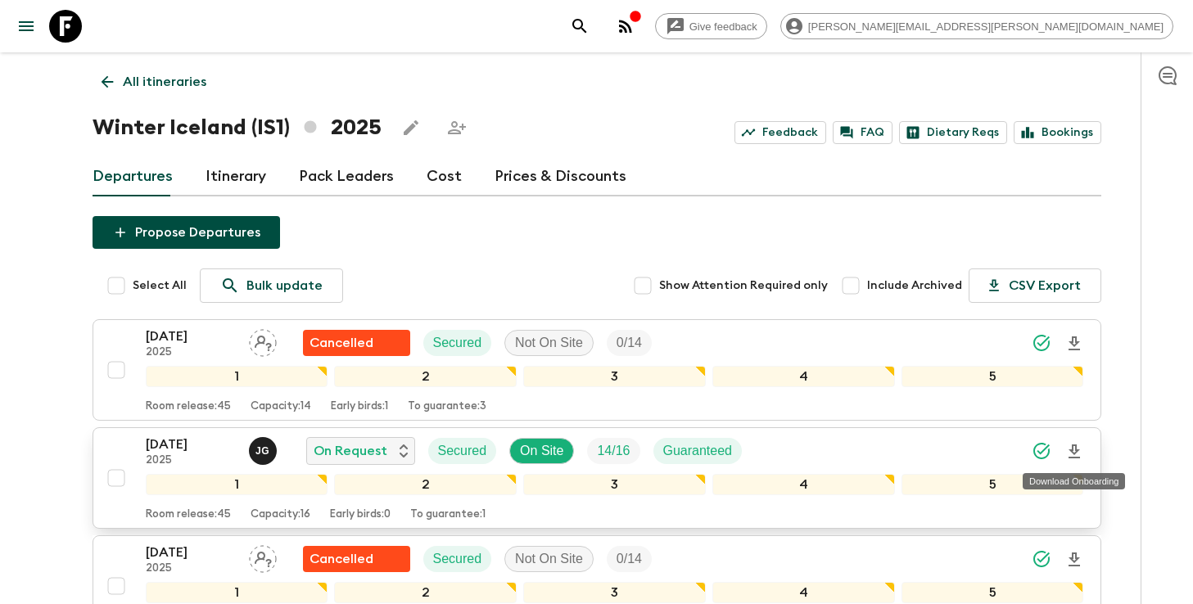
click at [1071, 452] on icon "Download Onboarding" at bounding box center [1073, 451] width 11 height 14
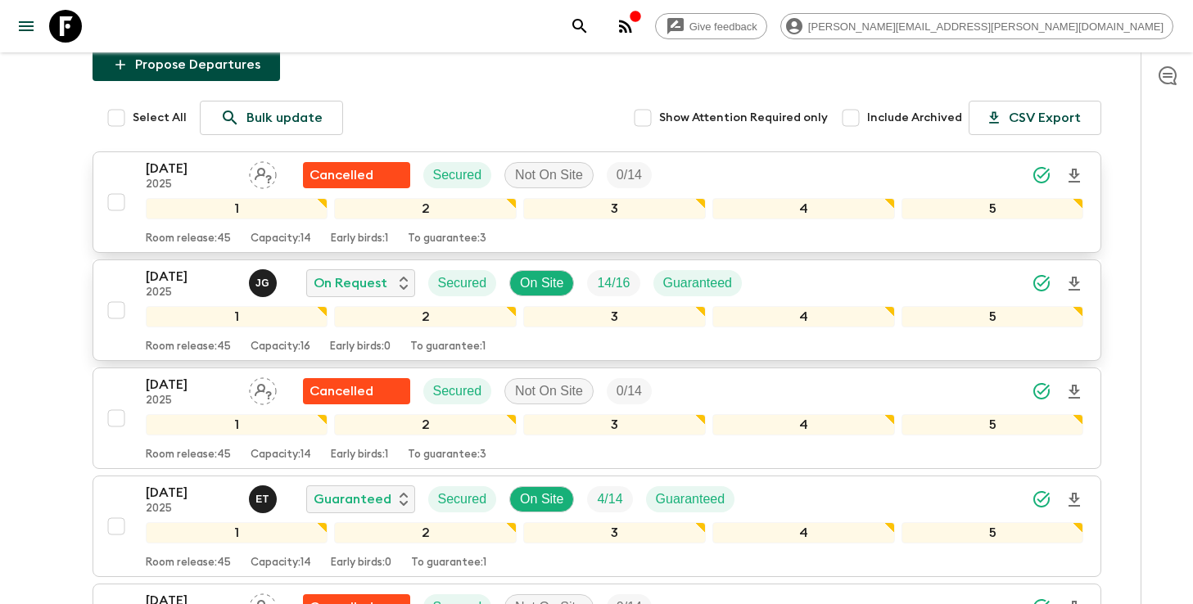
scroll to position [198, 0]
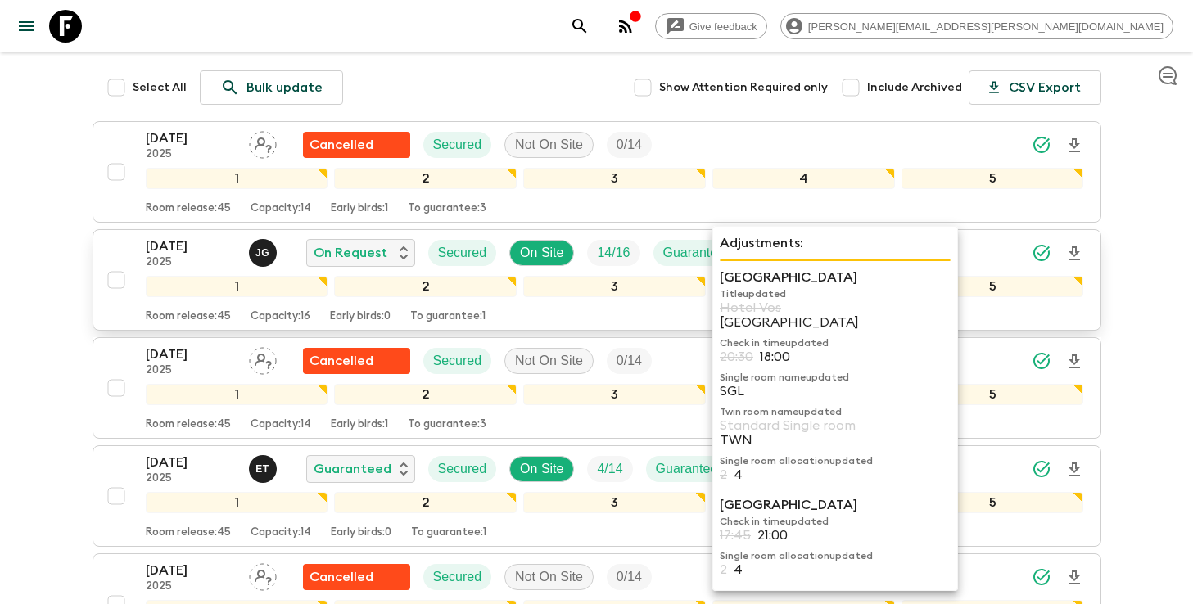
click at [826, 259] on div "Adjustments: Hotel Lóa Title updated [GEOGRAPHIC_DATA] Check in time updated 20…" at bounding box center [835, 408] width 246 height 365
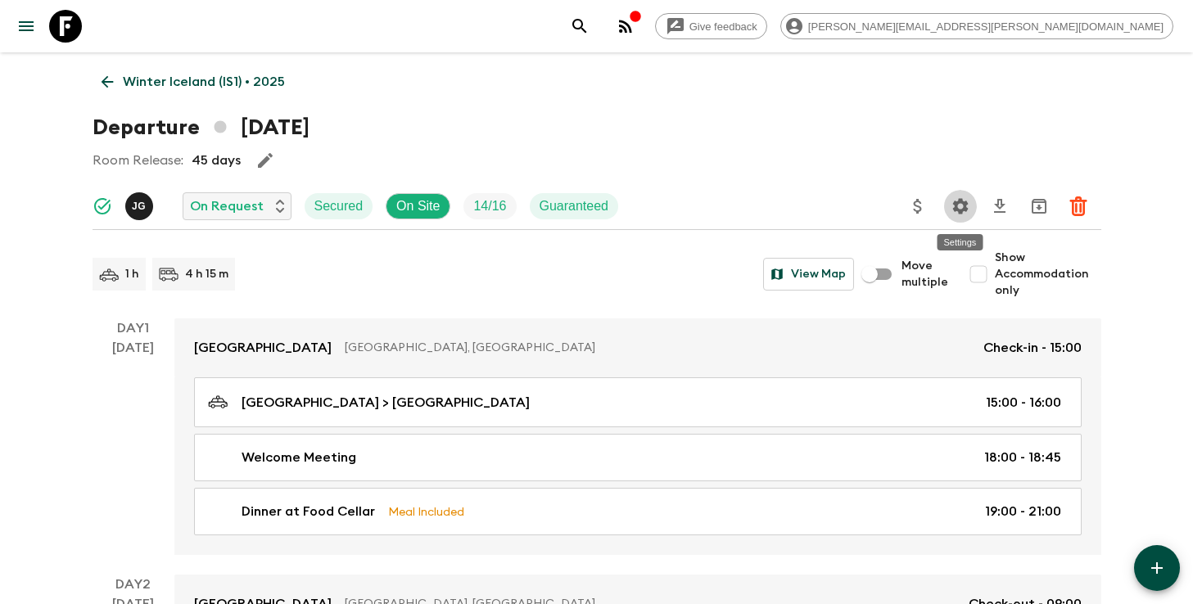
click at [967, 208] on icon "Settings" at bounding box center [960, 206] width 16 height 16
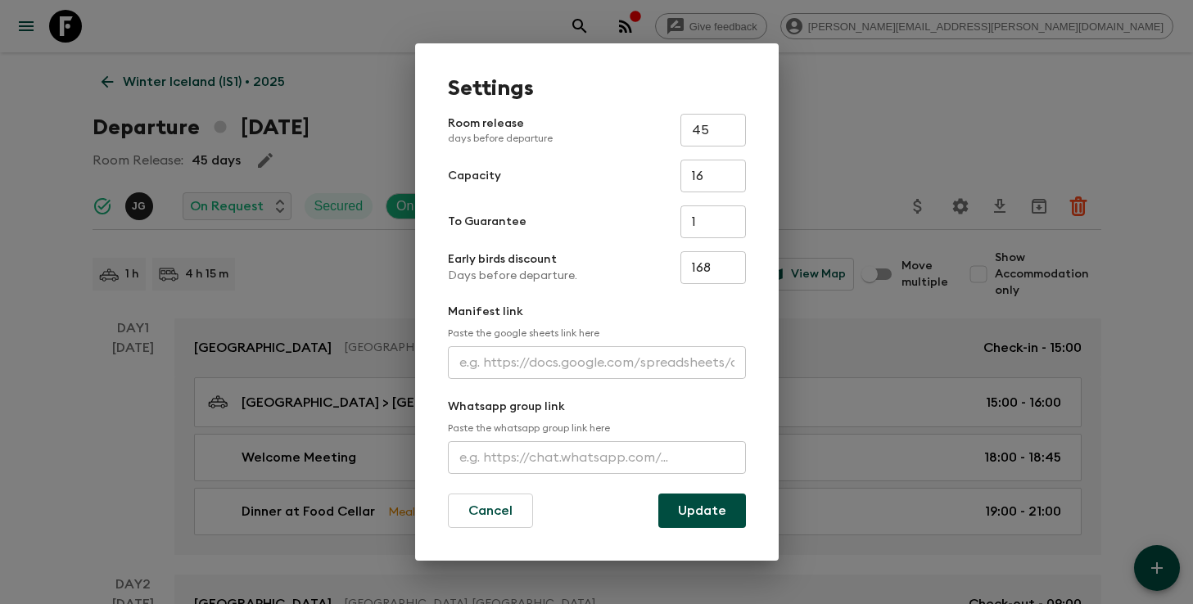
click at [530, 363] on input "text" at bounding box center [597, 362] width 298 height 33
paste input "[URL][DOMAIN_NAME]"
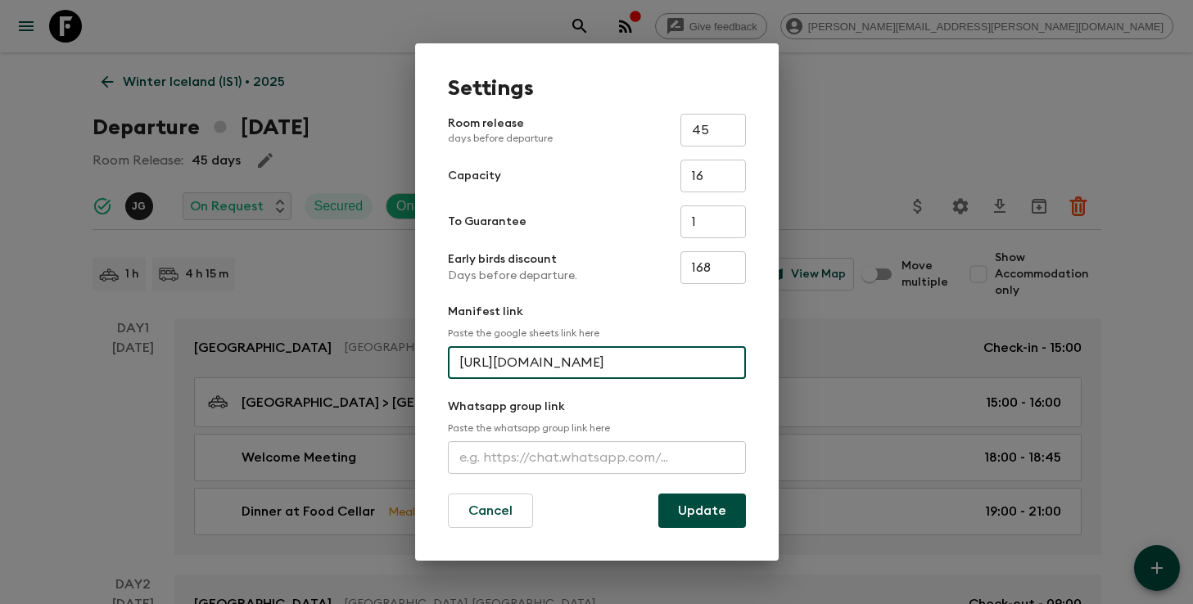
scroll to position [0, 572]
type input "[URL][DOMAIN_NAME]"
click at [692, 506] on button "Update" at bounding box center [702, 511] width 88 height 34
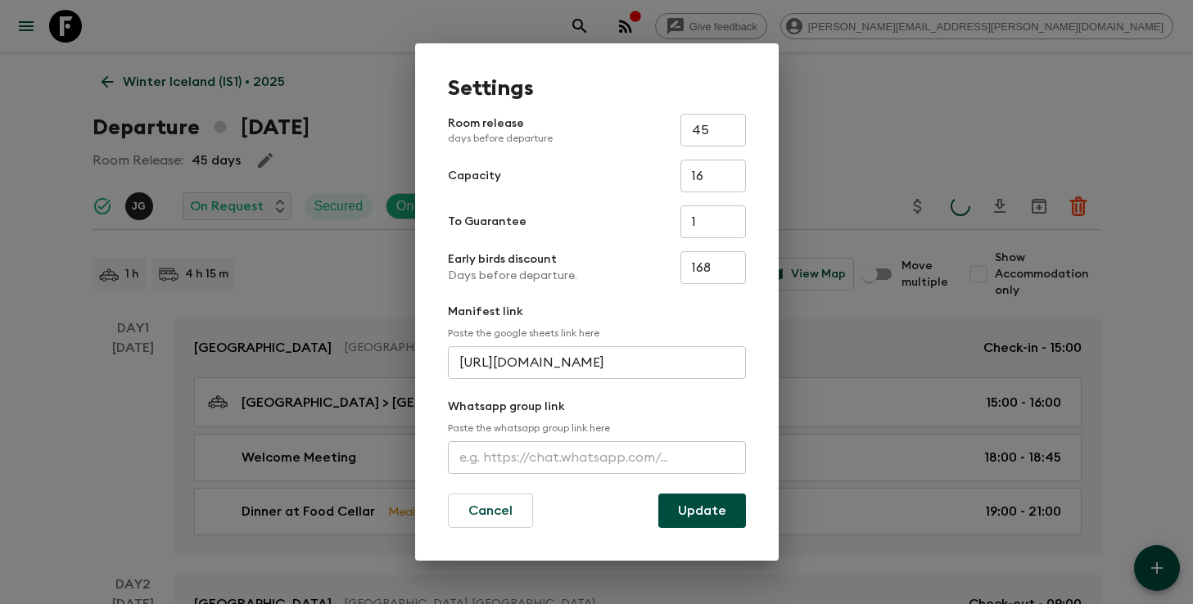
scroll to position [0, 0]
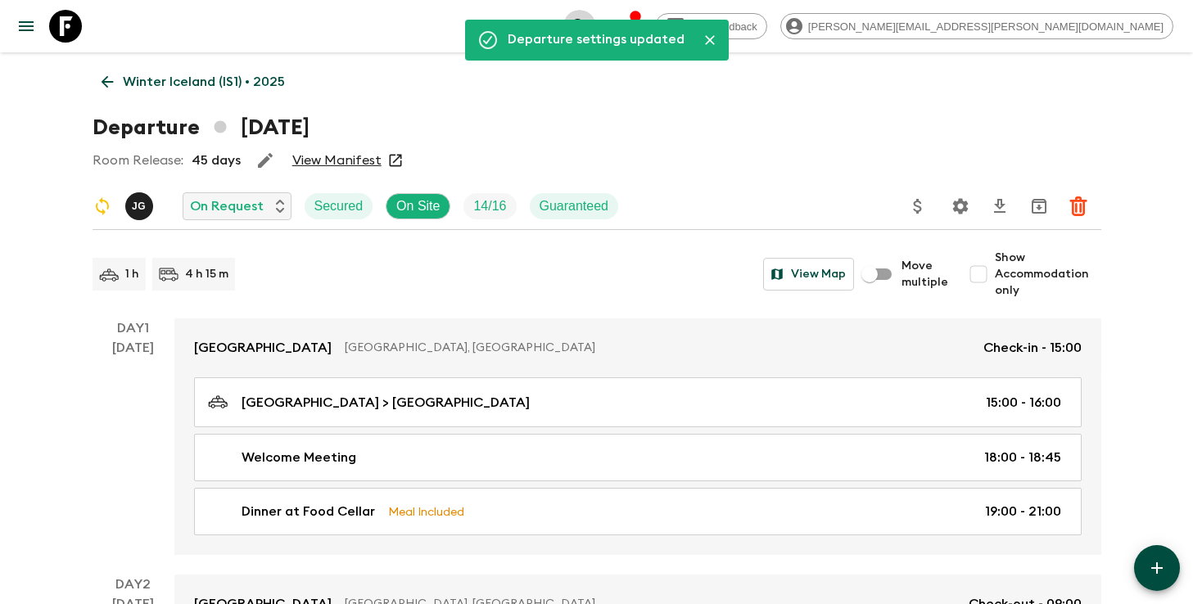
click at [589, 33] on icon "search adventures" at bounding box center [580, 26] width 20 height 20
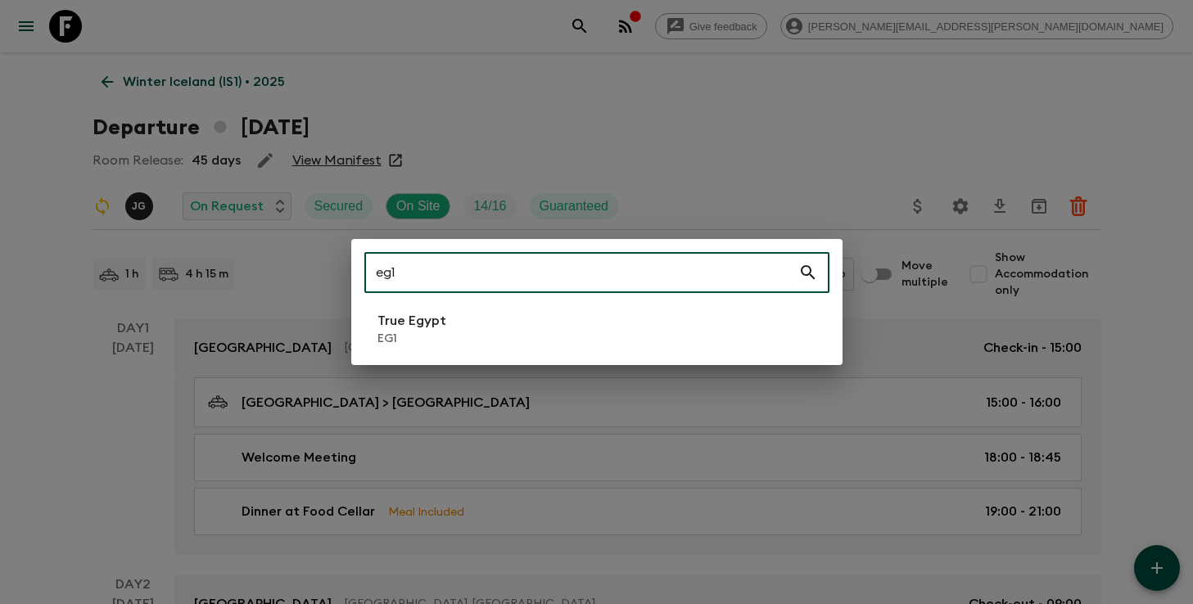
type input "eg1"
click at [452, 332] on li "True Egypt EG1" at bounding box center [596, 329] width 465 height 46
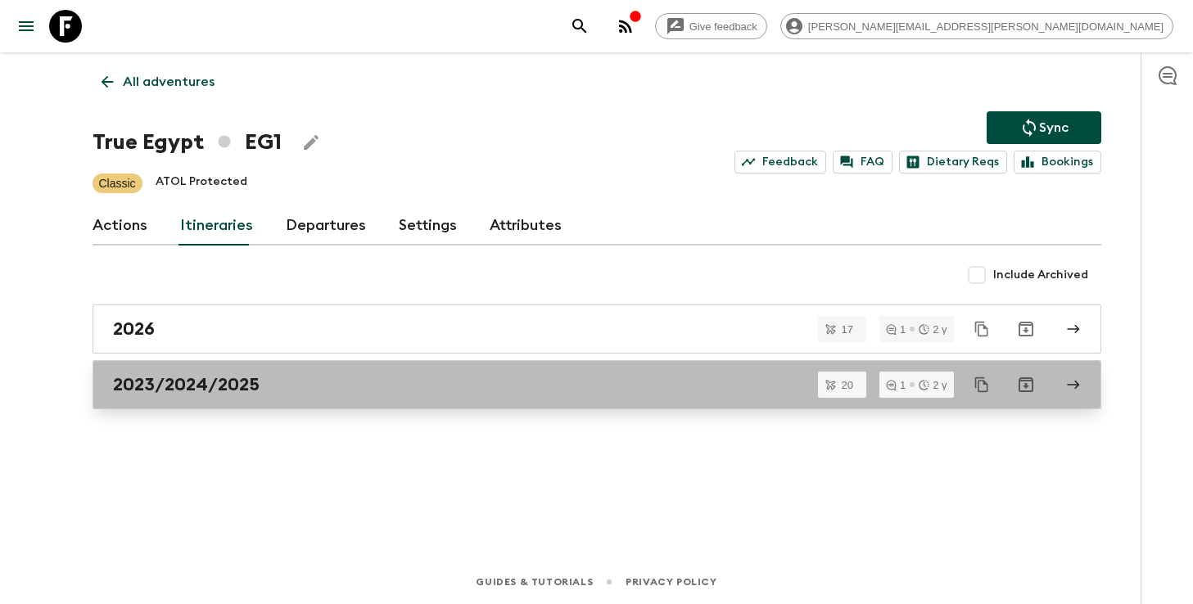
click at [397, 379] on div "2023/2024/2025" at bounding box center [581, 384] width 936 height 21
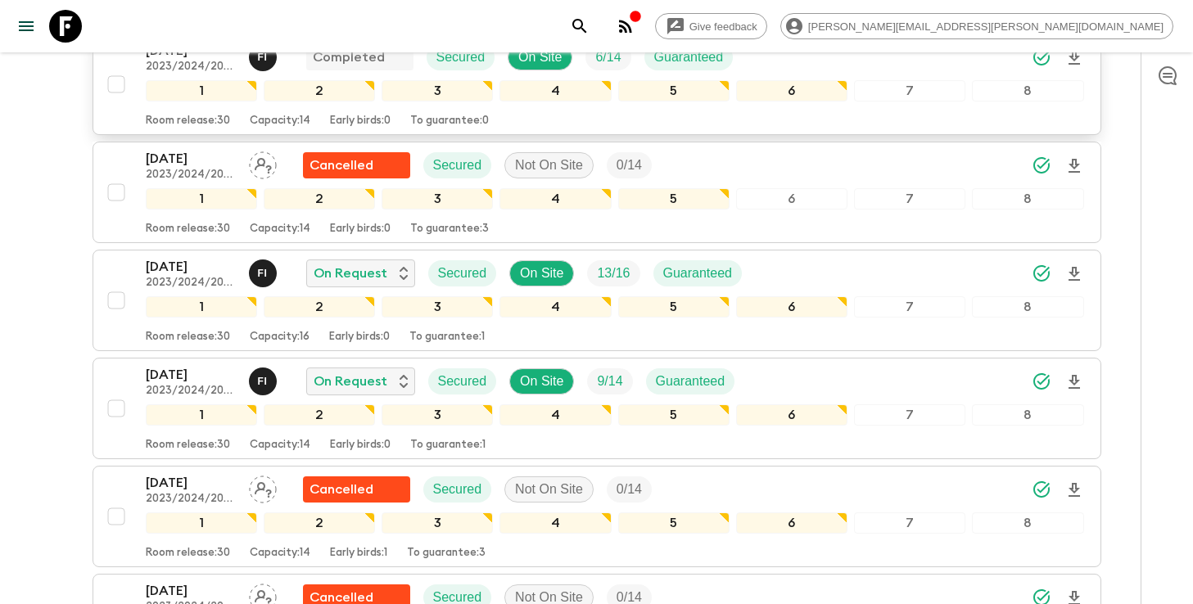
scroll to position [931, 0]
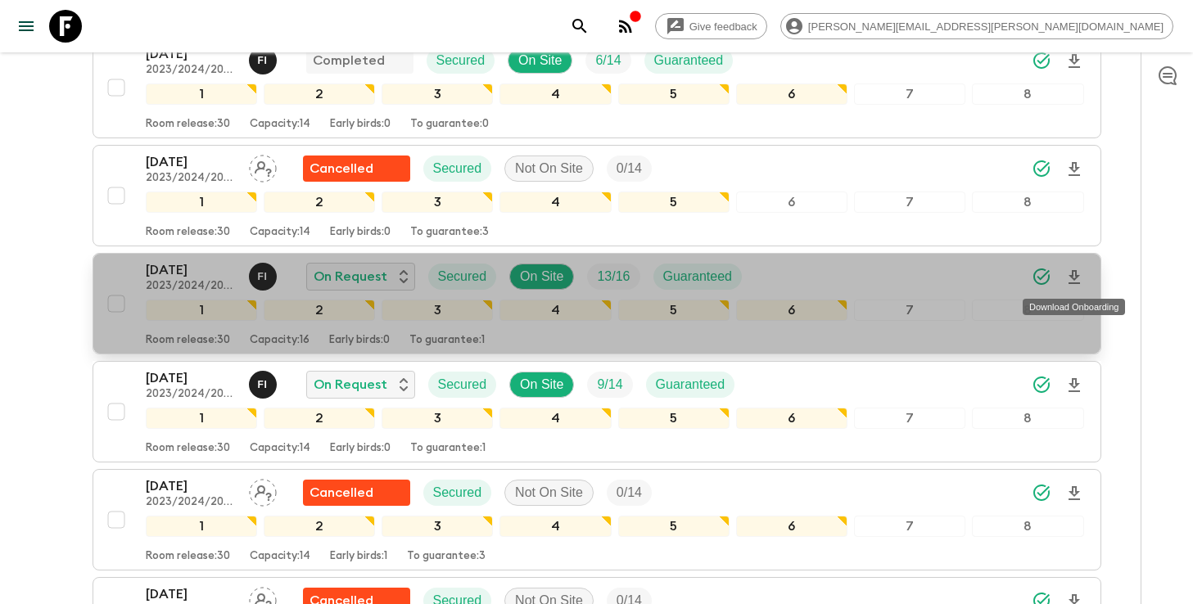
click at [1076, 281] on icon "Download Onboarding" at bounding box center [1074, 278] width 20 height 20
